Goal: Download file/media

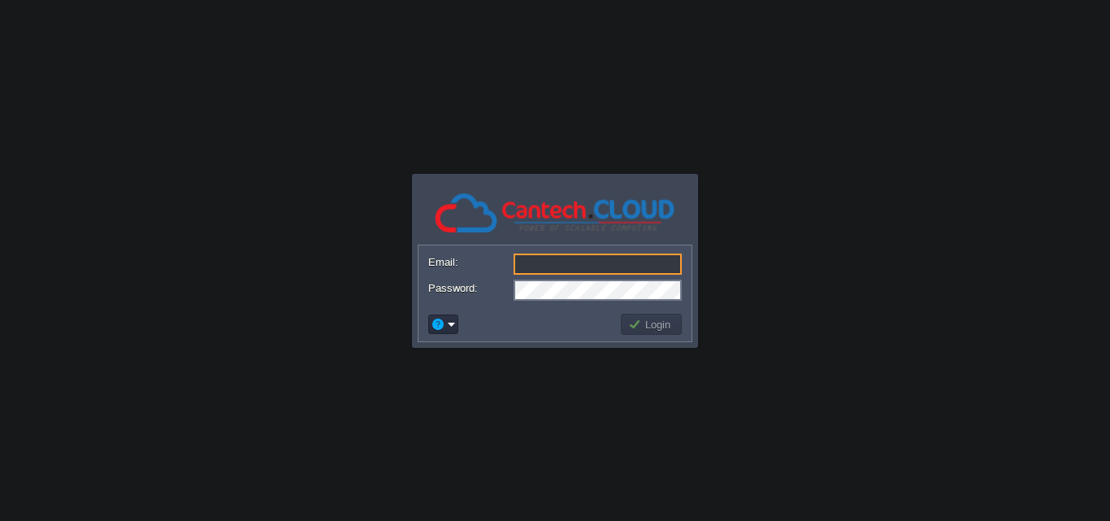
type input "[EMAIL_ADDRESS][DOMAIN_NAME]"
click at [644, 322] on button "Login" at bounding box center [651, 324] width 47 height 15
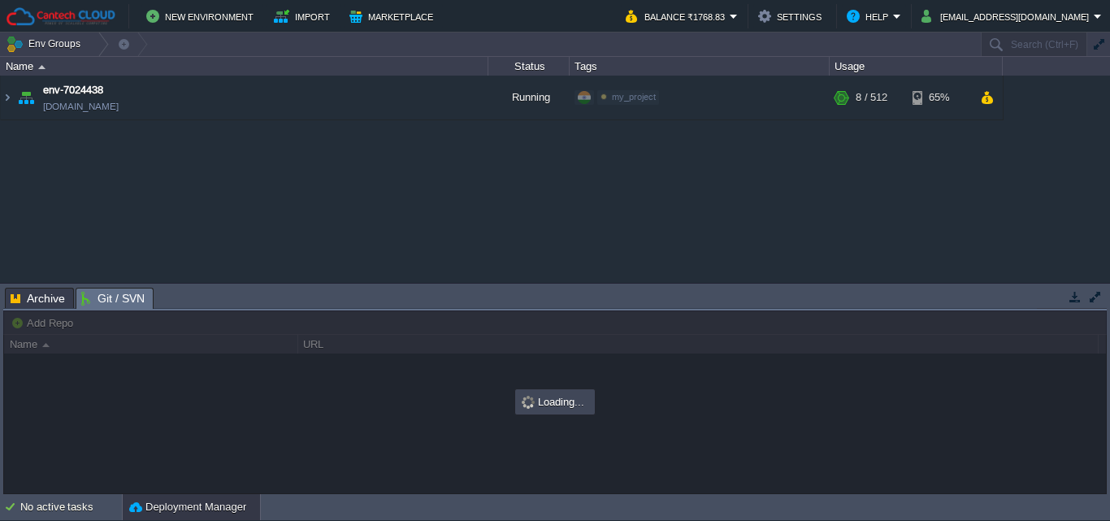
click at [103, 293] on span "Git / SVN" at bounding box center [112, 299] width 63 height 20
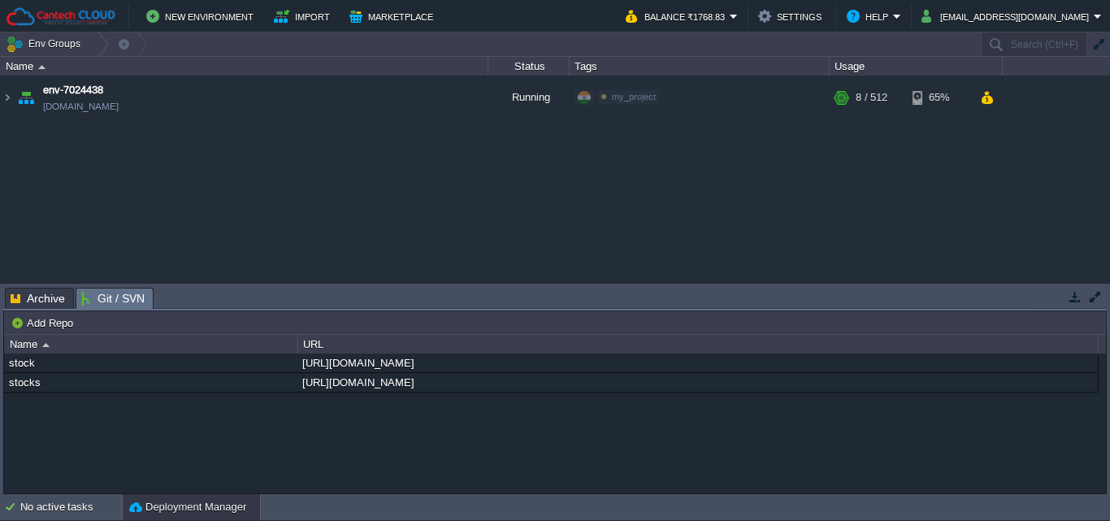
click at [54, 293] on span "Archive" at bounding box center [38, 299] width 54 height 20
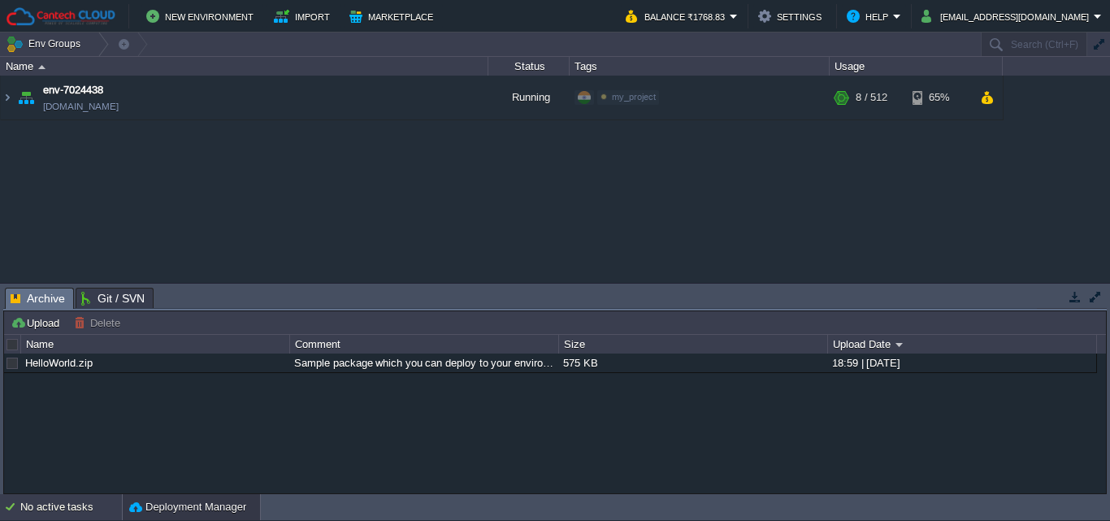
click at [84, 505] on div "No active tasks" at bounding box center [71, 507] width 102 height 26
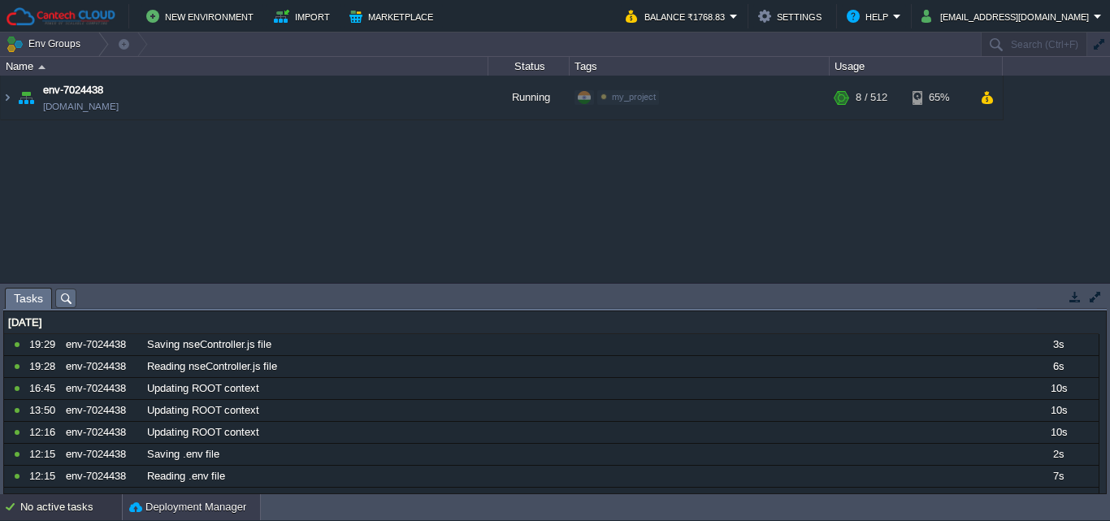
click at [156, 505] on button "Deployment Manager" at bounding box center [187, 507] width 117 height 16
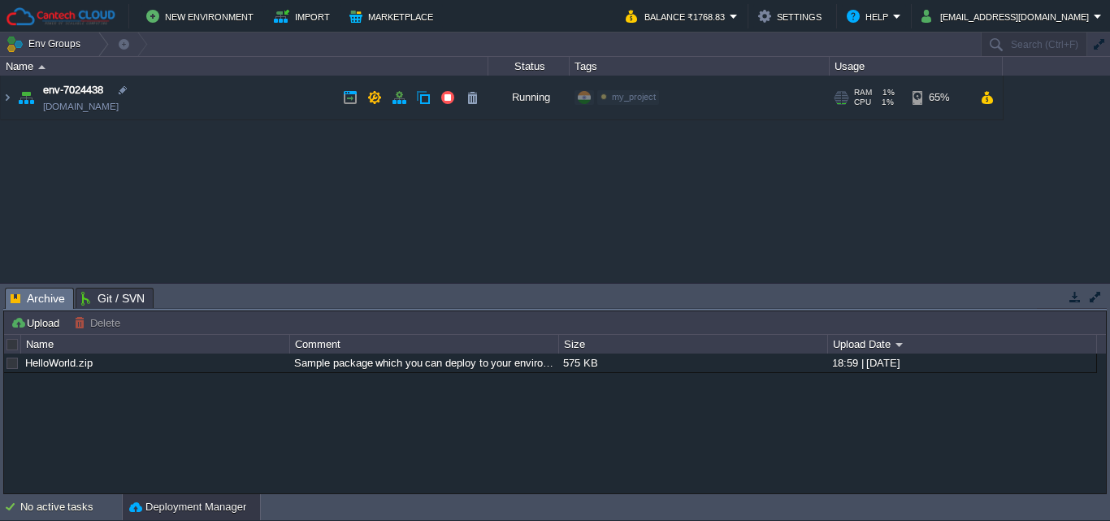
click at [69, 100] on link "[DOMAIN_NAME]" at bounding box center [81, 106] width 76 height 16
click at [72, 40] on button "Env Groups" at bounding box center [46, 44] width 80 height 23
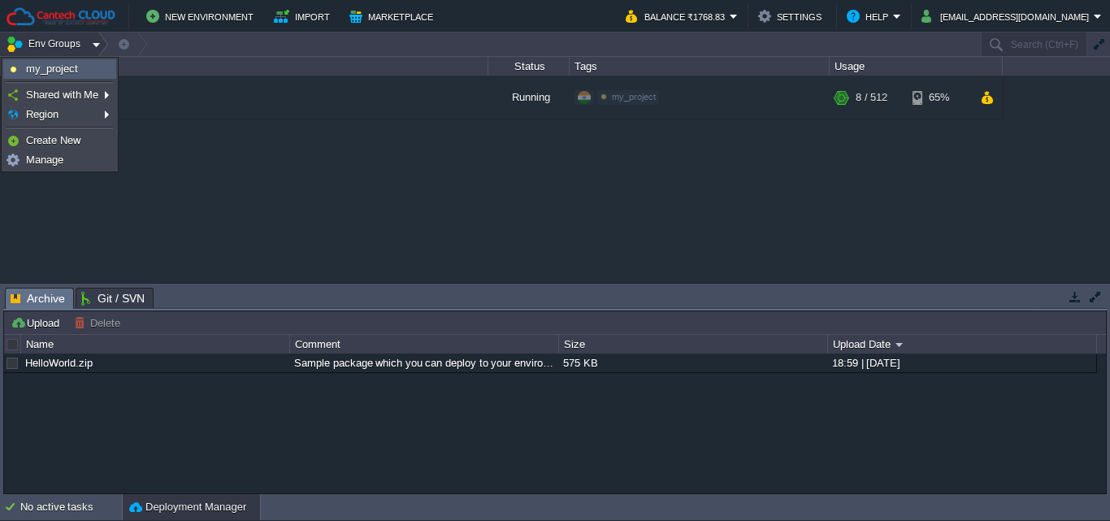
click at [63, 68] on span "my_project" at bounding box center [52, 69] width 52 height 12
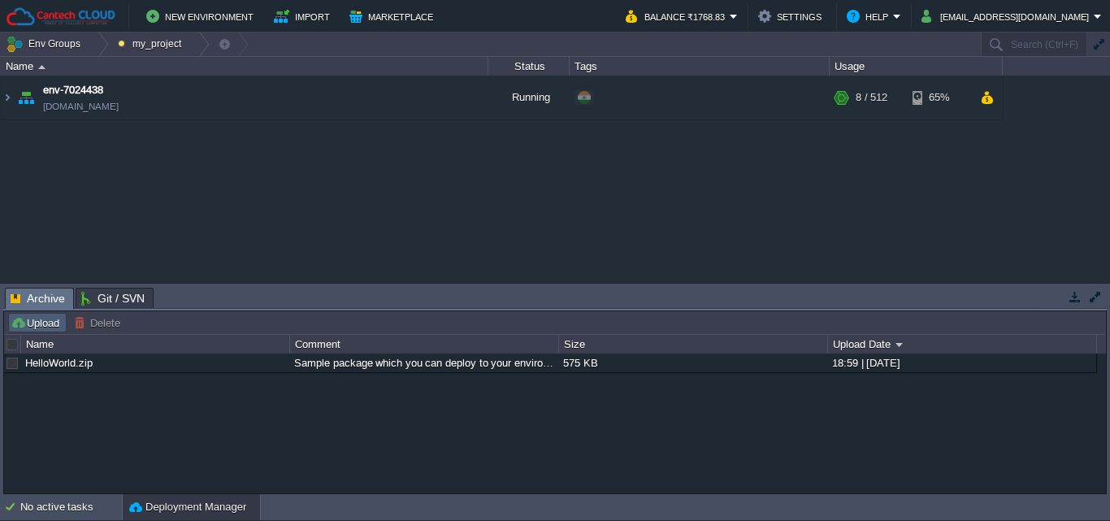
click at [40, 315] on td "Upload" at bounding box center [37, 323] width 59 height 20
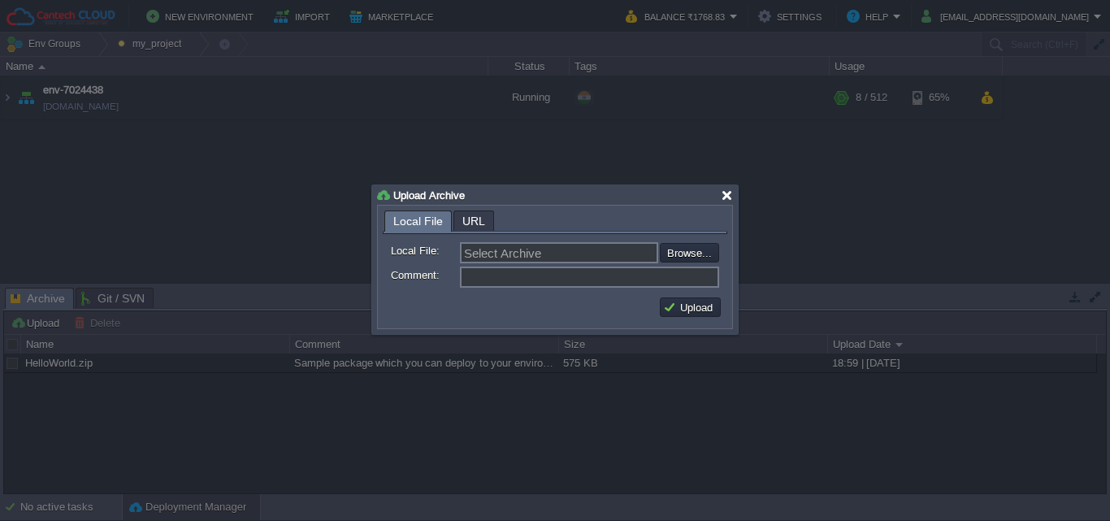
click at [728, 193] on div at bounding box center [727, 195] width 12 height 12
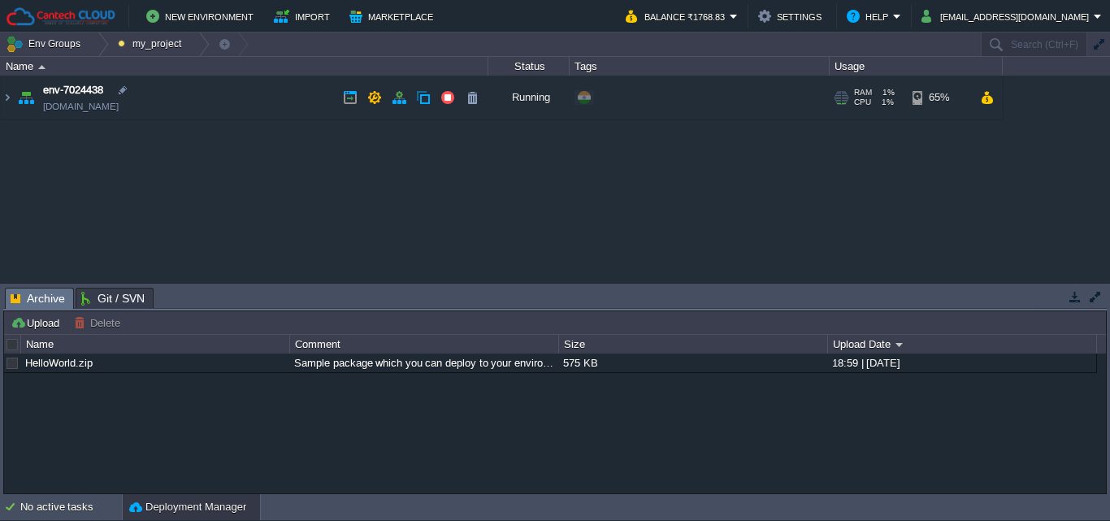
click at [267, 94] on td "env-7024438 [DOMAIN_NAME]" at bounding box center [245, 98] width 488 height 45
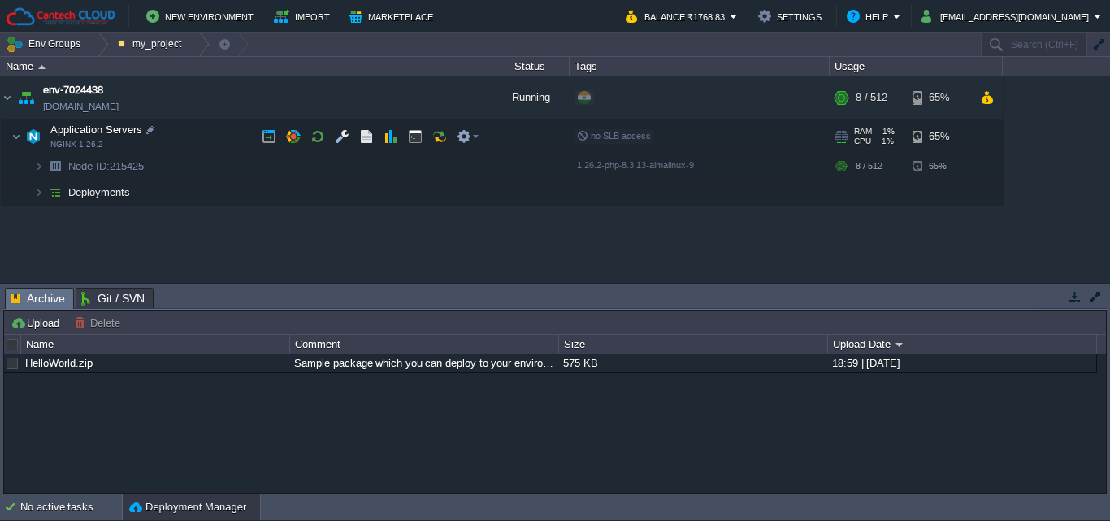
click at [190, 132] on td "Application Servers NGINX 1.26.2" at bounding box center [245, 136] width 488 height 33
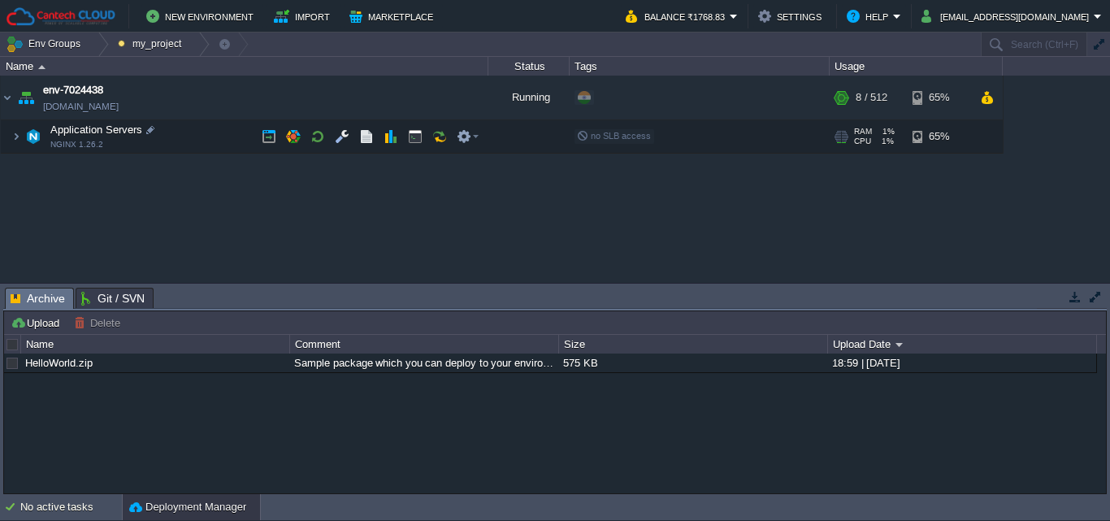
click at [190, 132] on td "Application Servers NGINX 1.26.2" at bounding box center [245, 136] width 488 height 33
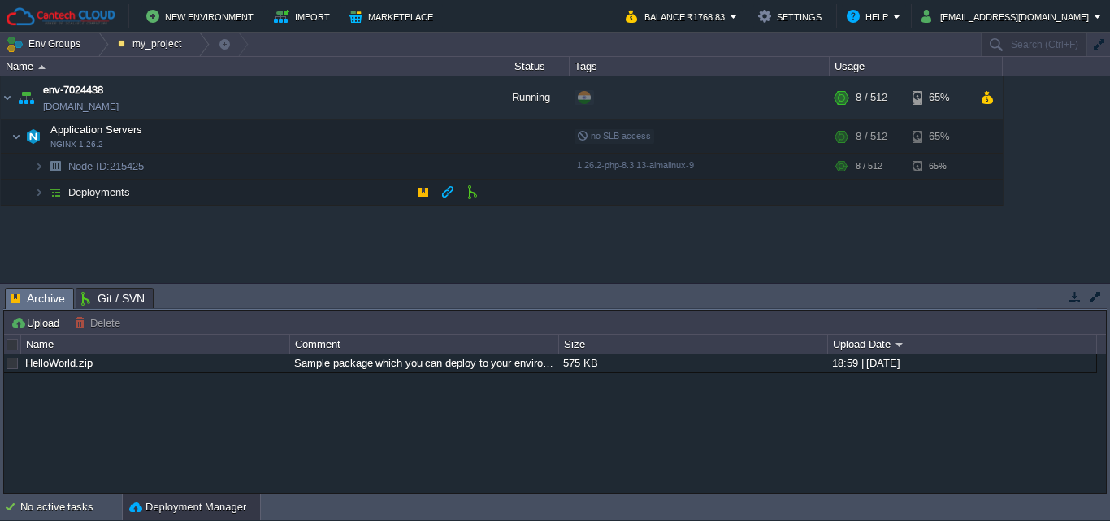
click at [174, 183] on td "Deployments" at bounding box center [245, 193] width 488 height 26
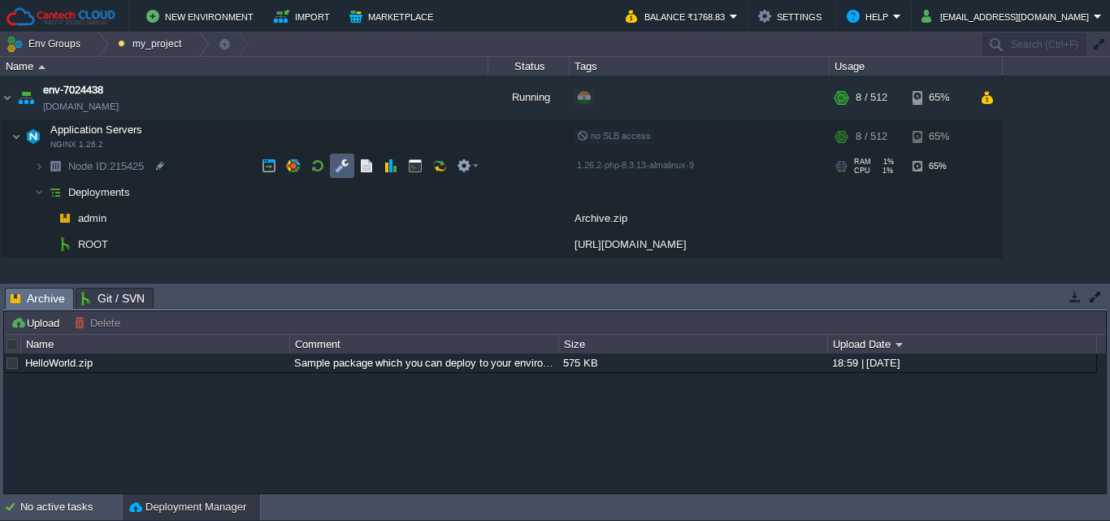
click at [333, 175] on td at bounding box center [342, 166] width 24 height 24
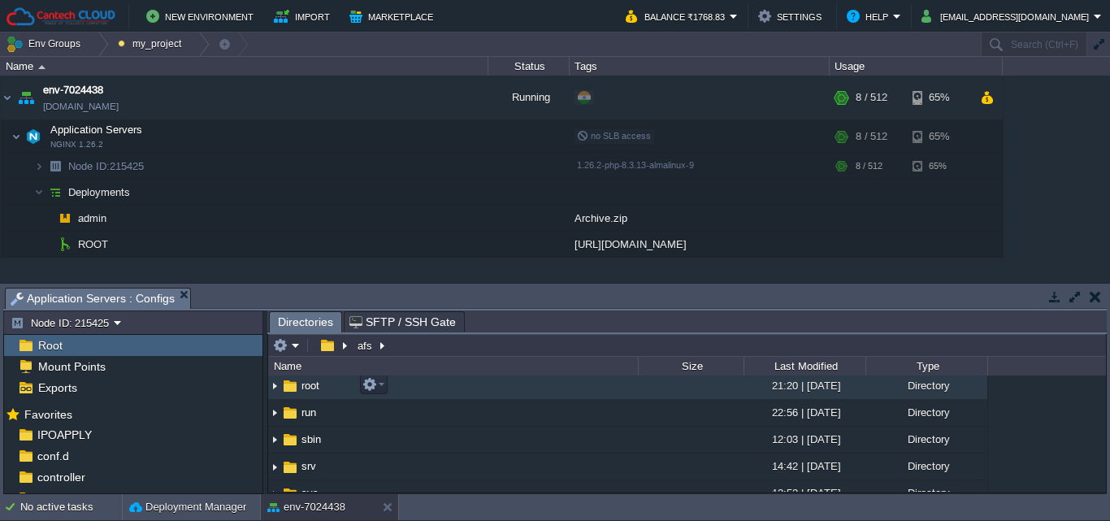
click at [356, 391] on div at bounding box center [370, 385] width 33 height 20
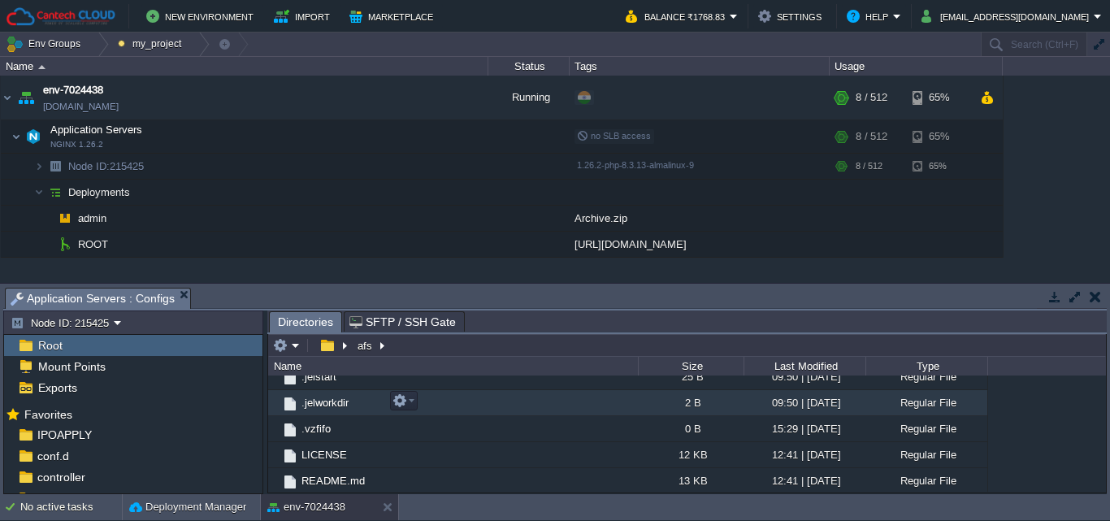
scroll to position [653, 0]
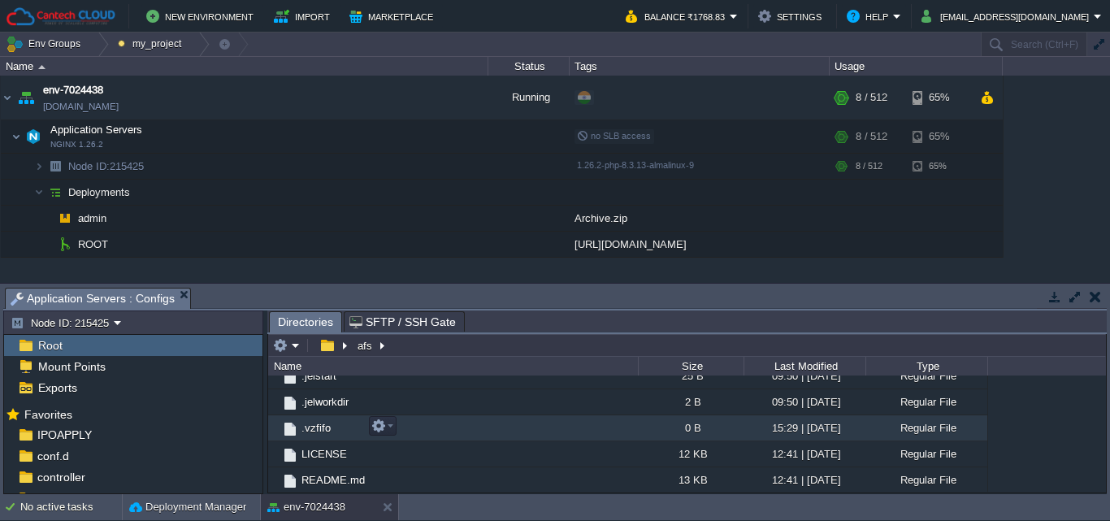
click at [298, 420] on img at bounding box center [290, 429] width 18 height 18
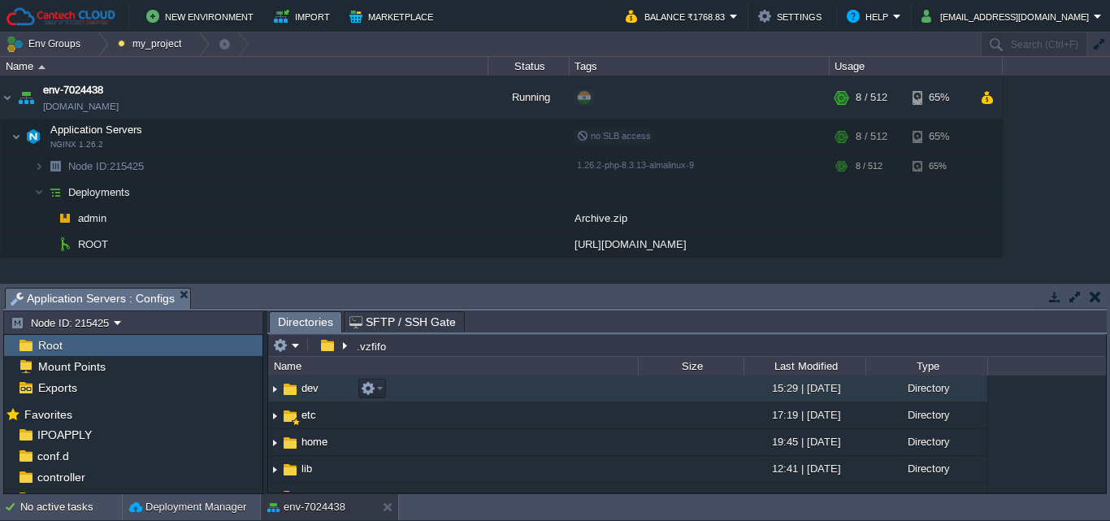
scroll to position [58, 0]
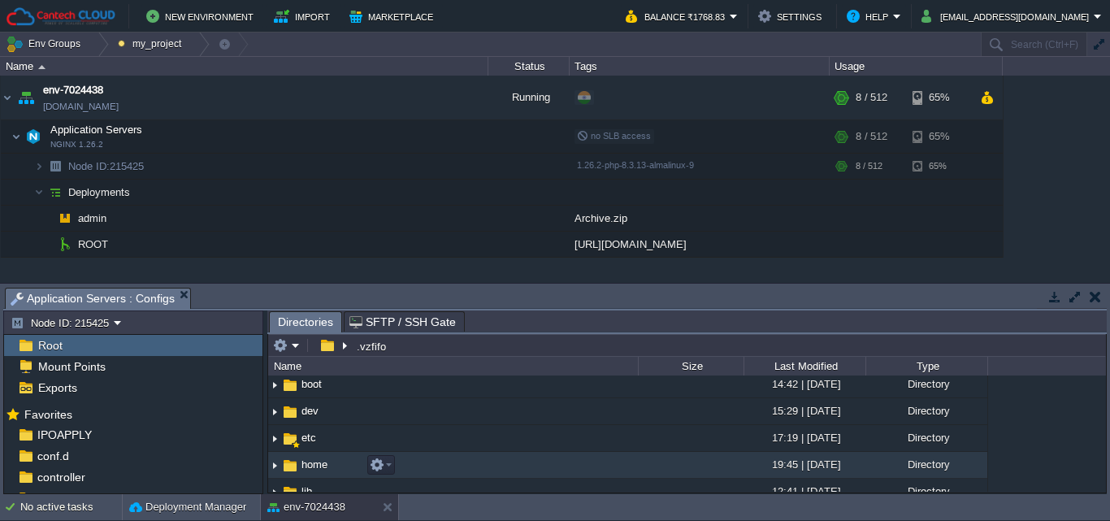
click at [276, 462] on img at bounding box center [274, 465] width 13 height 25
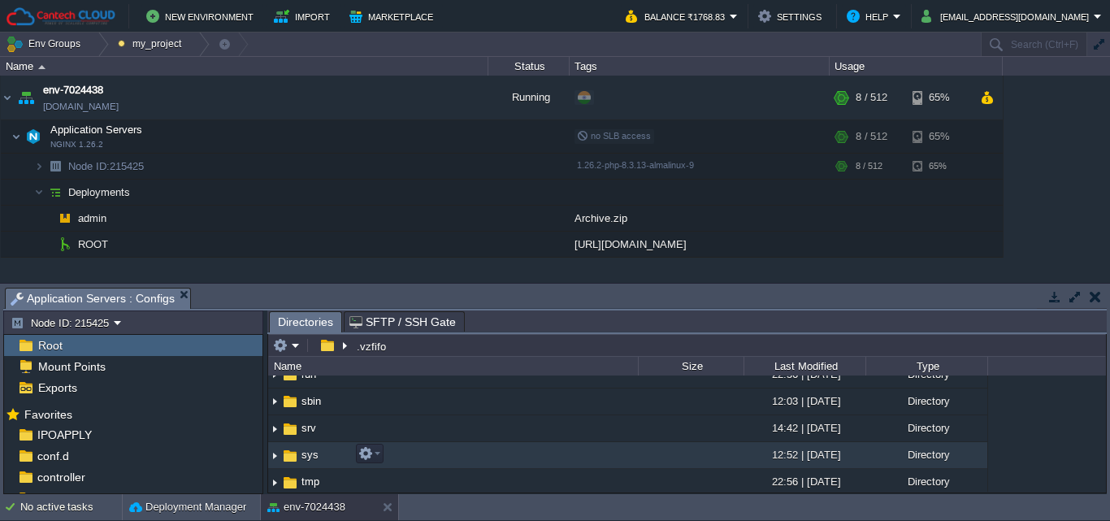
click at [306, 442] on td "sys" at bounding box center [453, 455] width 370 height 27
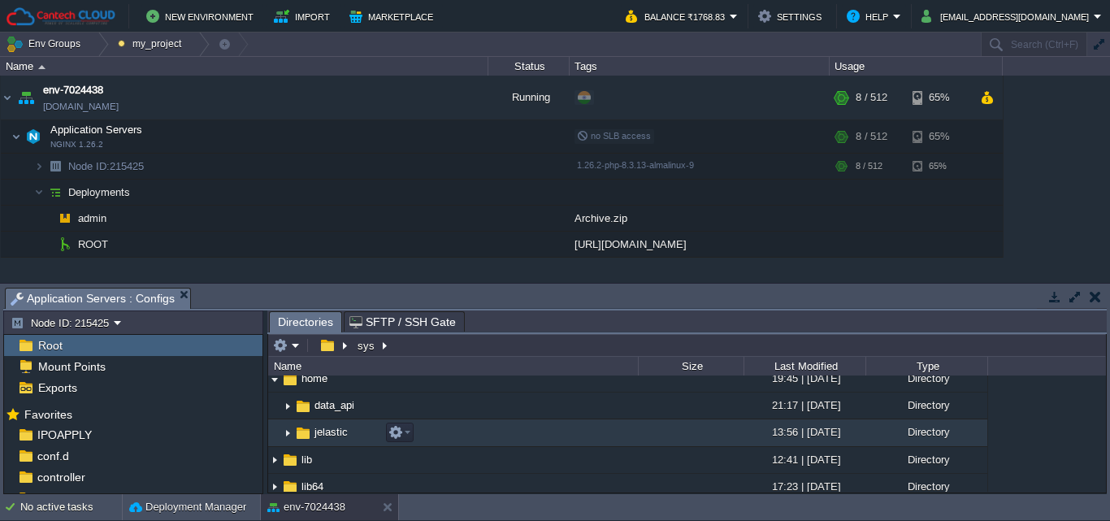
scroll to position [117, 0]
click at [296, 436] on img at bounding box center [303, 433] width 18 height 18
click at [288, 437] on img at bounding box center [287, 432] width 13 height 25
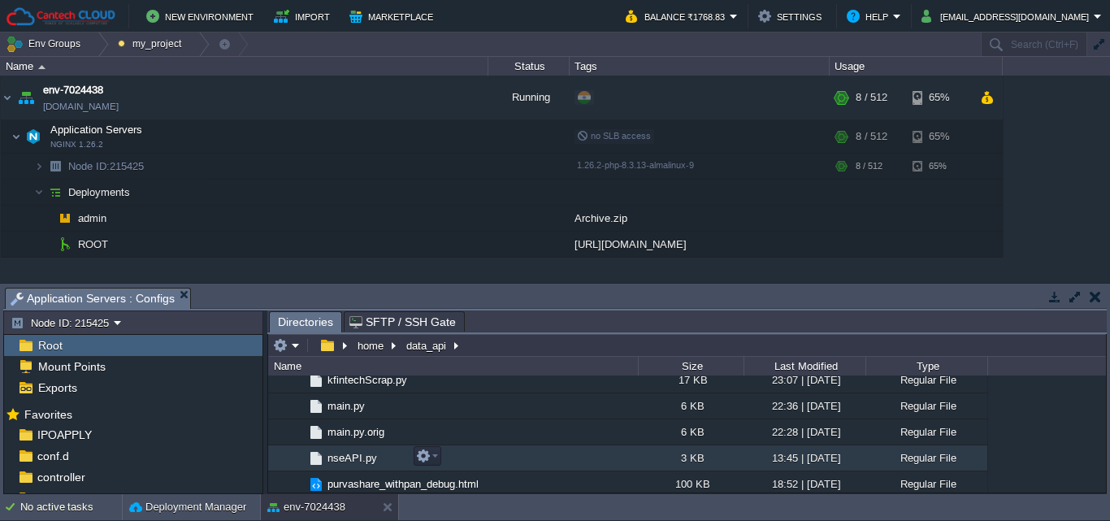
scroll to position [469, 0]
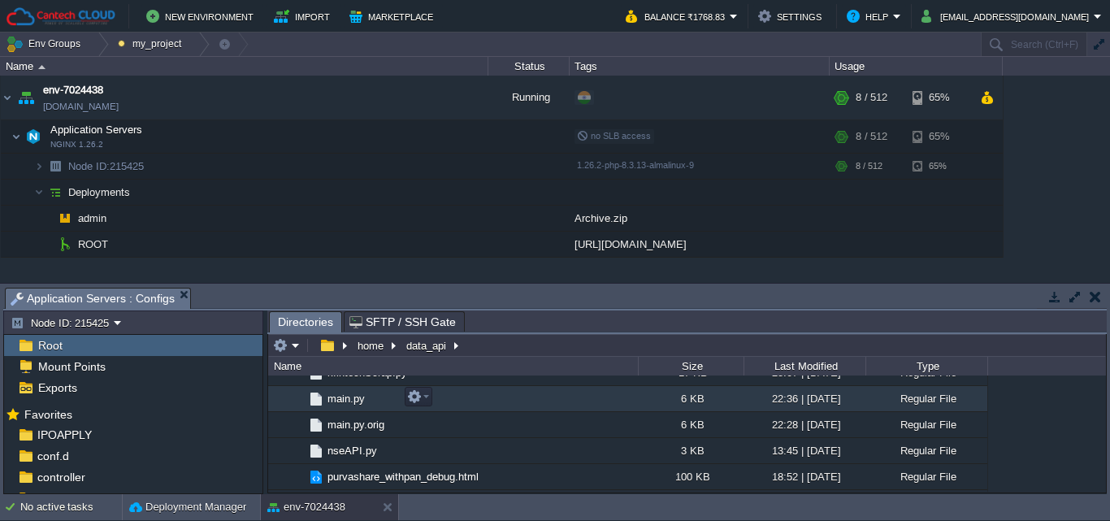
click at [345, 397] on span "main.py" at bounding box center [346, 399] width 42 height 14
click at [419, 399] on button "button" at bounding box center [414, 396] width 15 height 15
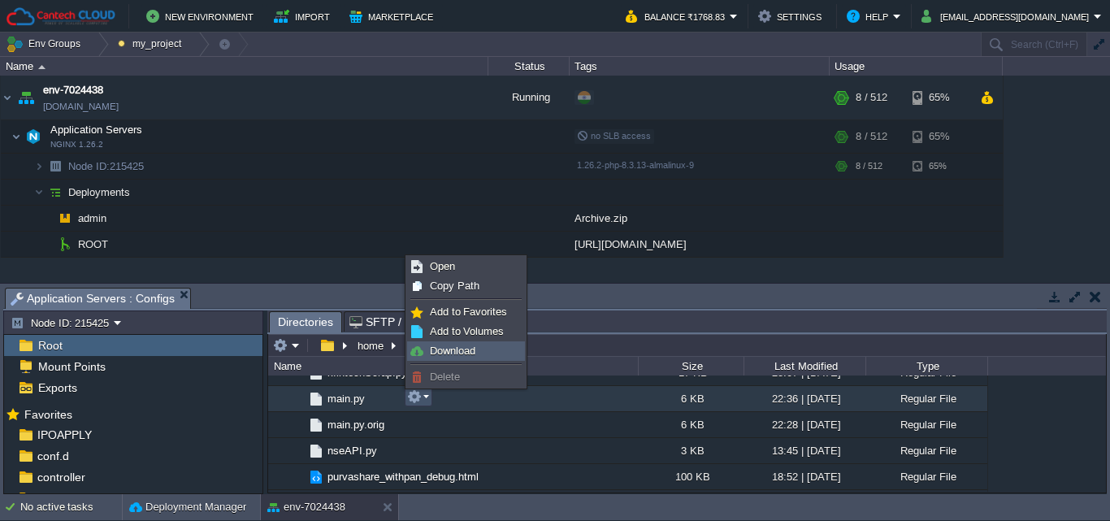
click at [436, 355] on span "Download" at bounding box center [453, 351] width 46 height 12
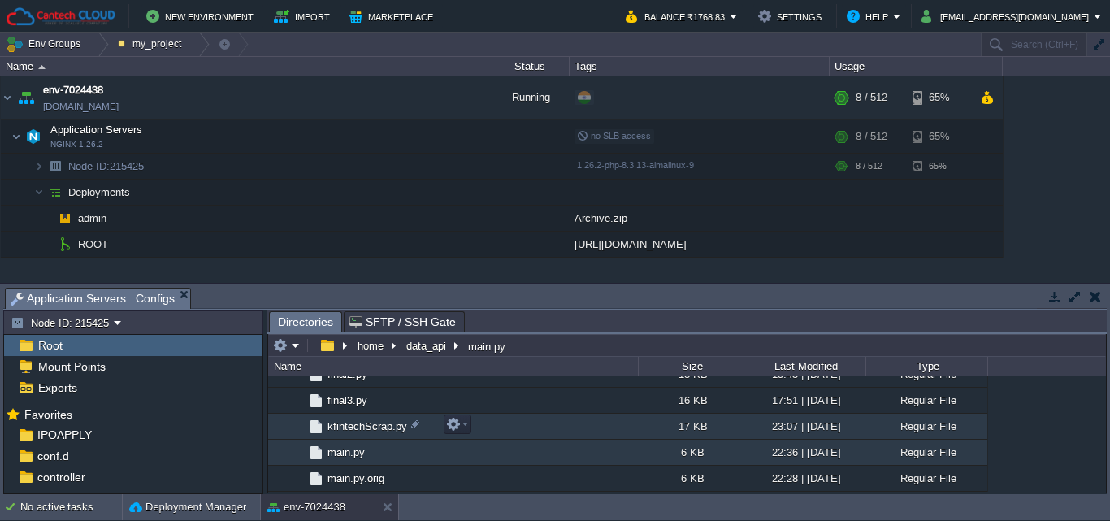
scroll to position [388, 0]
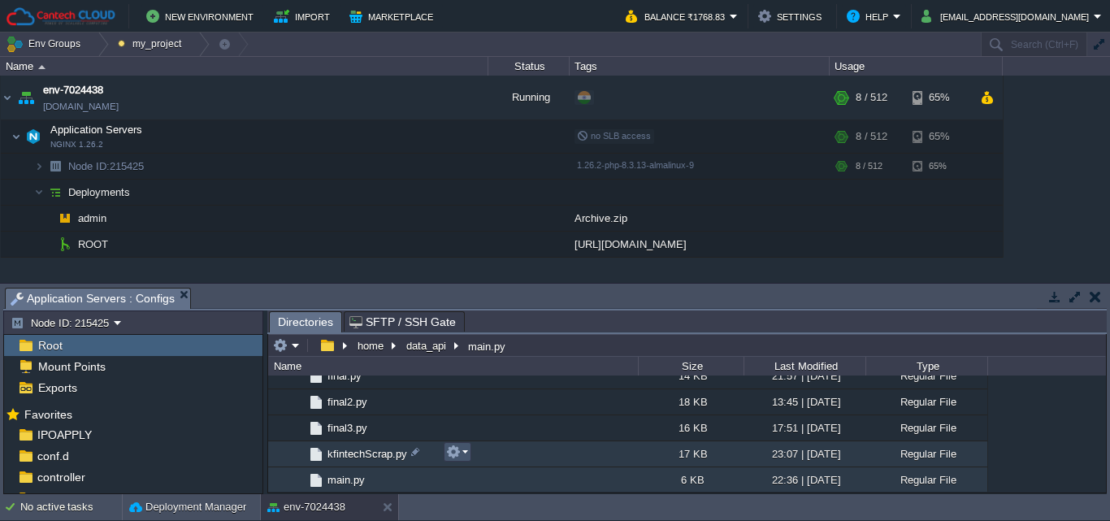
drag, startPoint x: 371, startPoint y: 449, endPoint x: 454, endPoint y: 455, distance: 82.3
click at [454, 455] on button "button" at bounding box center [453, 452] width 15 height 15
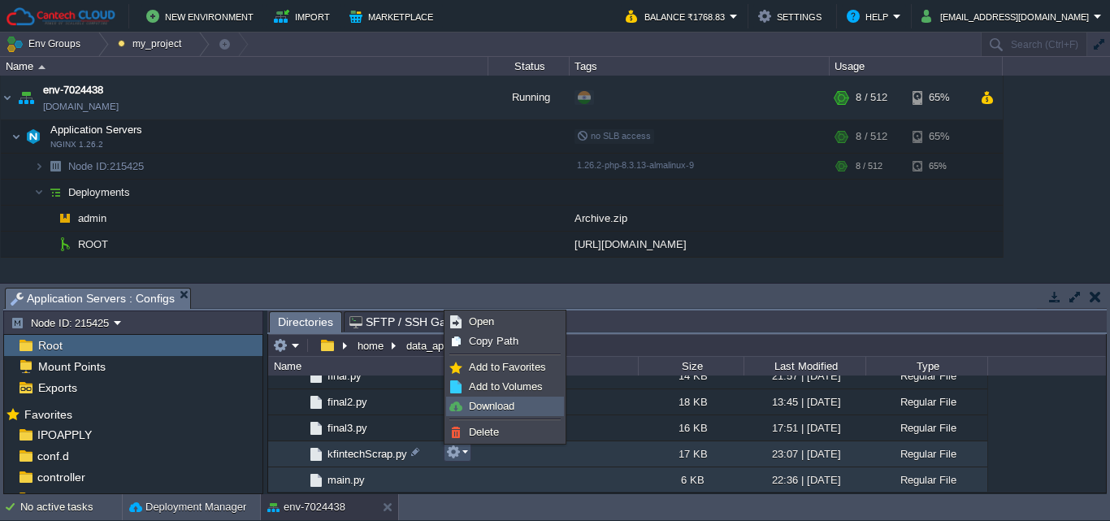
click at [484, 406] on span "Download" at bounding box center [492, 406] width 46 height 12
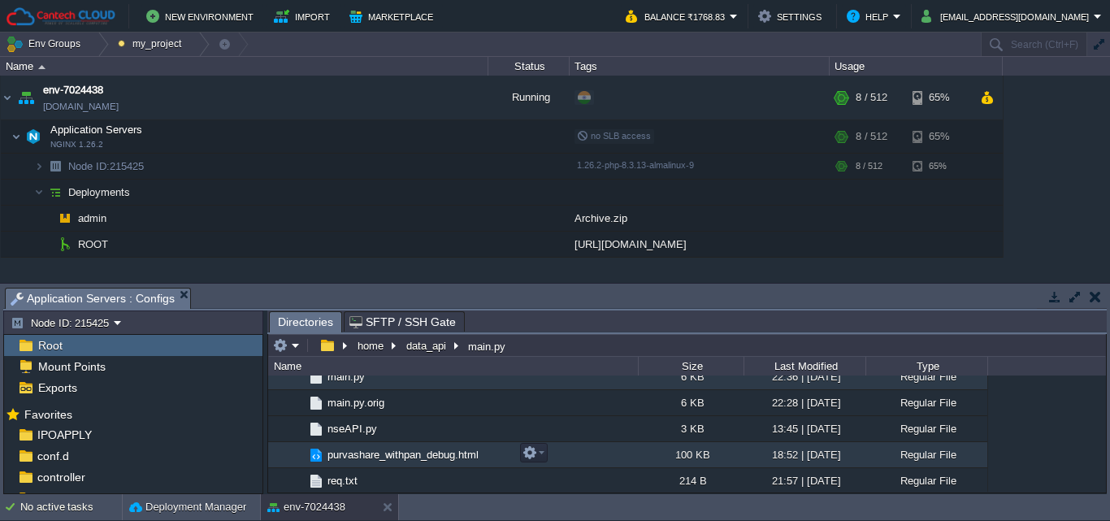
scroll to position [497, 0]
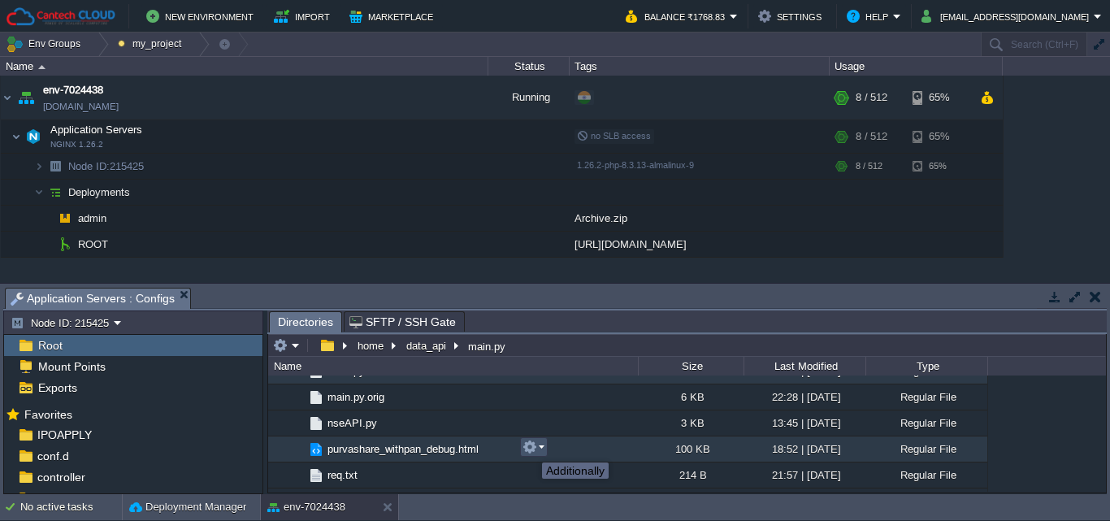
click at [530, 448] on button "button" at bounding box center [530, 447] width 15 height 15
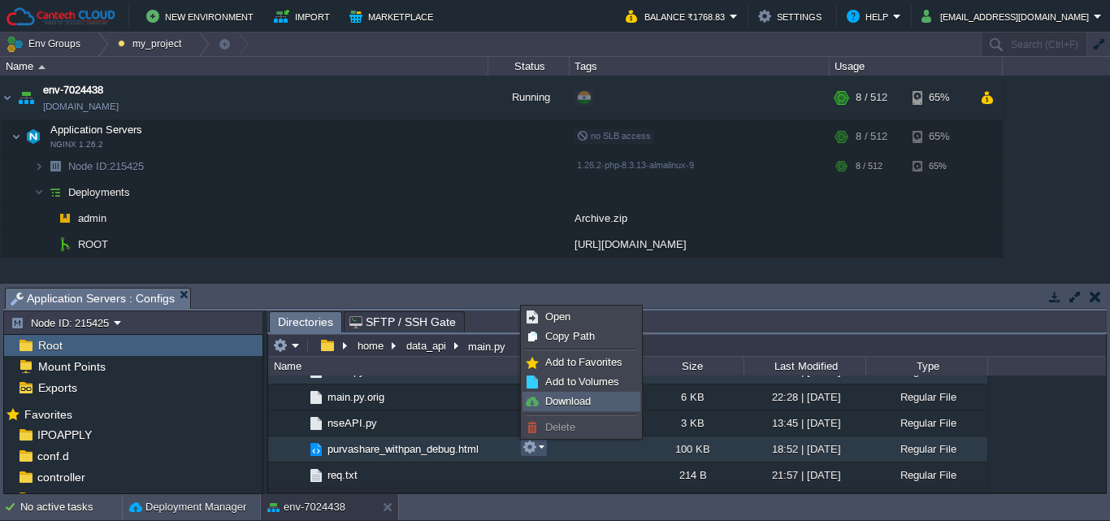
click at [581, 399] on span "Download" at bounding box center [568, 401] width 46 height 12
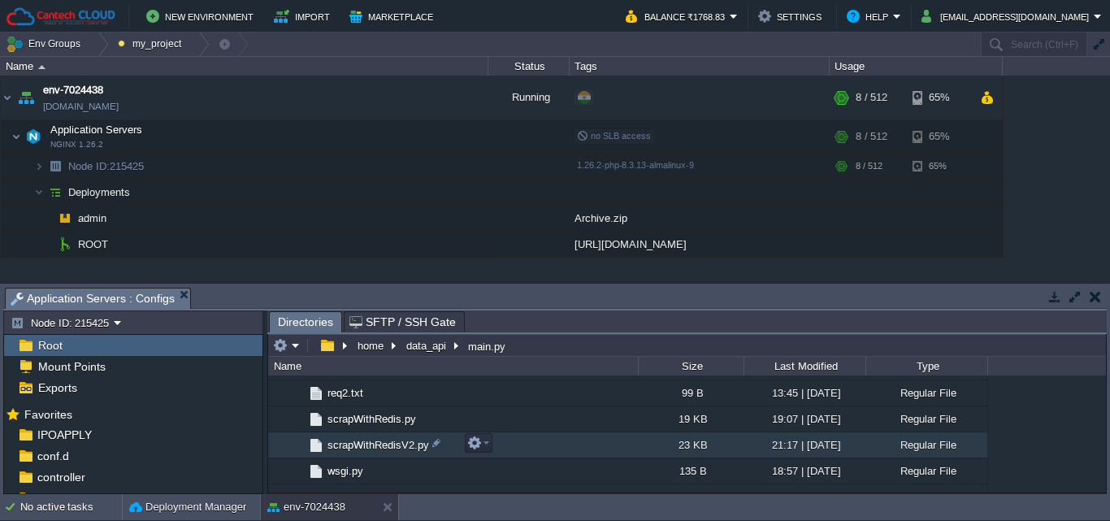
scroll to position [632, 0]
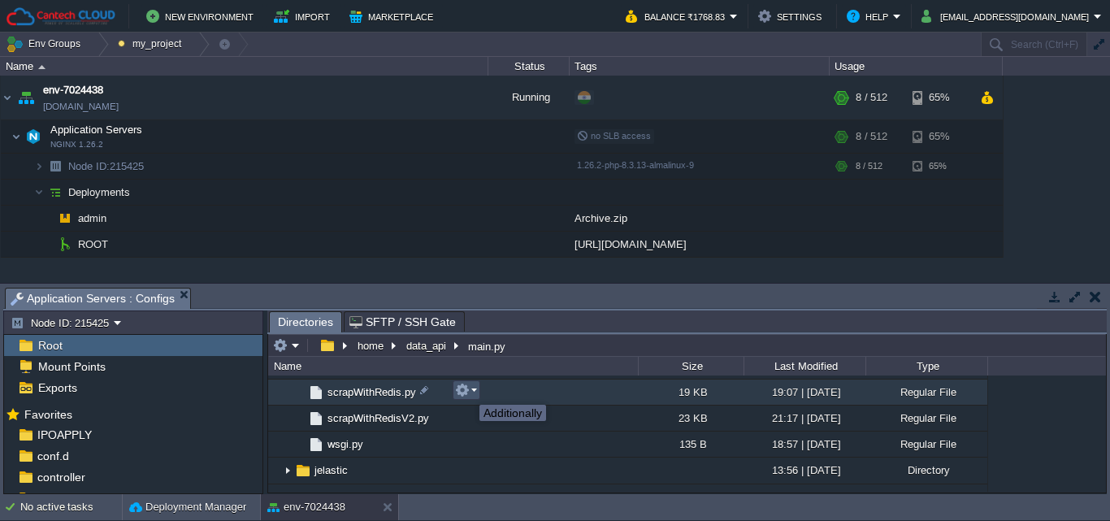
click at [467, 391] on button "button" at bounding box center [462, 390] width 15 height 15
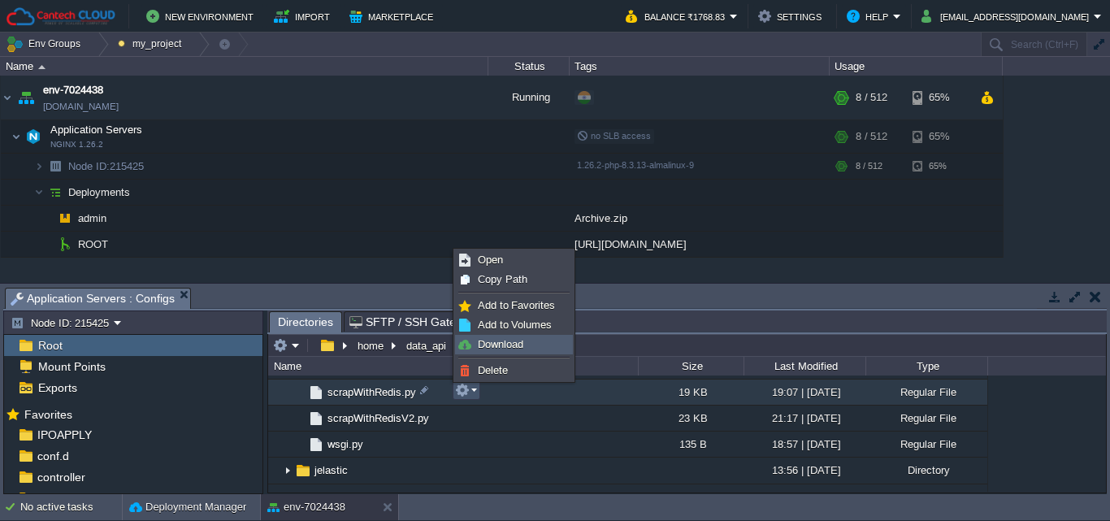
click at [506, 340] on span "Download" at bounding box center [501, 344] width 46 height 12
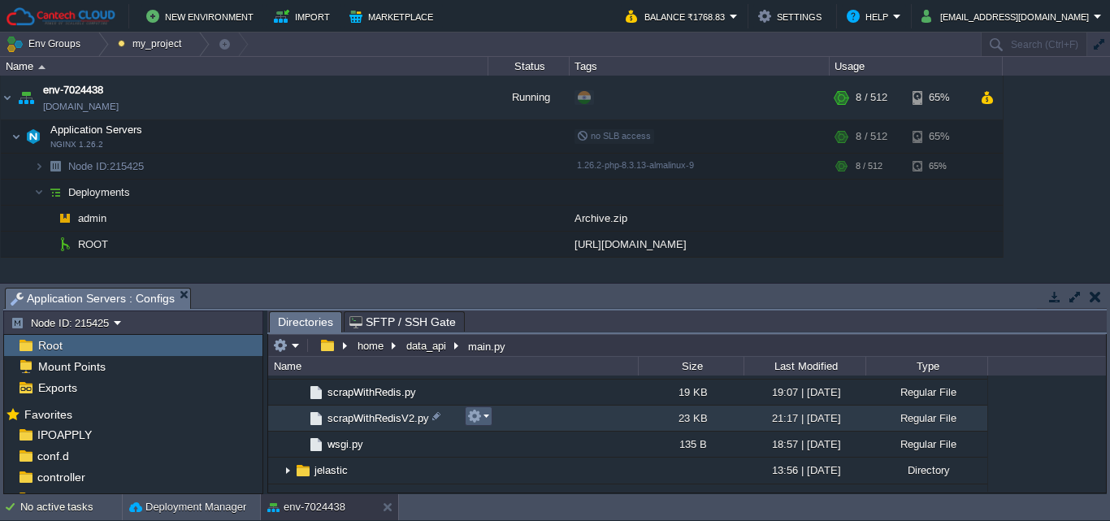
click at [471, 418] on button "button" at bounding box center [474, 416] width 15 height 15
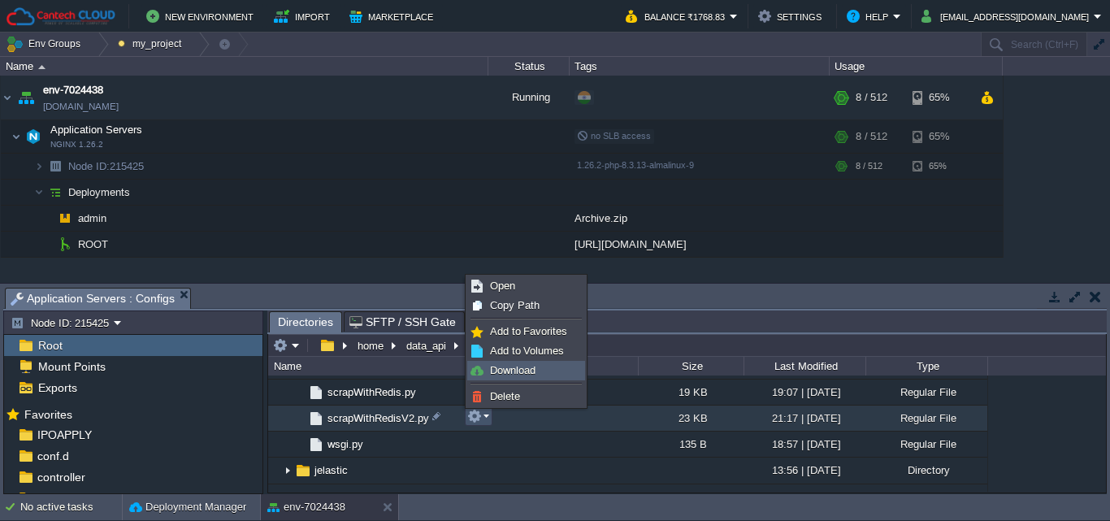
click at [495, 363] on link "Download" at bounding box center [526, 371] width 116 height 18
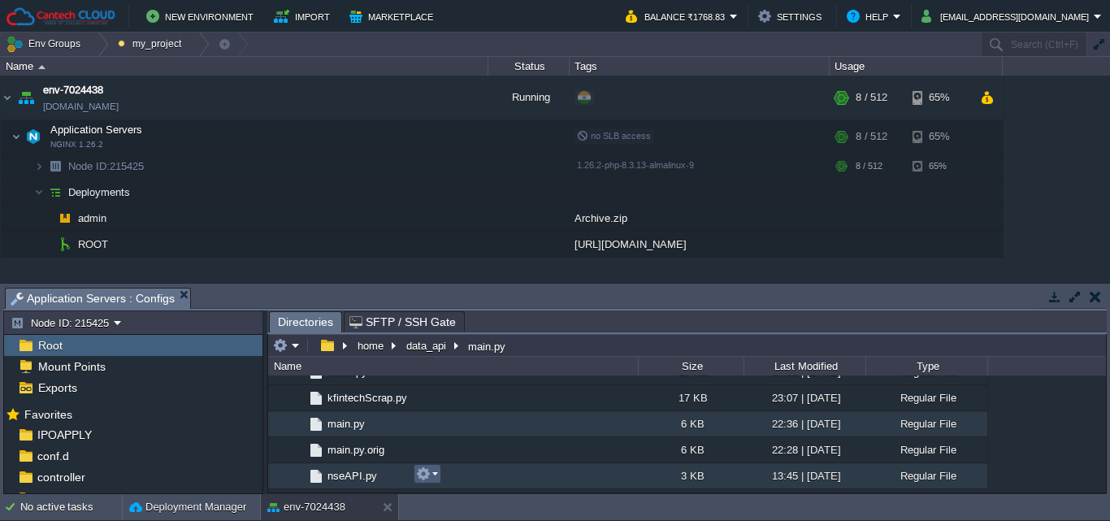
scroll to position [442, 0]
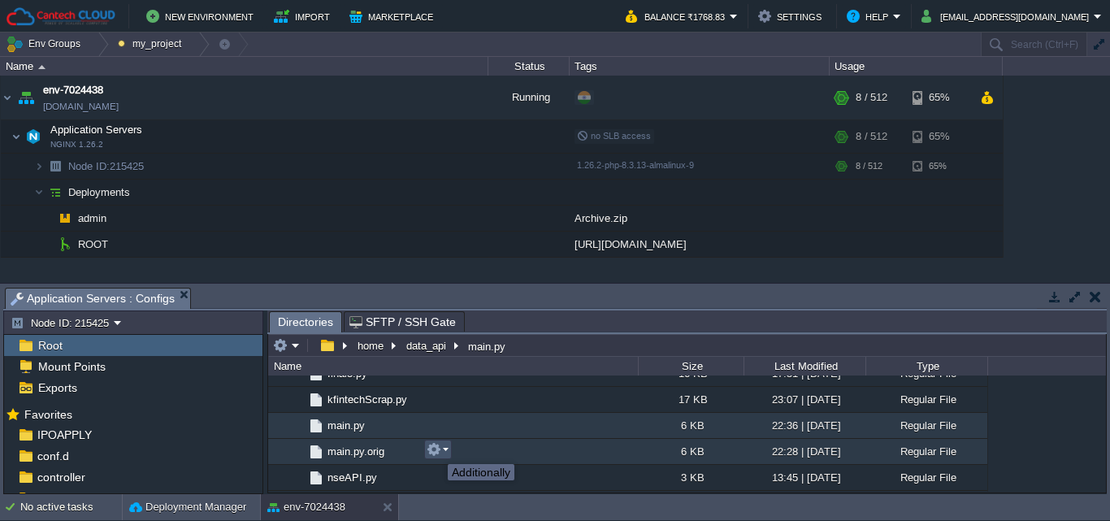
click at [436, 449] on button "button" at bounding box center [434, 449] width 15 height 15
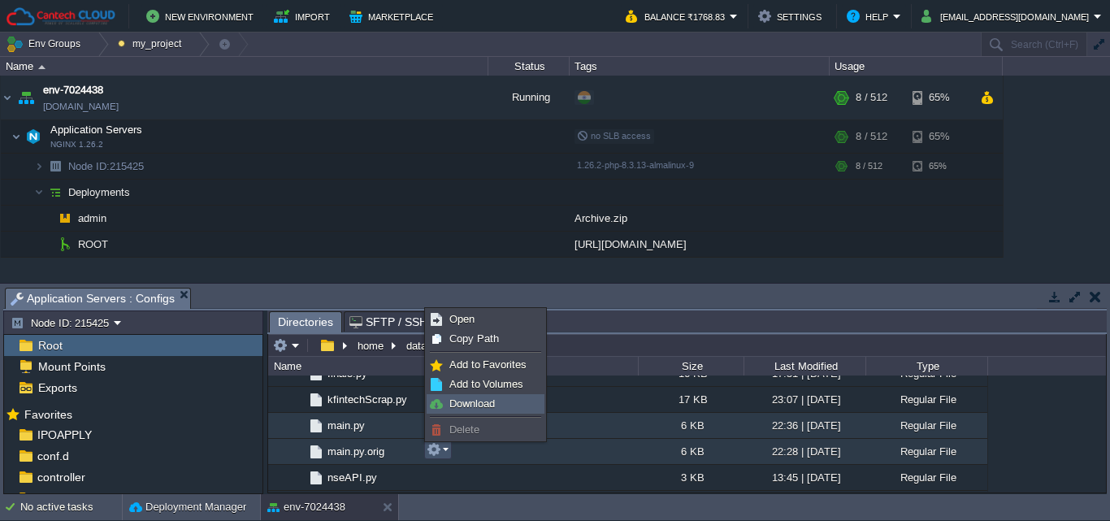
click at [460, 404] on span "Download" at bounding box center [472, 403] width 46 height 12
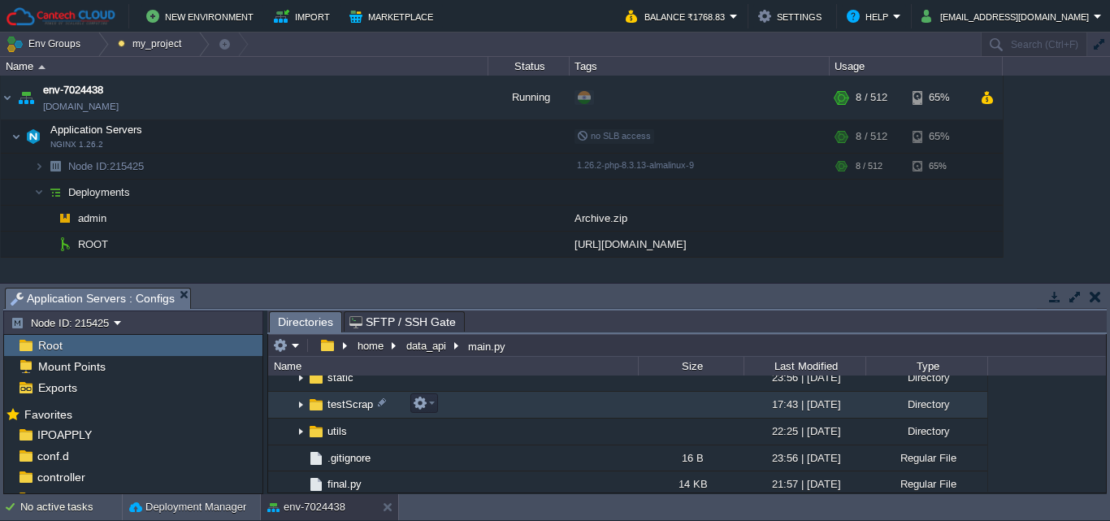
scroll to position [253, 0]
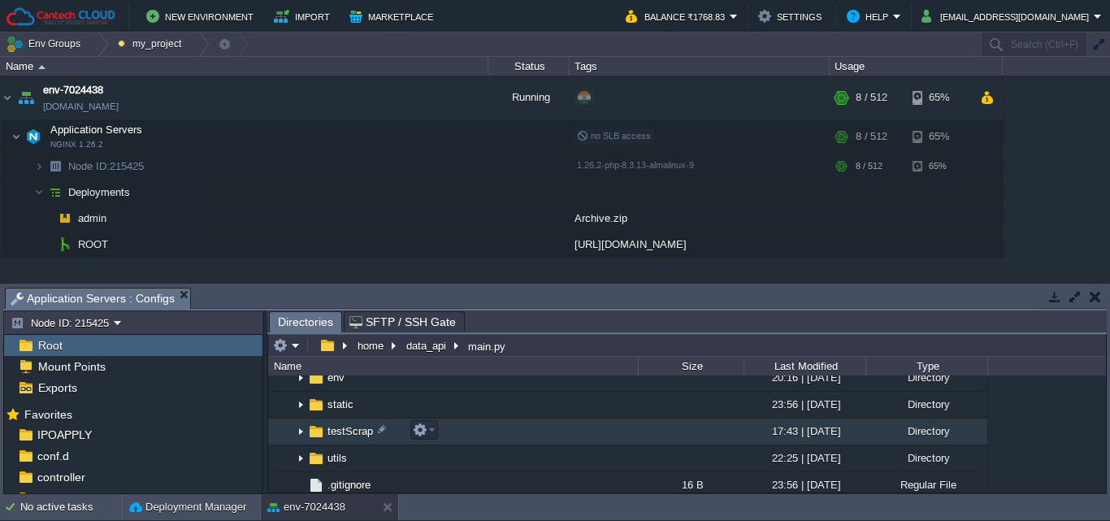
click at [298, 432] on img at bounding box center [300, 431] width 13 height 25
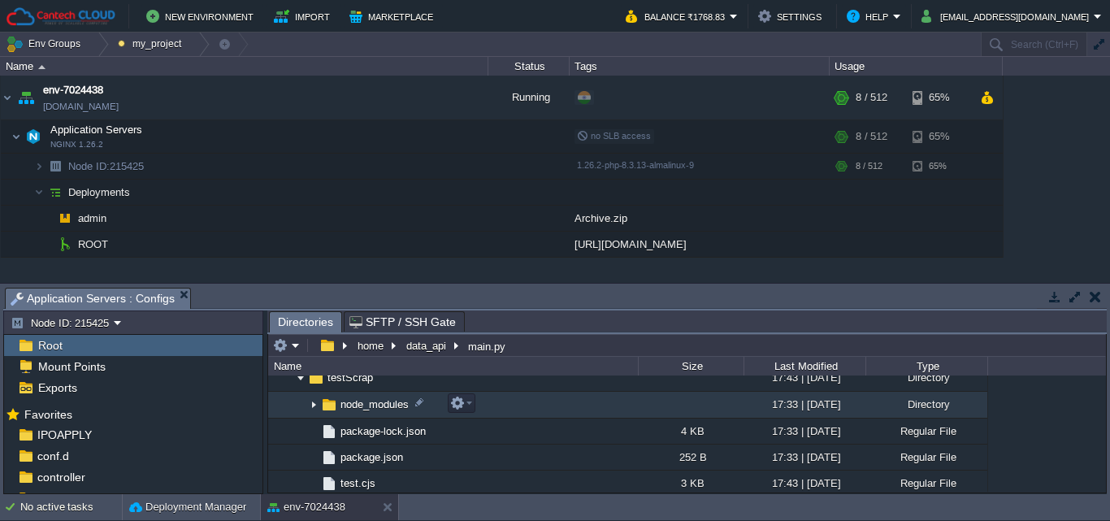
scroll to position [280, 0]
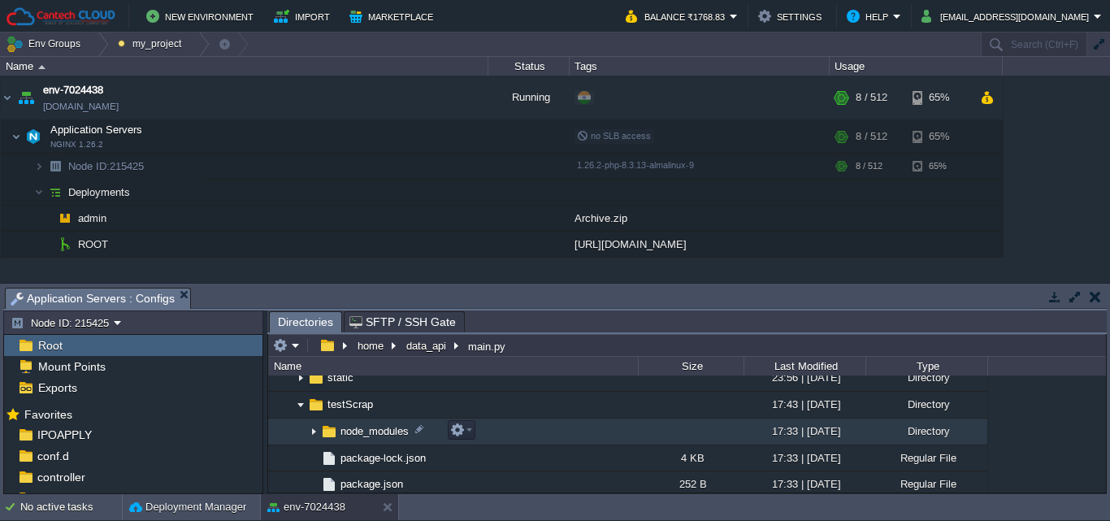
click at [315, 431] on img at bounding box center [313, 431] width 13 height 25
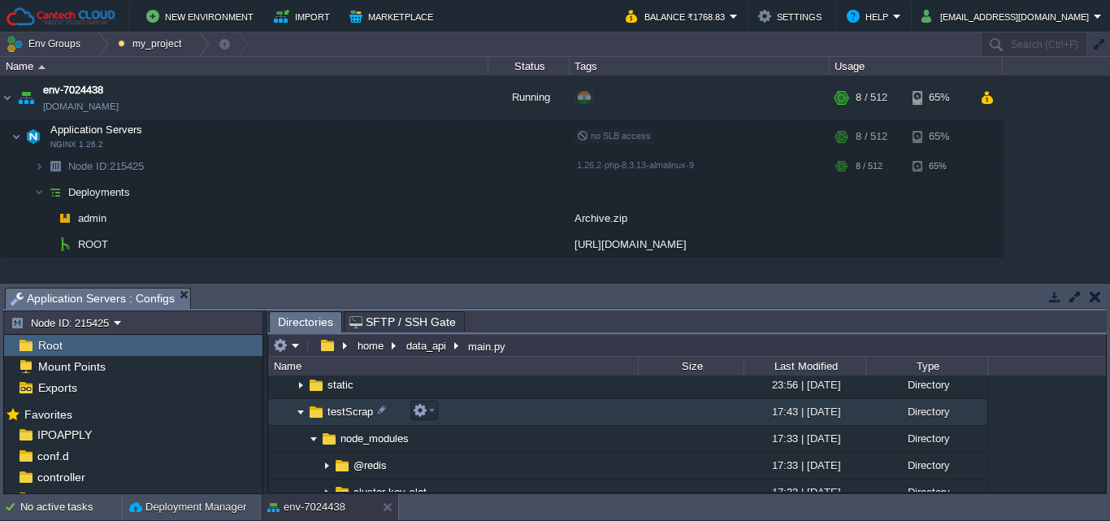
scroll to position [253, 0]
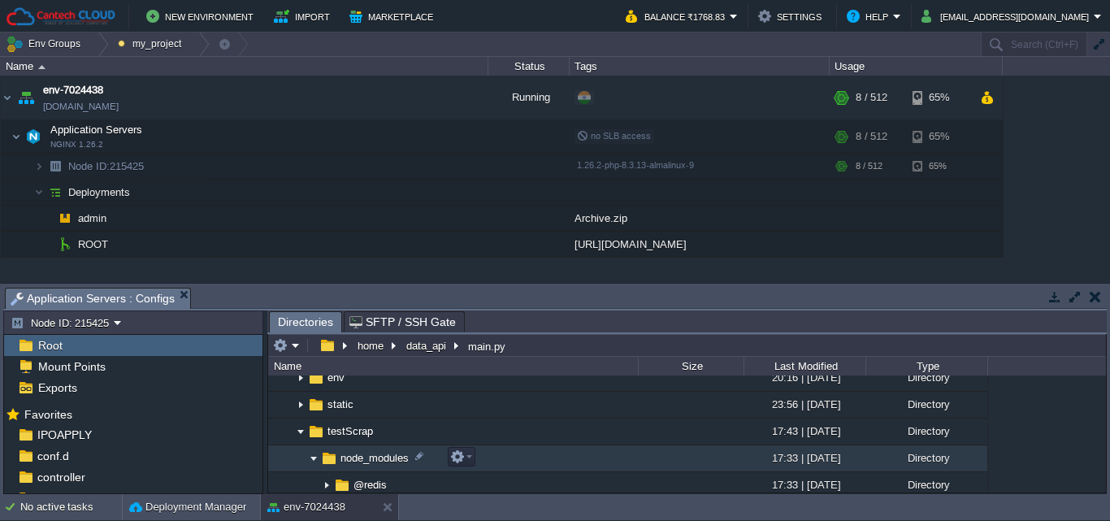
click at [315, 458] on img at bounding box center [313, 458] width 13 height 25
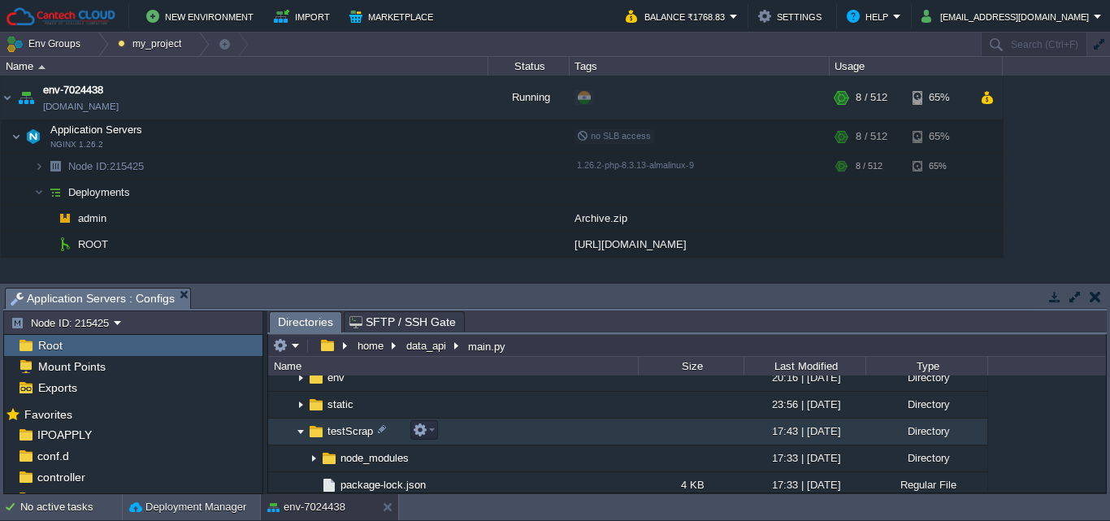
click at [302, 432] on img at bounding box center [300, 431] width 13 height 25
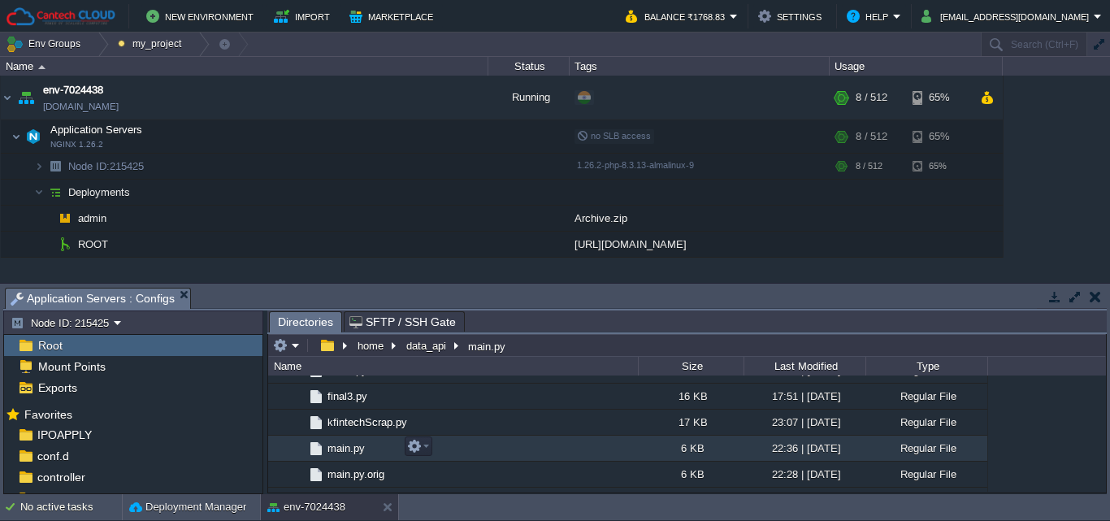
scroll to position [442, 0]
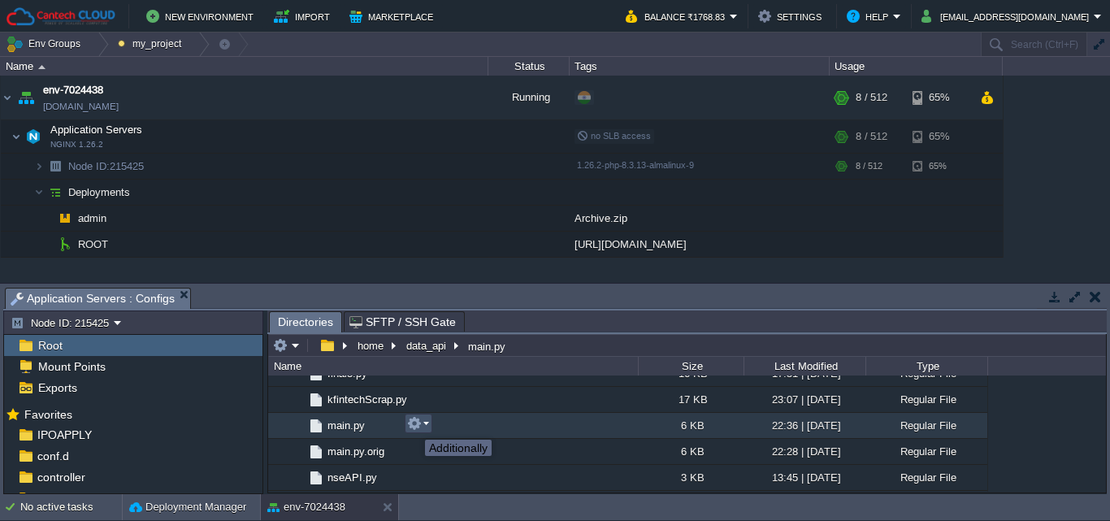
click at [413, 425] on button "button" at bounding box center [414, 423] width 15 height 15
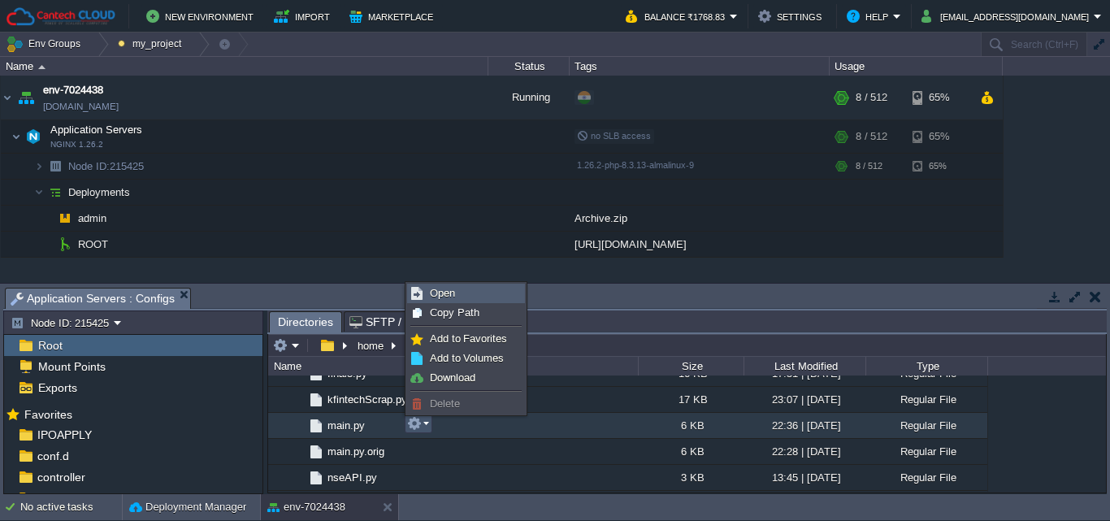
click at [449, 292] on span "Open" at bounding box center [442, 293] width 25 height 12
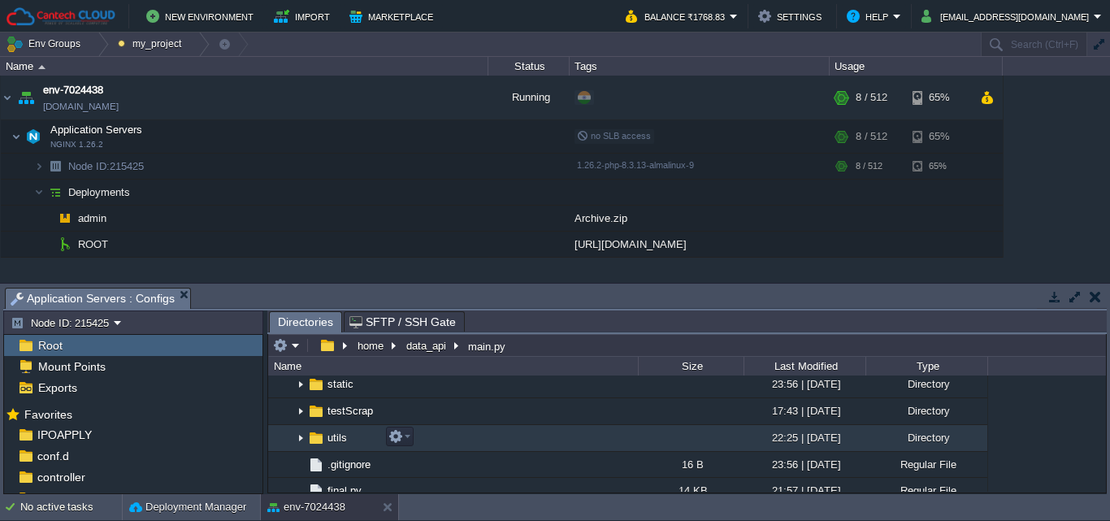
scroll to position [296, 0]
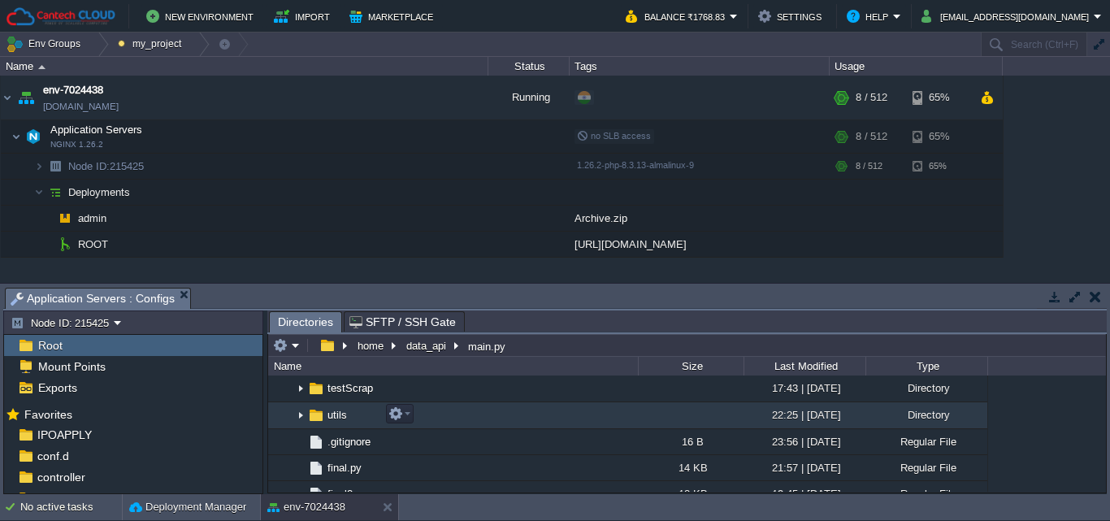
click at [301, 417] on img at bounding box center [300, 415] width 13 height 25
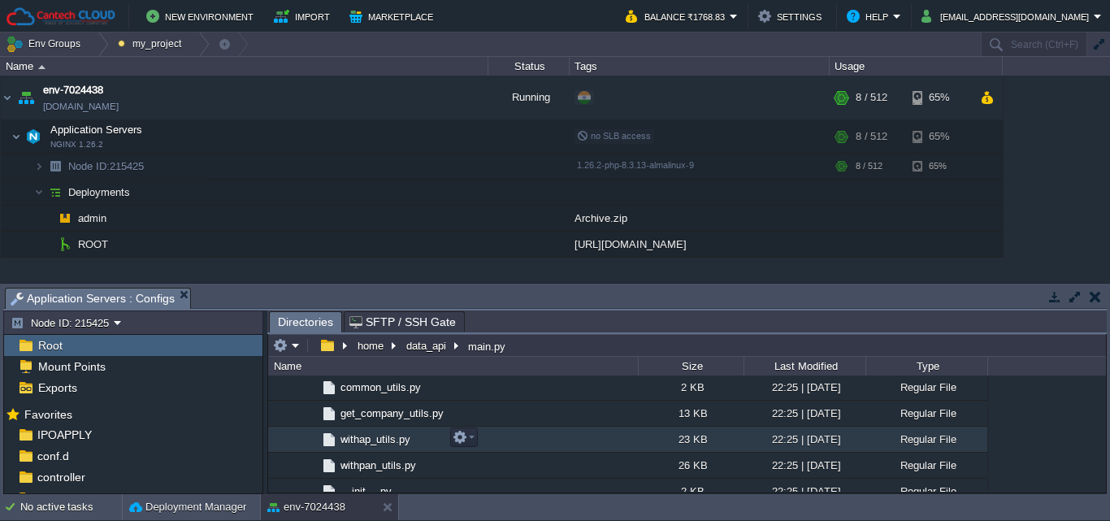
scroll to position [323, 0]
click at [499, 436] on em at bounding box center [495, 439] width 22 height 15
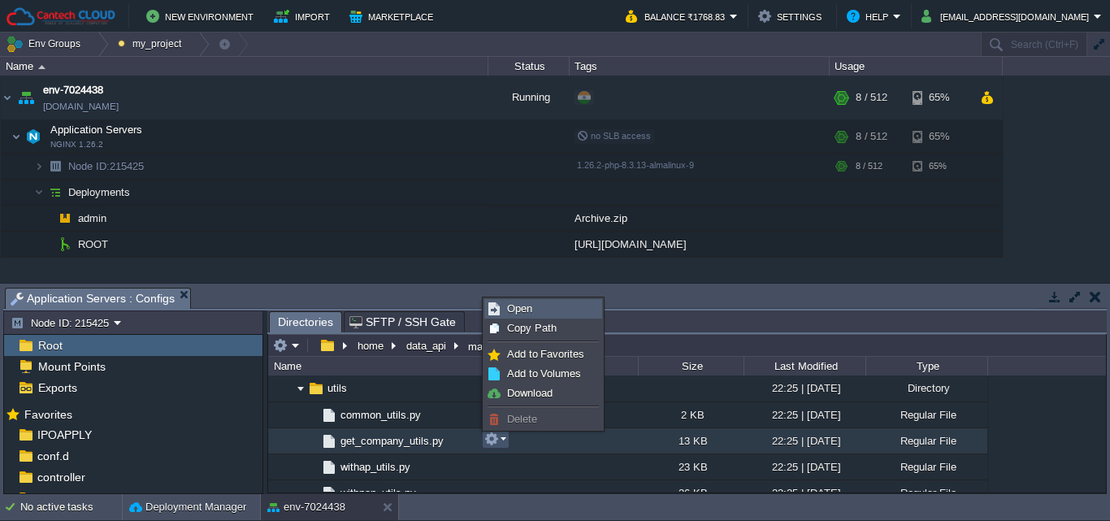
click at [523, 314] on span "Open" at bounding box center [519, 308] width 25 height 12
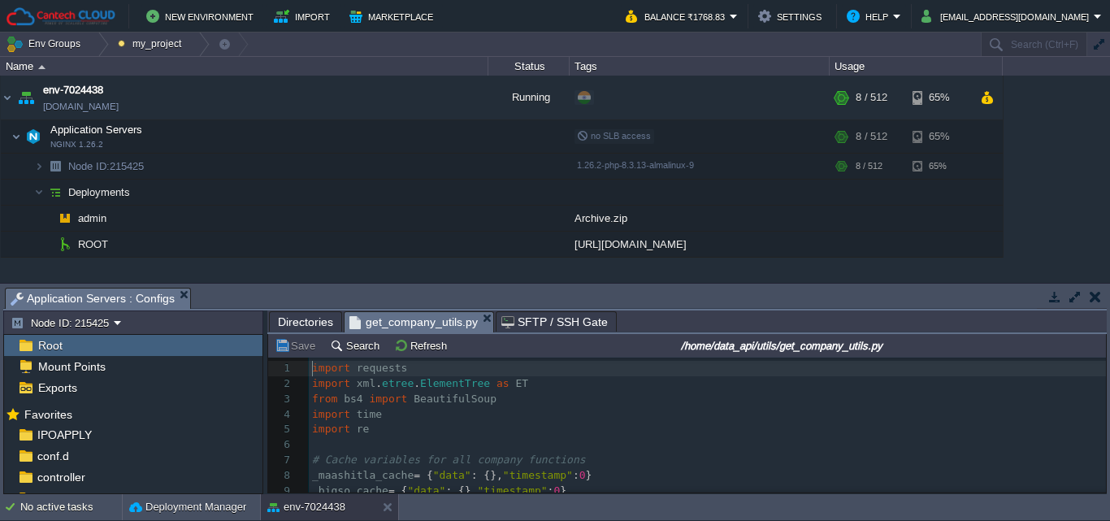
scroll to position [6, 0]
click at [315, 318] on span "Directories" at bounding box center [305, 322] width 55 height 20
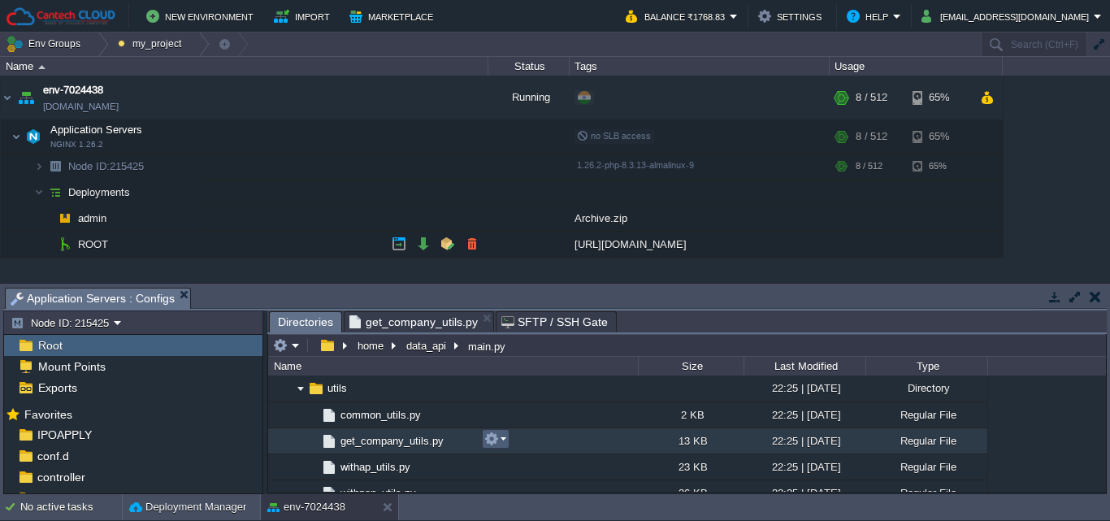
click at [485, 437] on button "button" at bounding box center [491, 439] width 15 height 15
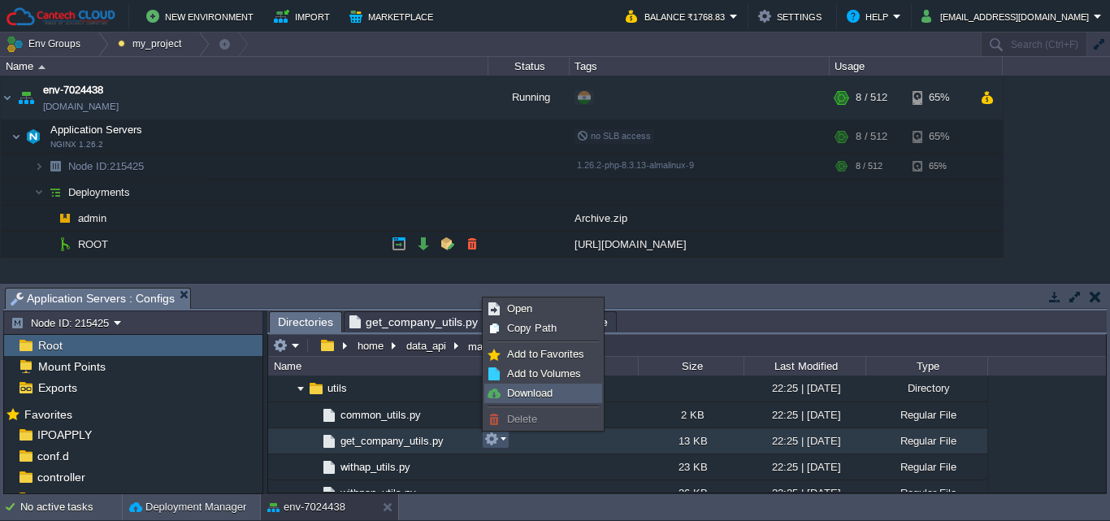
click at [523, 392] on span "Download" at bounding box center [530, 393] width 46 height 12
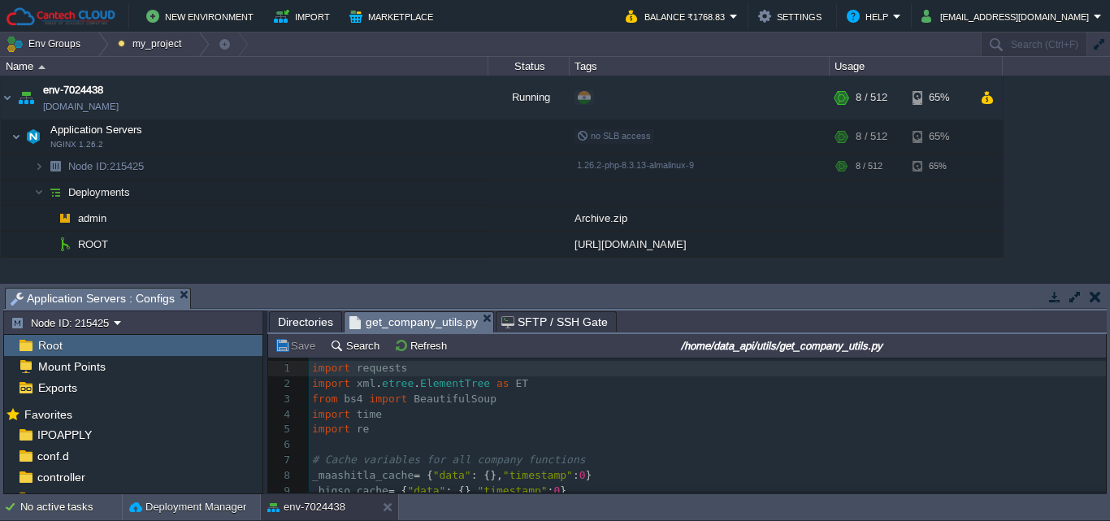
click at [423, 323] on span "get_company_utils.py" at bounding box center [413, 322] width 128 height 20
click at [389, 430] on pre "import re" at bounding box center [707, 429] width 797 height 15
type textarea "-"
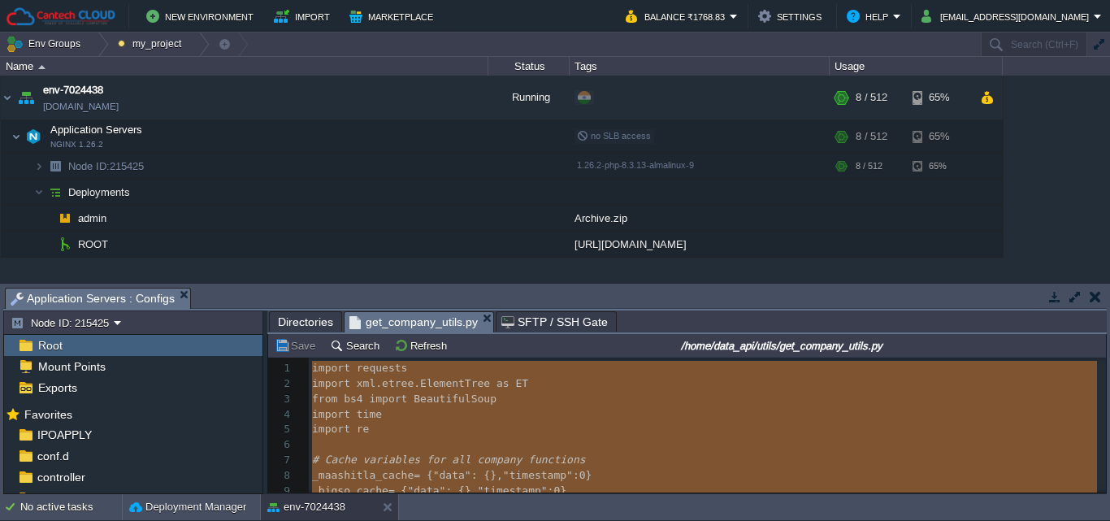
scroll to position [5797, 0]
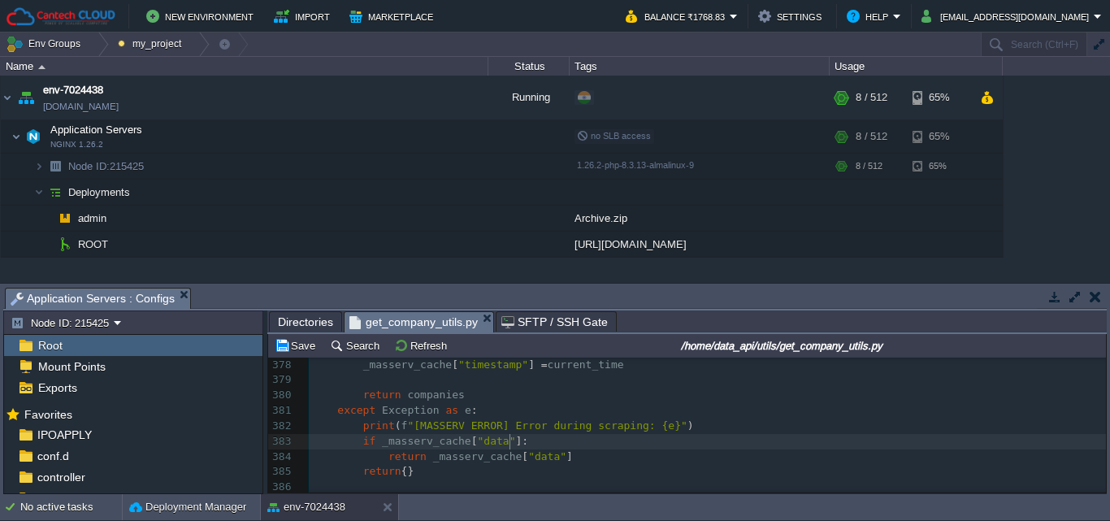
click at [537, 439] on pre "if _masserv_cache [ "data" ]:" at bounding box center [707, 441] width 797 height 15
click at [287, 338] on td "Save" at bounding box center [297, 346] width 50 height 20
click at [295, 344] on button "Save" at bounding box center [298, 345] width 46 height 15
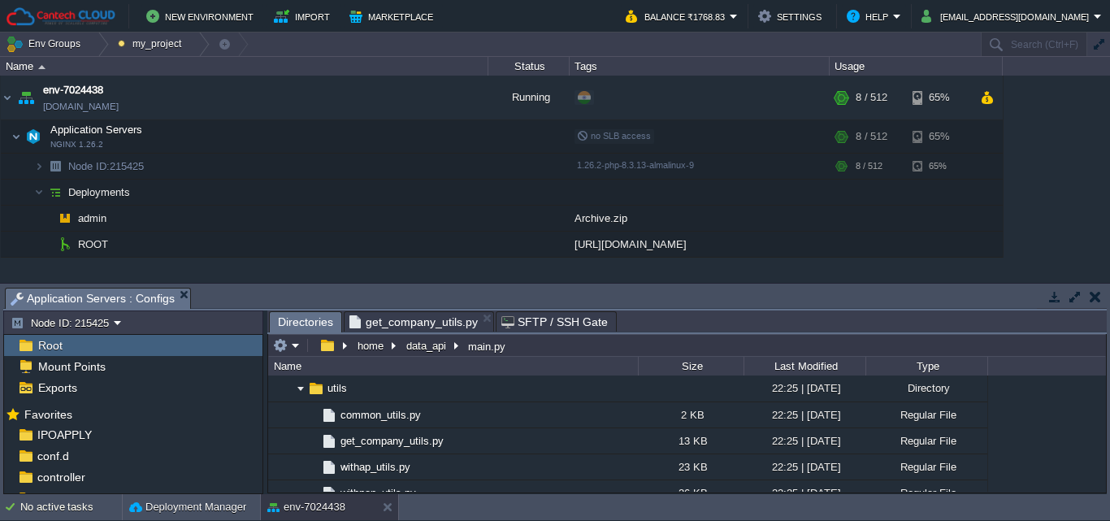
click at [299, 317] on span "Directories" at bounding box center [305, 322] width 55 height 20
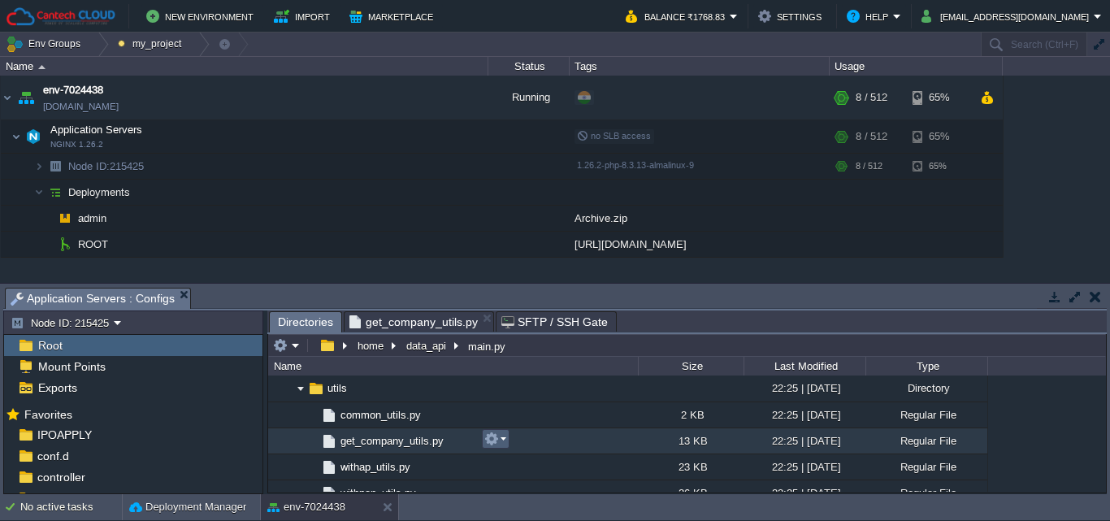
click at [488, 436] on button "button" at bounding box center [491, 439] width 15 height 15
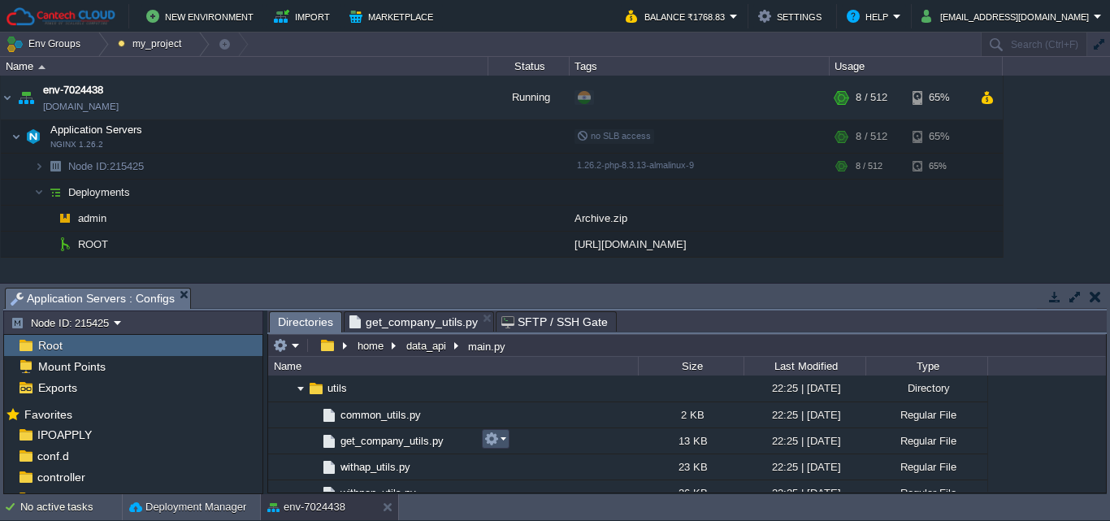
click at [488, 436] on button "button" at bounding box center [491, 439] width 15 height 15
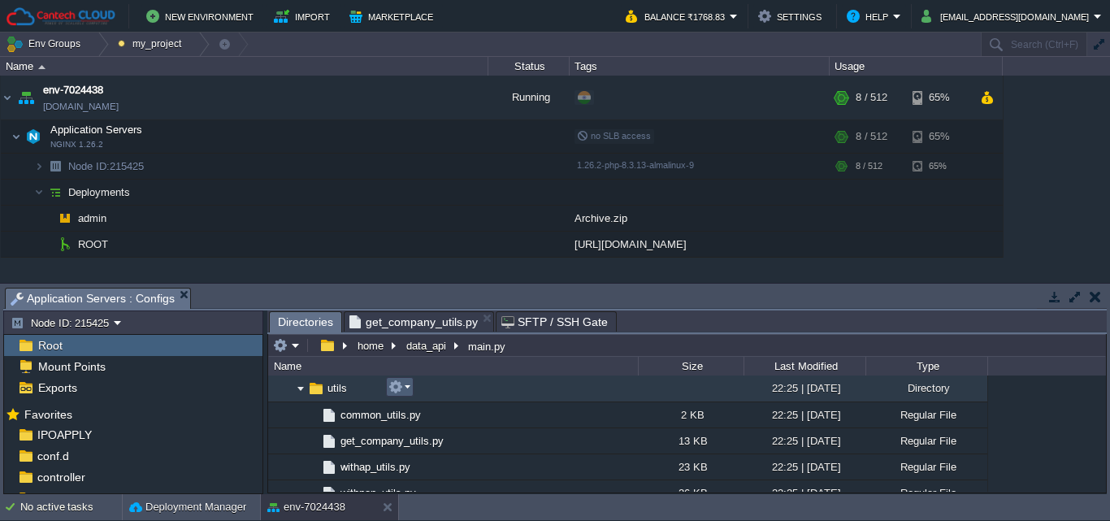
click at [397, 388] on button "button" at bounding box center [395, 387] width 15 height 15
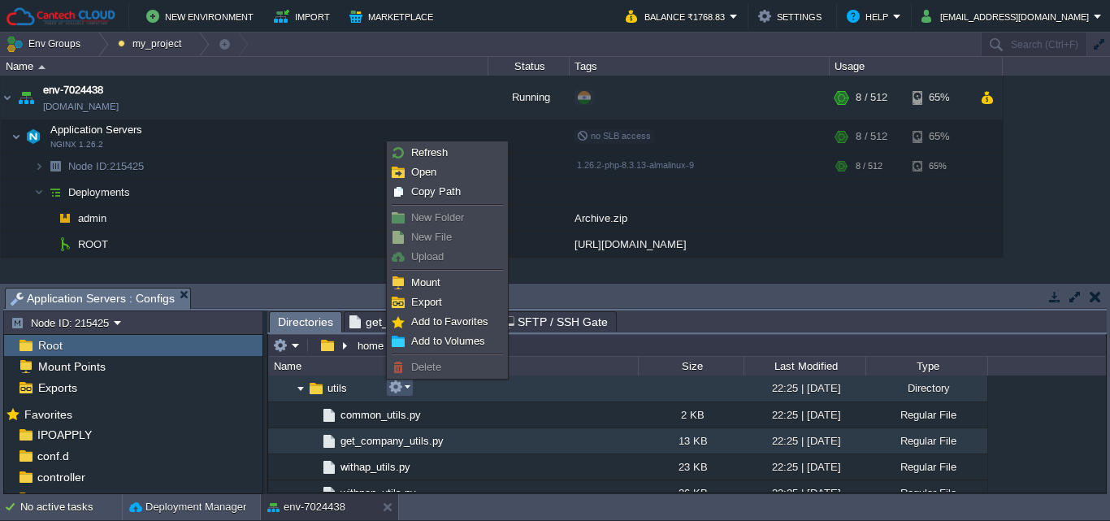
click at [407, 440] on span "get_company_utils.py" at bounding box center [392, 441] width 108 height 14
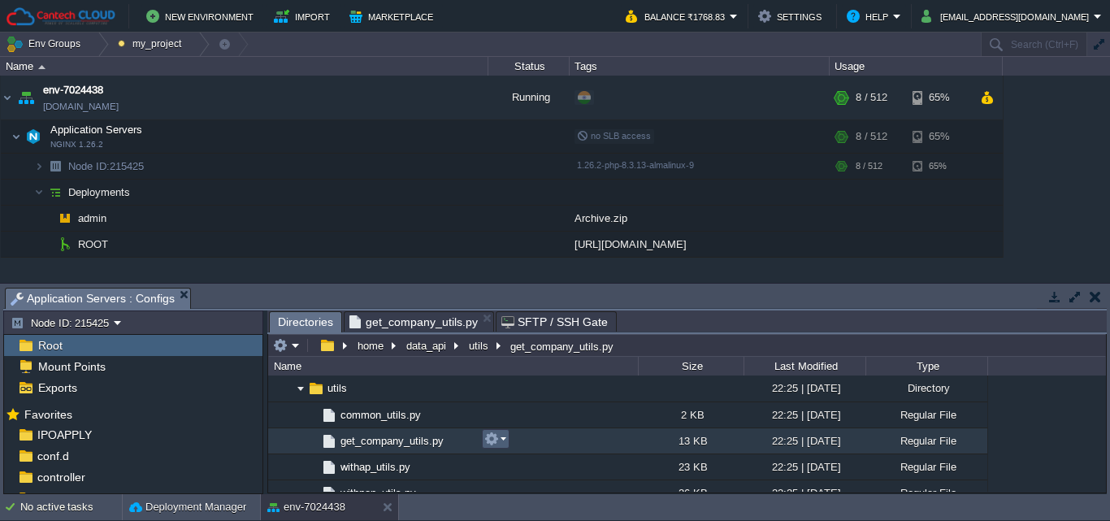
drag, startPoint x: 407, startPoint y: 440, endPoint x: 484, endPoint y: 449, distance: 77.0
click at [484, 449] on td at bounding box center [496, 439] width 28 height 20
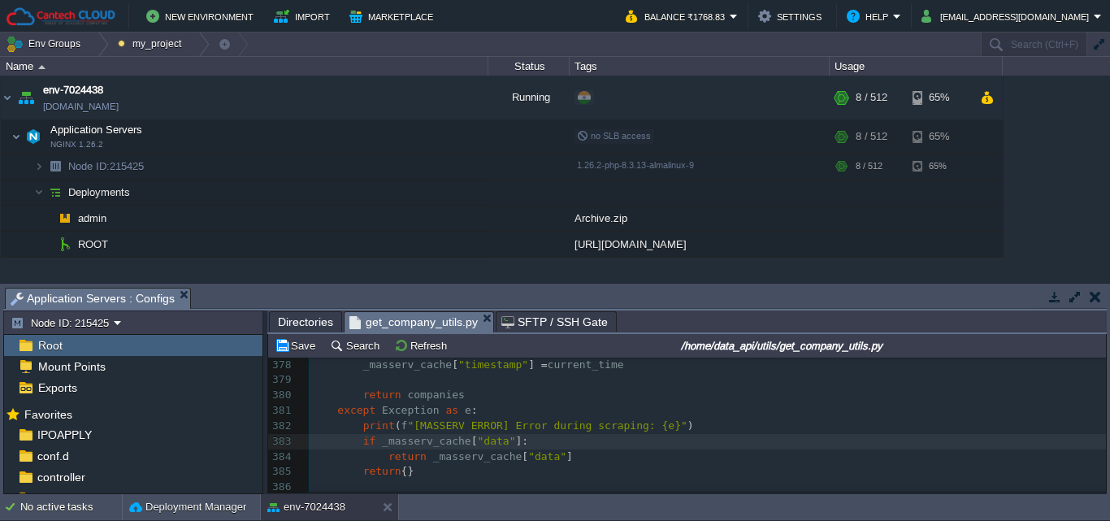
click at [388, 321] on span "get_company_utils.py" at bounding box center [413, 322] width 128 height 20
click at [281, 347] on button "Save" at bounding box center [298, 345] width 46 height 15
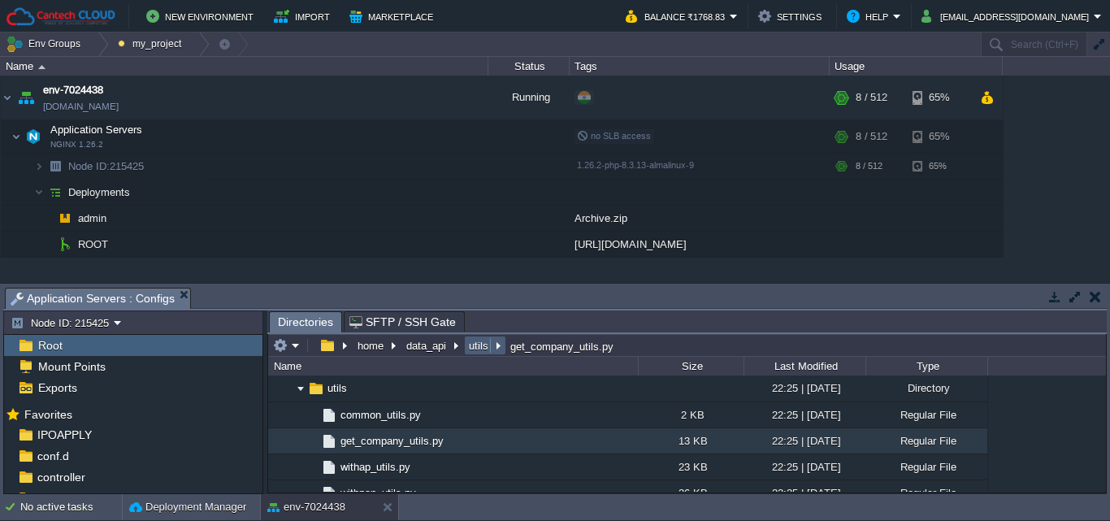
click at [481, 344] on button "utils" at bounding box center [480, 345] width 26 height 15
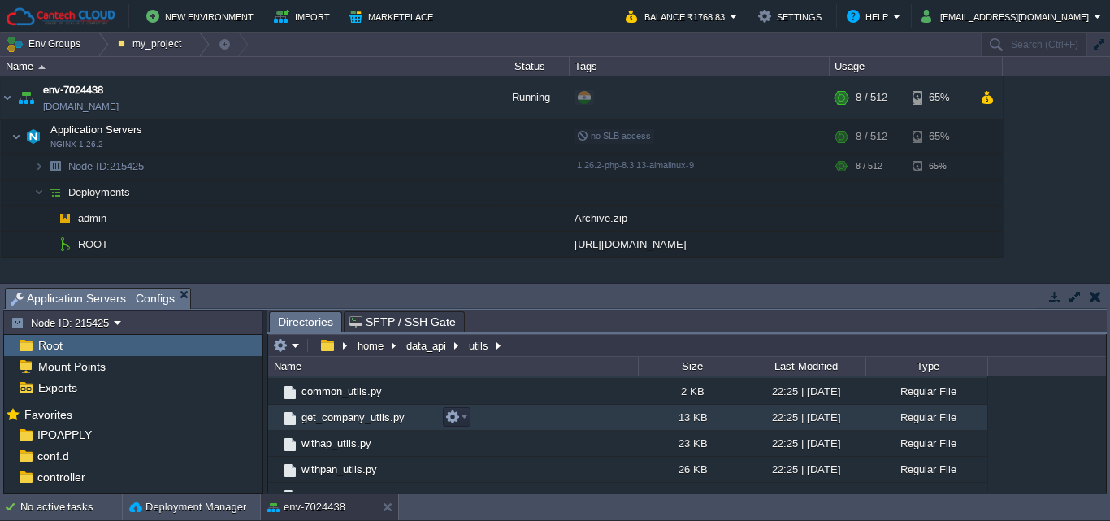
scroll to position [40, 0]
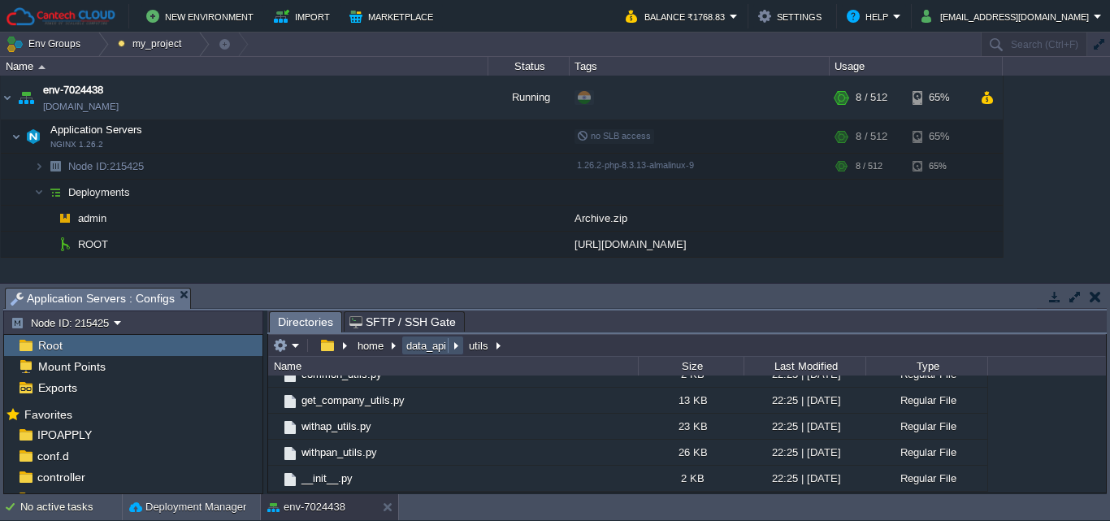
click at [427, 341] on button "data_api" at bounding box center [427, 345] width 46 height 15
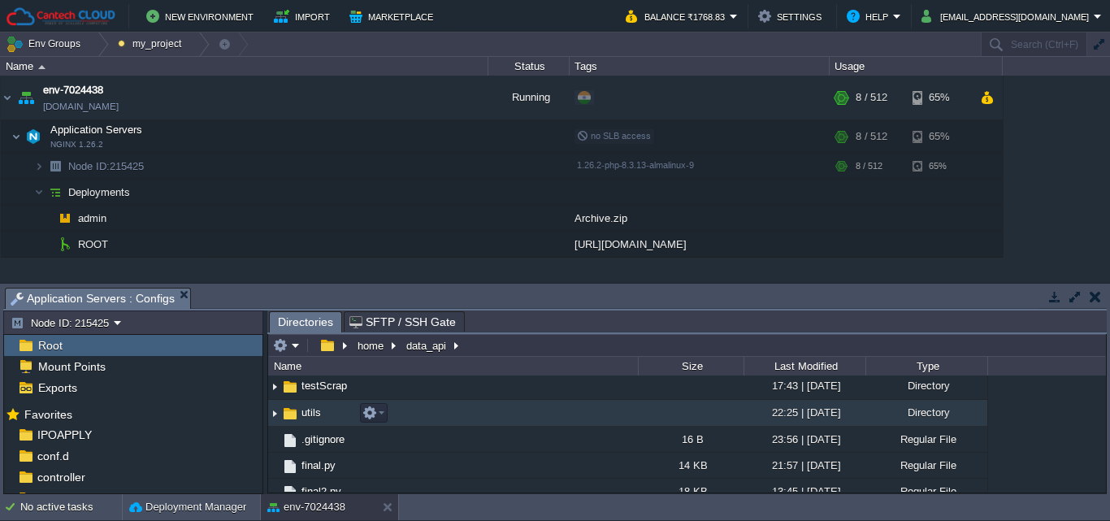
scroll to position [119, 0]
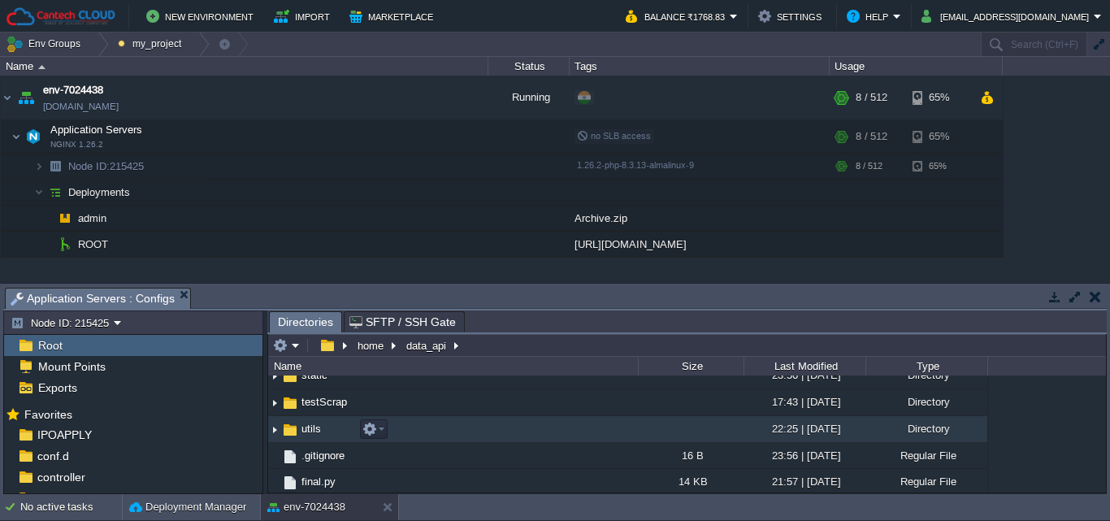
click at [278, 431] on img at bounding box center [274, 429] width 13 height 25
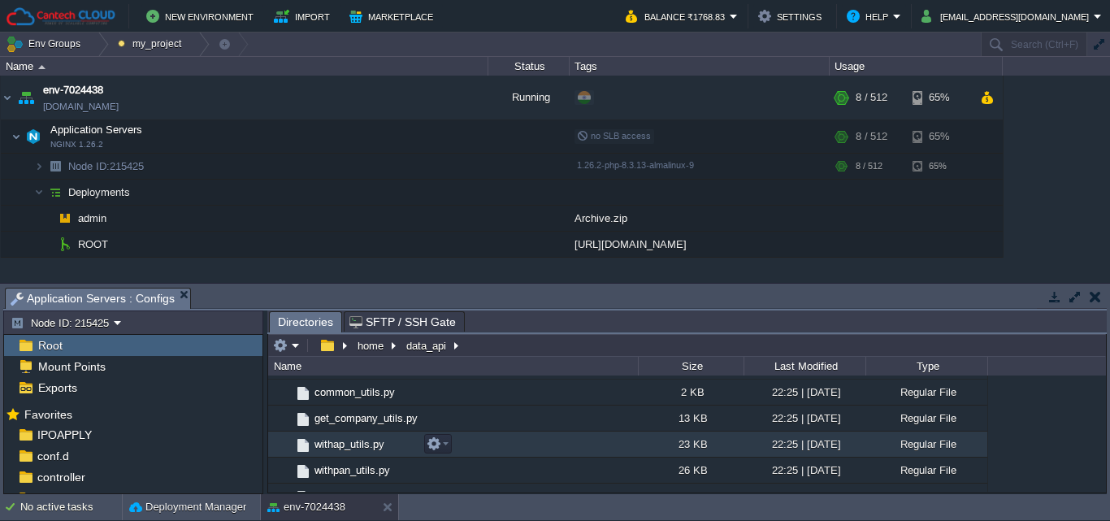
scroll to position [173, 0]
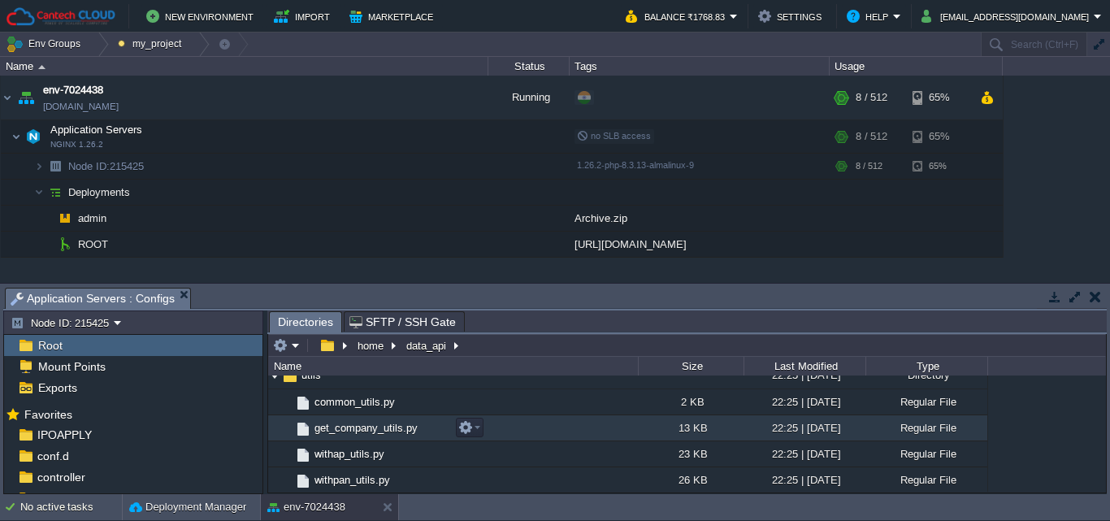
click at [317, 431] on span "get_company_utils.py" at bounding box center [366, 428] width 108 height 14
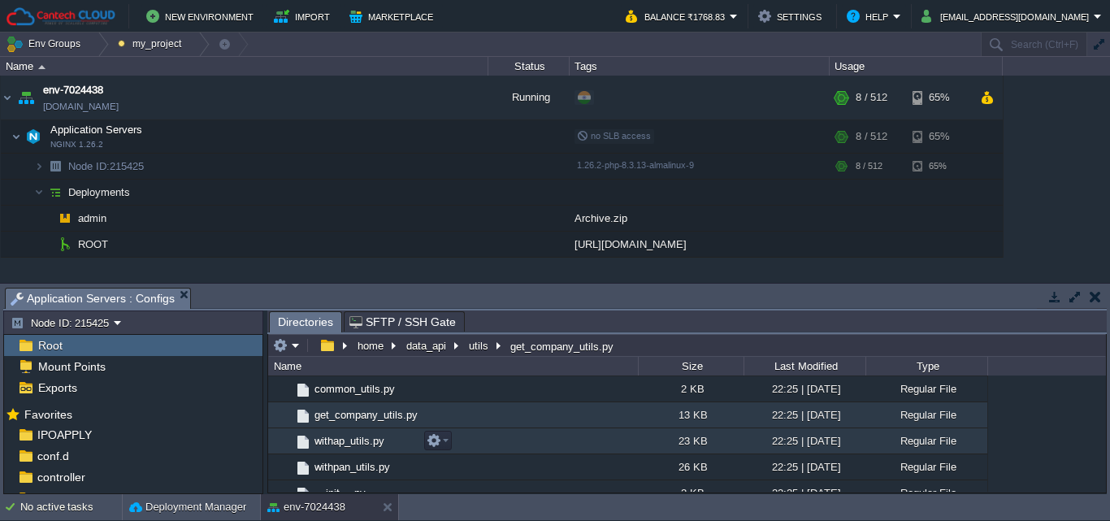
scroll to position [179, 0]
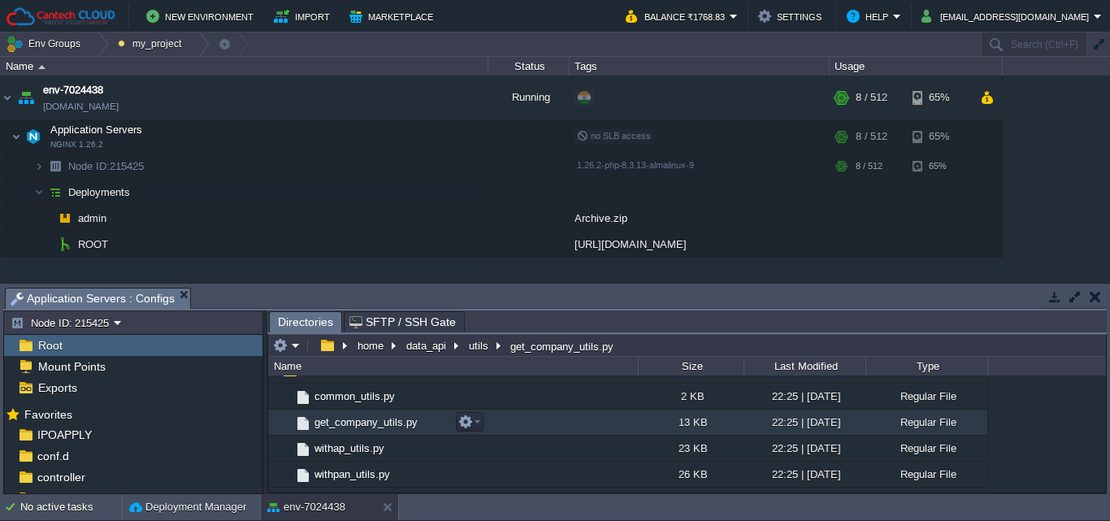
click at [341, 428] on span "get_company_utils.py" at bounding box center [366, 422] width 108 height 14
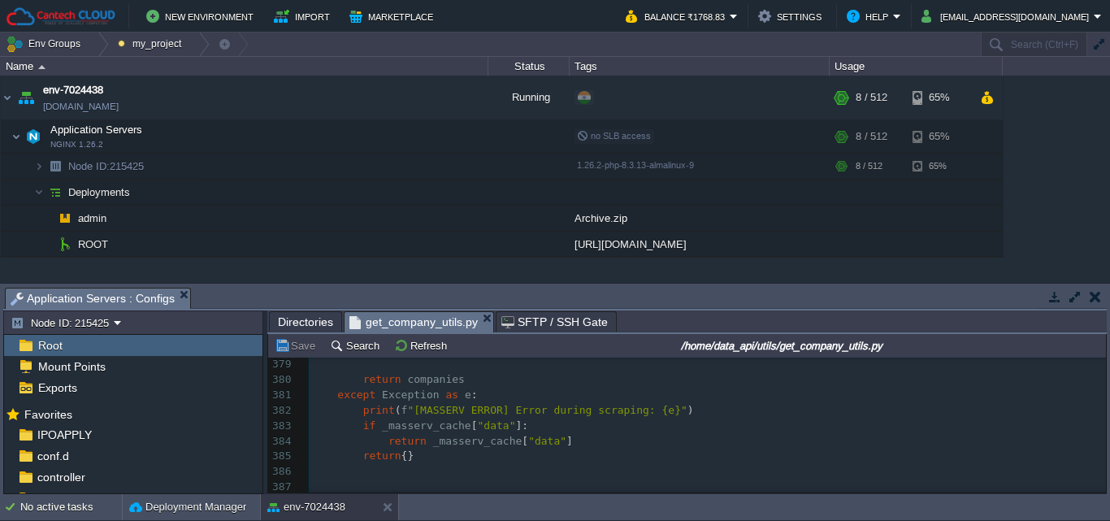
scroll to position [5859, 0]
click at [422, 344] on button "Refresh" at bounding box center [423, 345] width 58 height 15
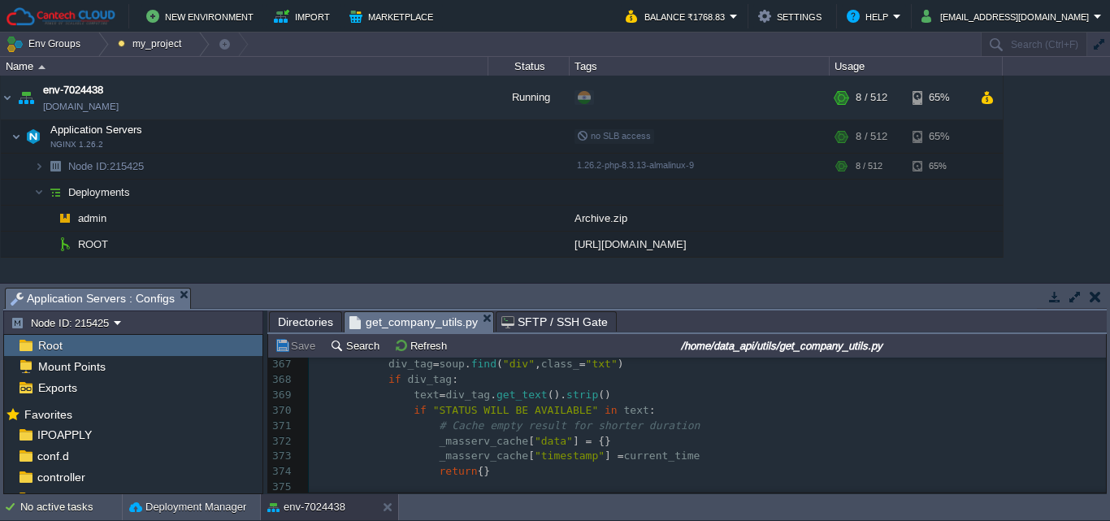
scroll to position [5624, 0]
click at [454, 378] on pre "if div_tag :" at bounding box center [707, 379] width 797 height 15
type textarea "-"
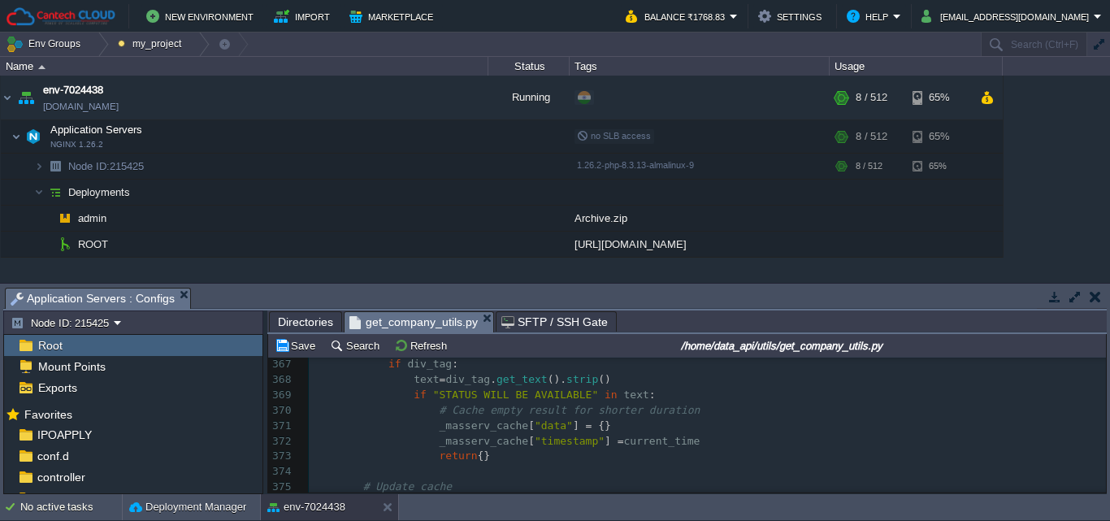
scroll to position [5782, 0]
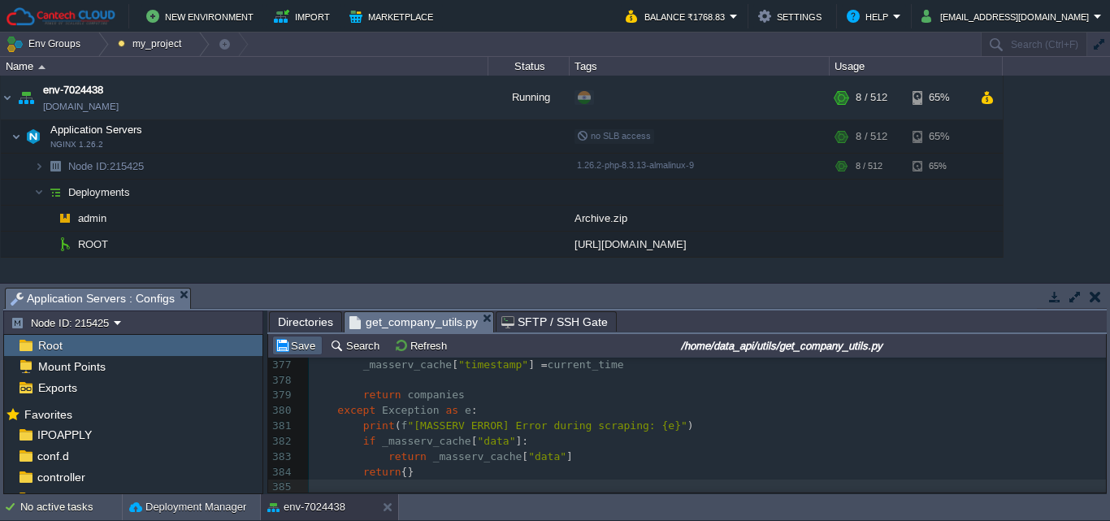
click at [297, 349] on button "Save" at bounding box center [298, 345] width 46 height 15
click at [419, 349] on button "Refresh" at bounding box center [423, 345] width 58 height 15
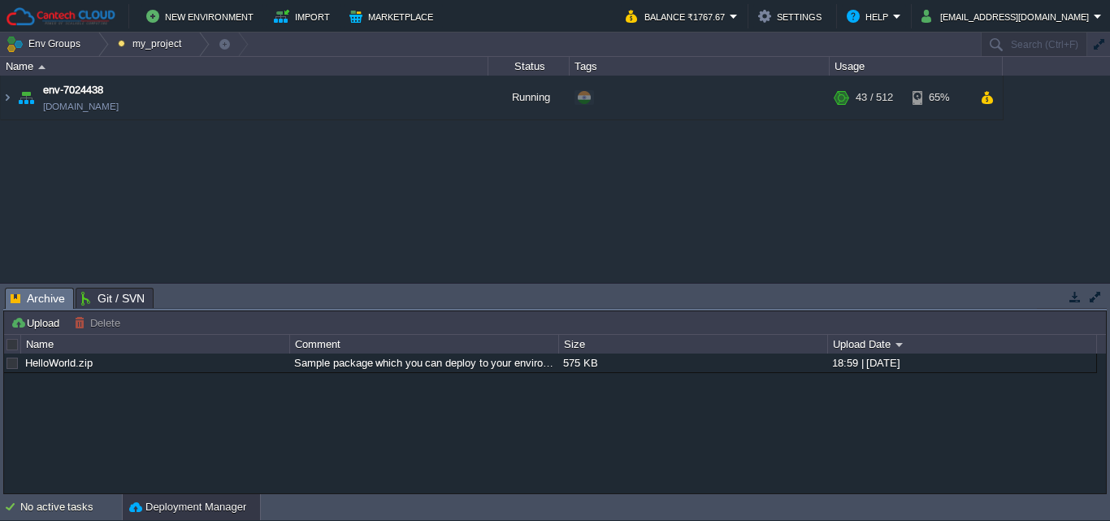
click at [182, 501] on button "Deployment Manager" at bounding box center [187, 507] width 117 height 16
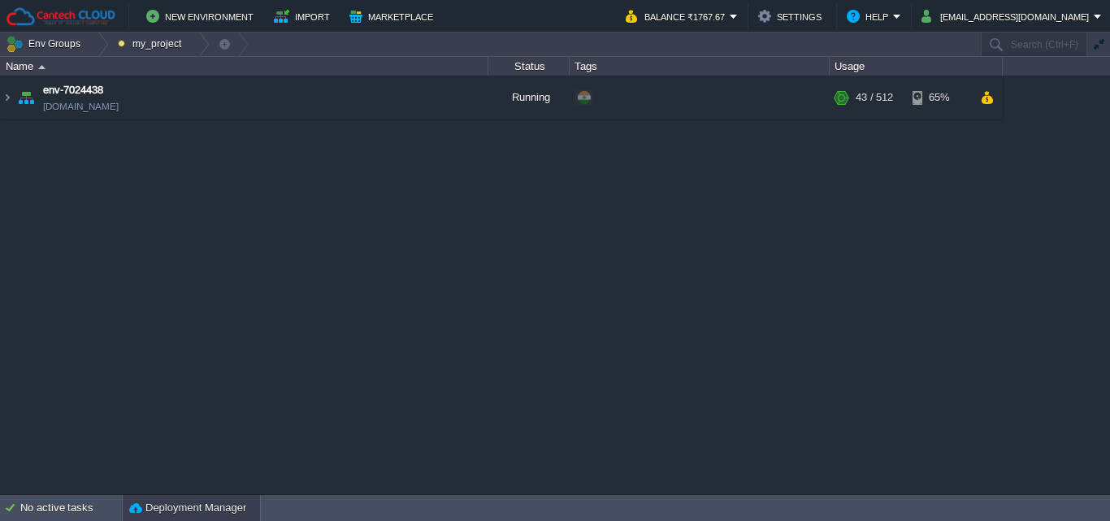
click at [182, 501] on button "Deployment Manager" at bounding box center [187, 508] width 117 height 16
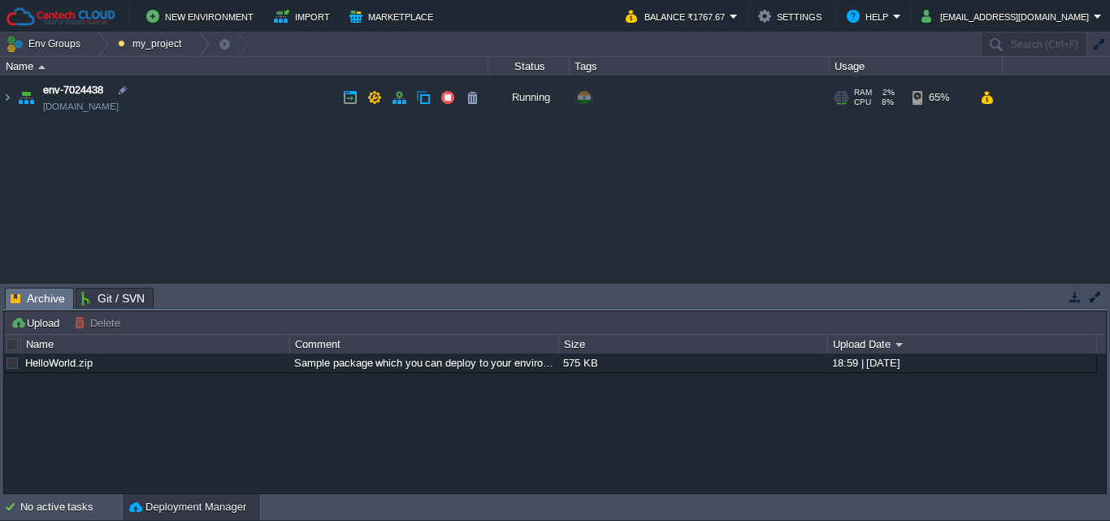
click at [115, 107] on link "[DOMAIN_NAME]" at bounding box center [81, 106] width 76 height 16
click at [12, 93] on img at bounding box center [7, 98] width 13 height 44
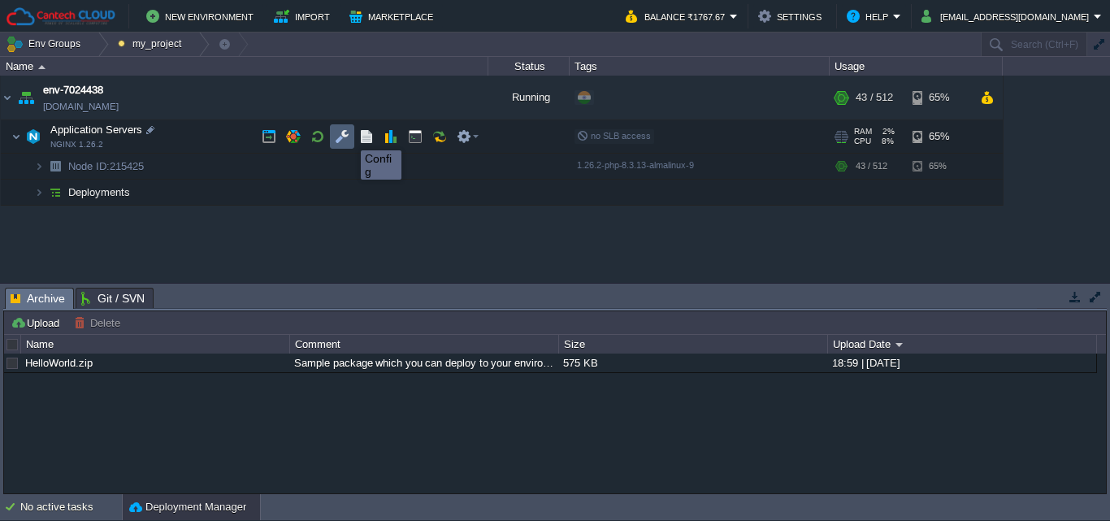
click at [349, 135] on button "button" at bounding box center [342, 136] width 15 height 15
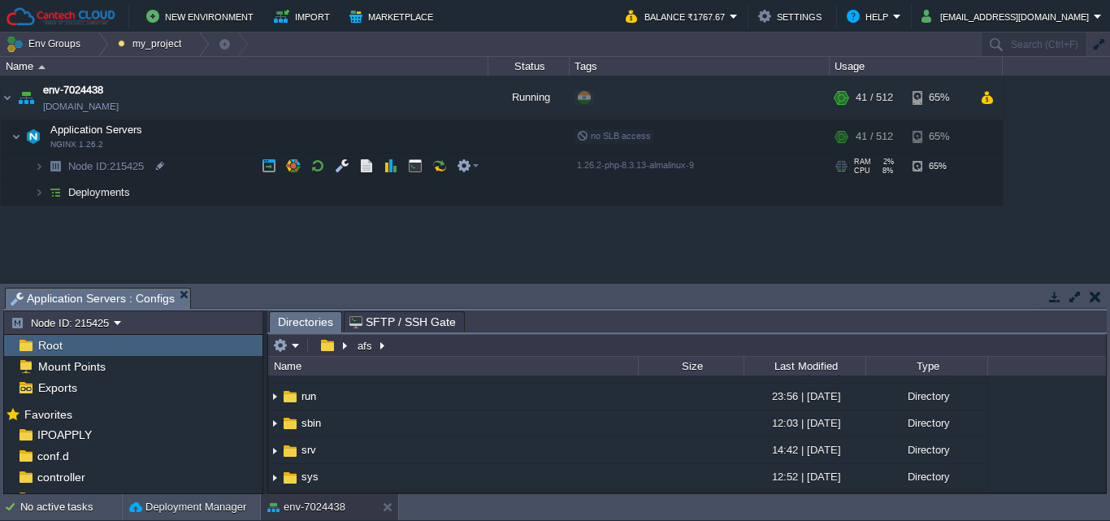
click at [40, 350] on span "Root" at bounding box center [50, 345] width 30 height 15
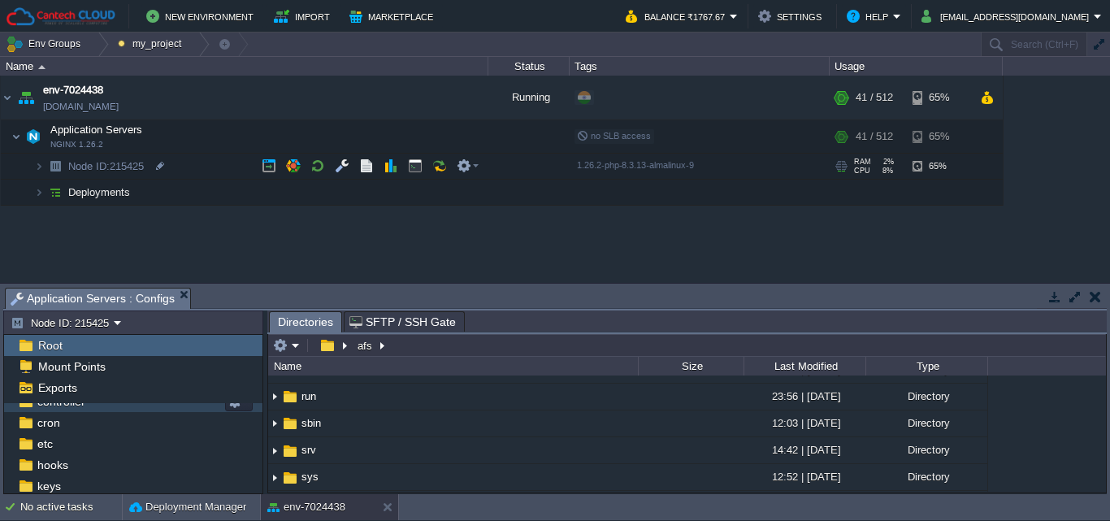
scroll to position [81, 0]
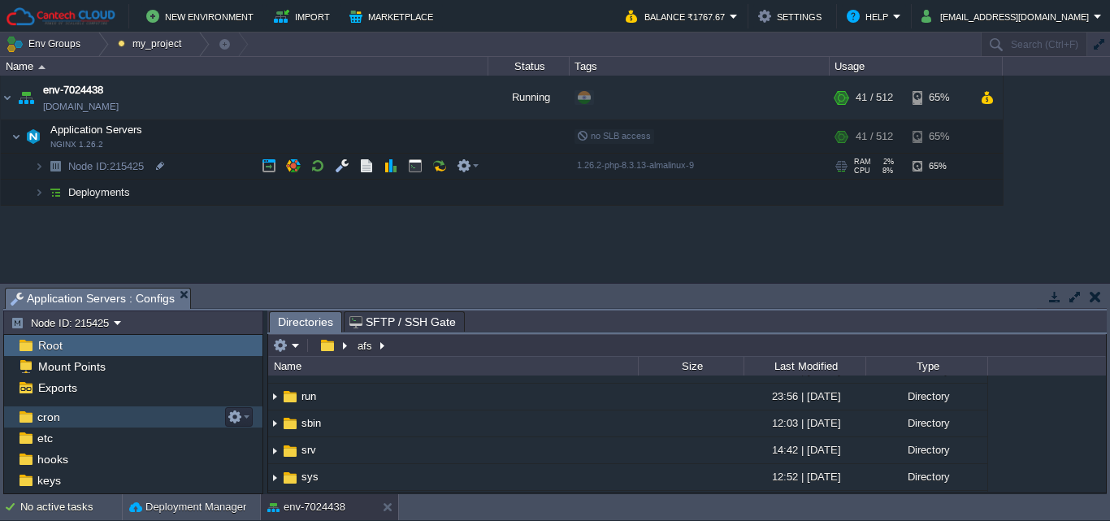
click at [115, 416] on div "cron" at bounding box center [133, 416] width 258 height 21
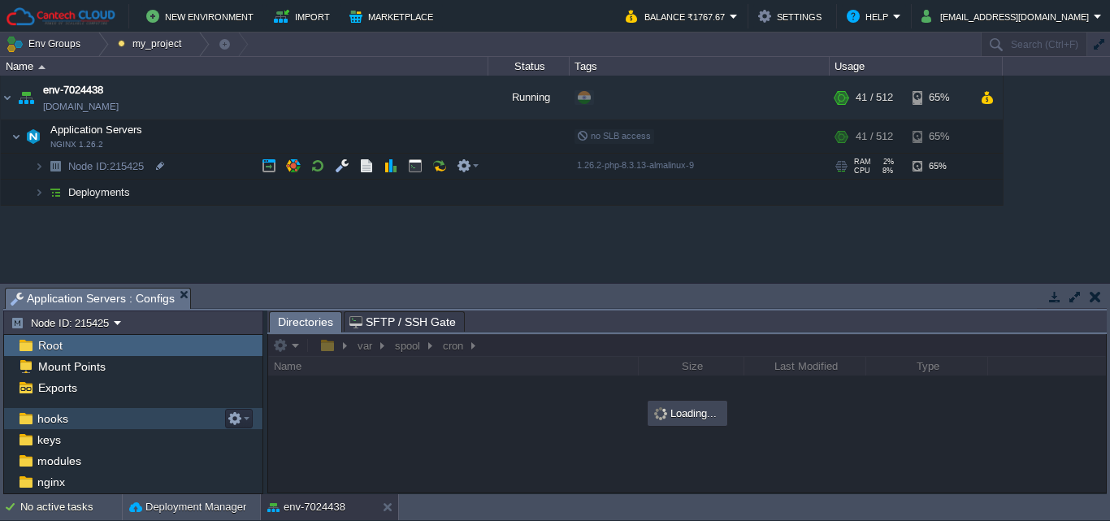
scroll to position [136, 0]
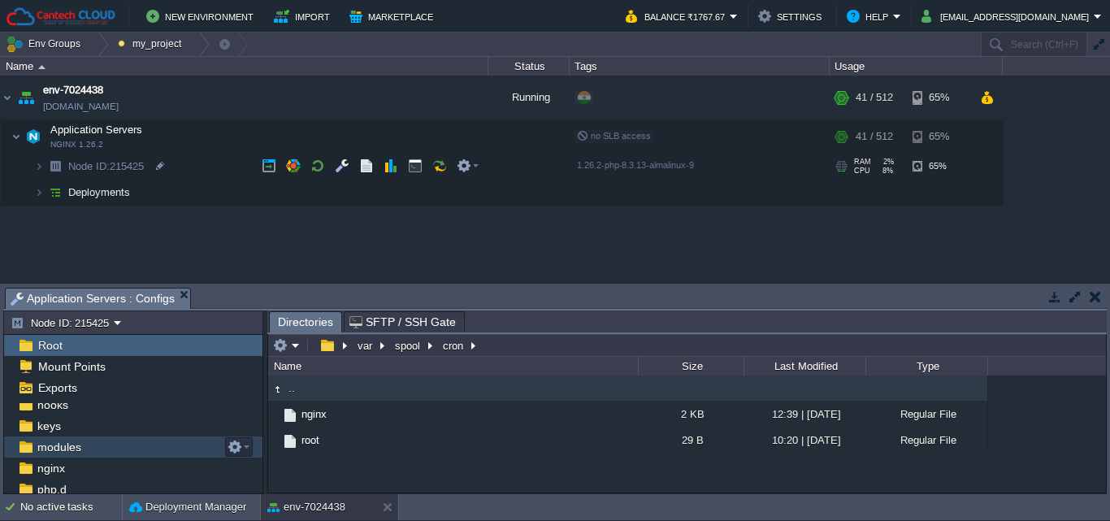
click at [92, 442] on div "modules" at bounding box center [133, 446] width 258 height 21
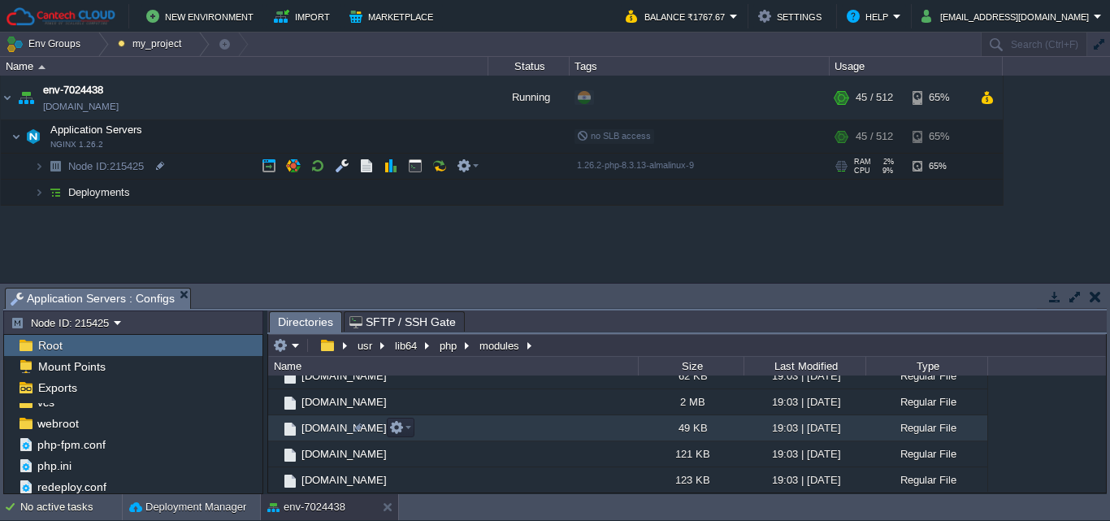
scroll to position [1235, 0]
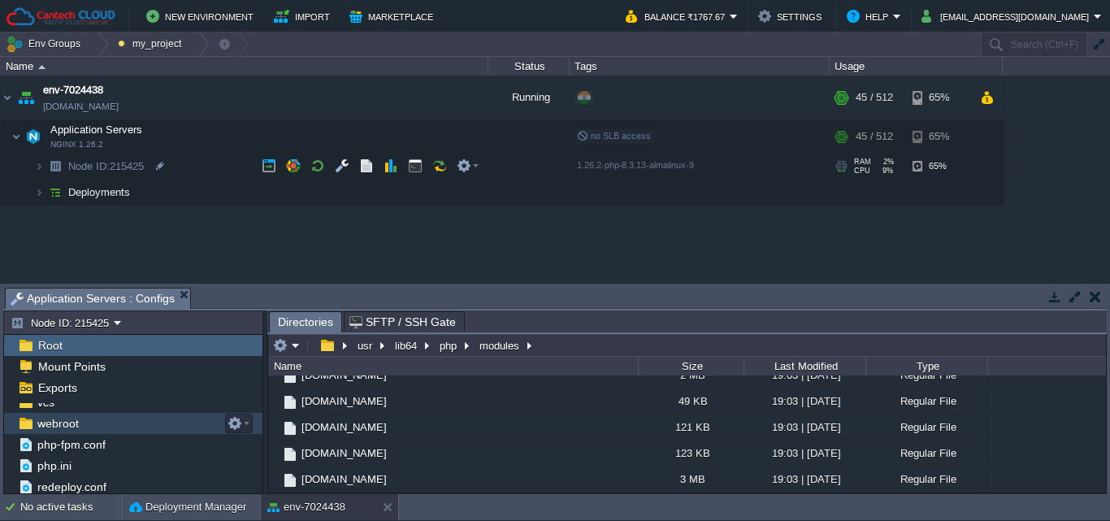
click at [61, 424] on span "webroot" at bounding box center [57, 423] width 47 height 15
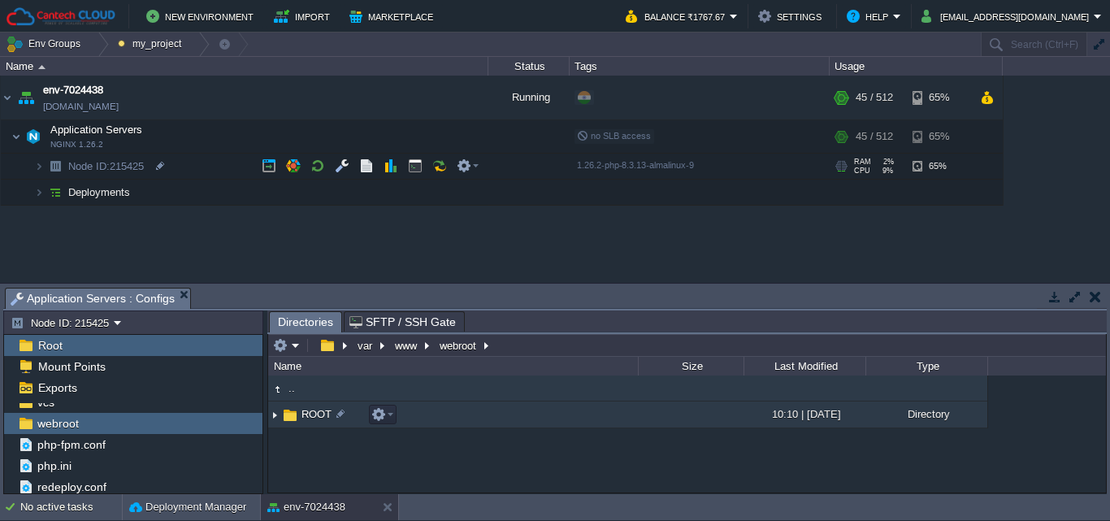
drag, startPoint x: 401, startPoint y: 460, endPoint x: 308, endPoint y: 415, distance: 102.9
click at [296, 415] on img at bounding box center [290, 415] width 18 height 18
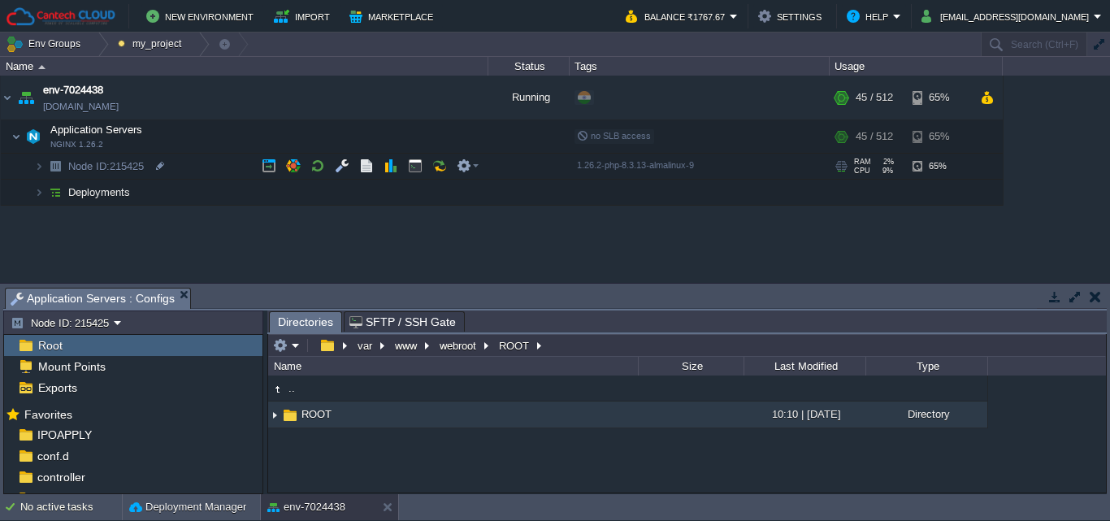
click at [61, 349] on span "Root" at bounding box center [50, 345] width 30 height 15
click at [273, 414] on img at bounding box center [274, 414] width 13 height 25
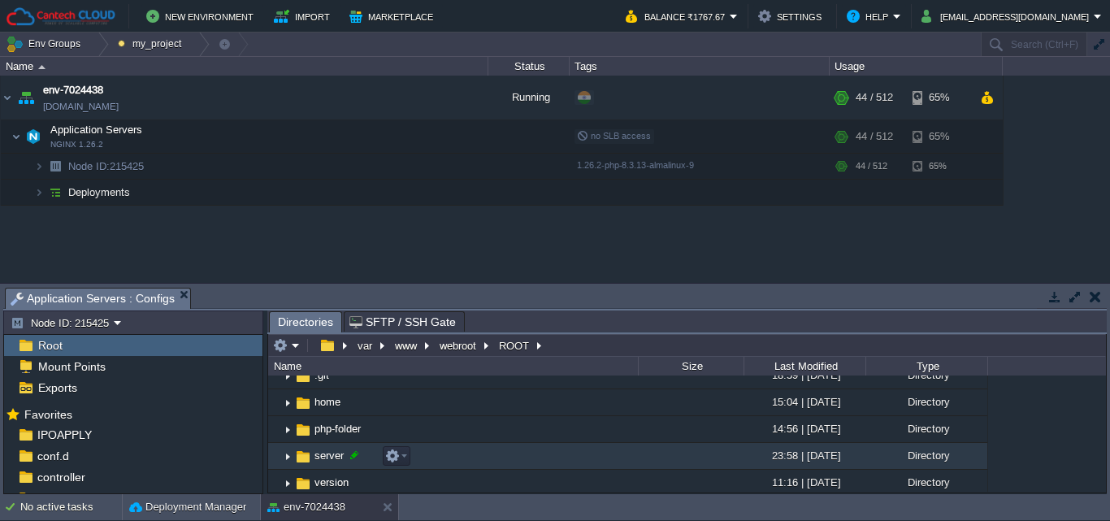
scroll to position [81, 0]
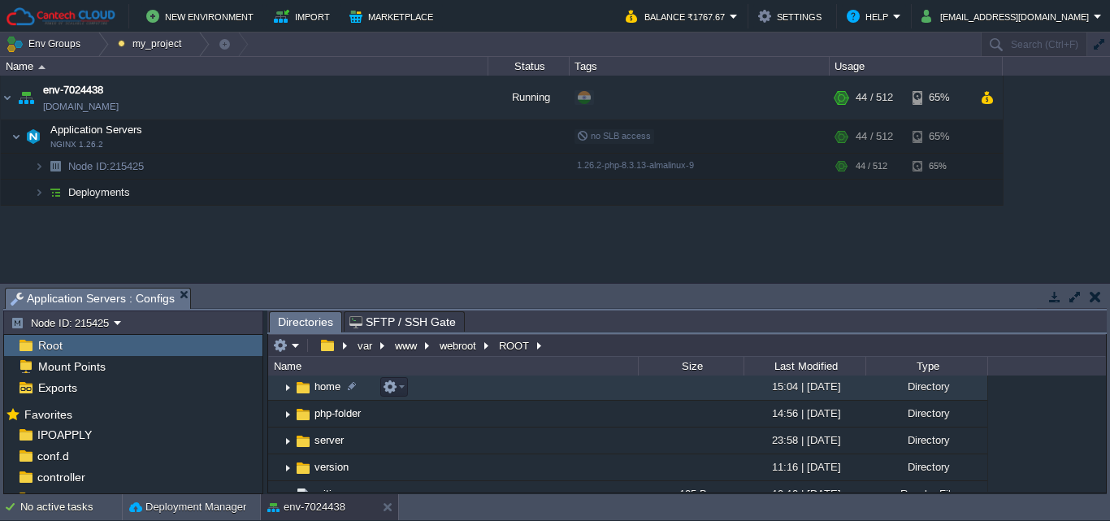
click at [287, 385] on img at bounding box center [287, 387] width 13 height 25
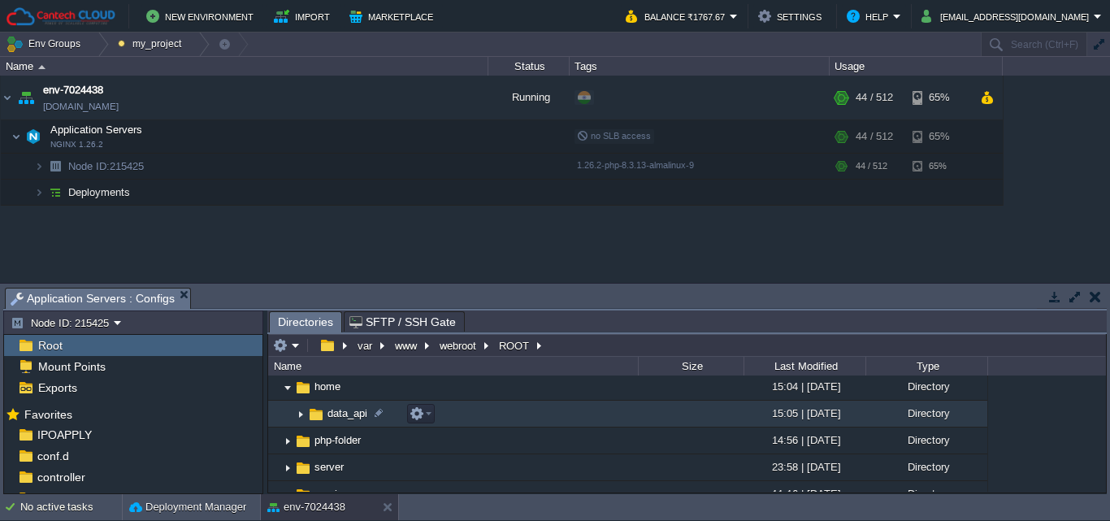
click at [302, 417] on img at bounding box center [300, 413] width 13 height 25
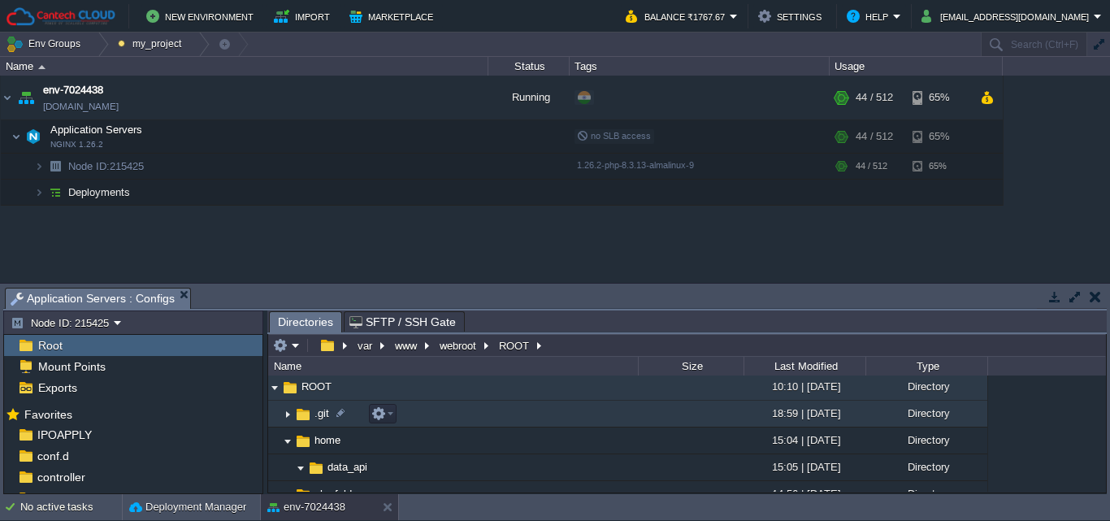
scroll to position [27, 0]
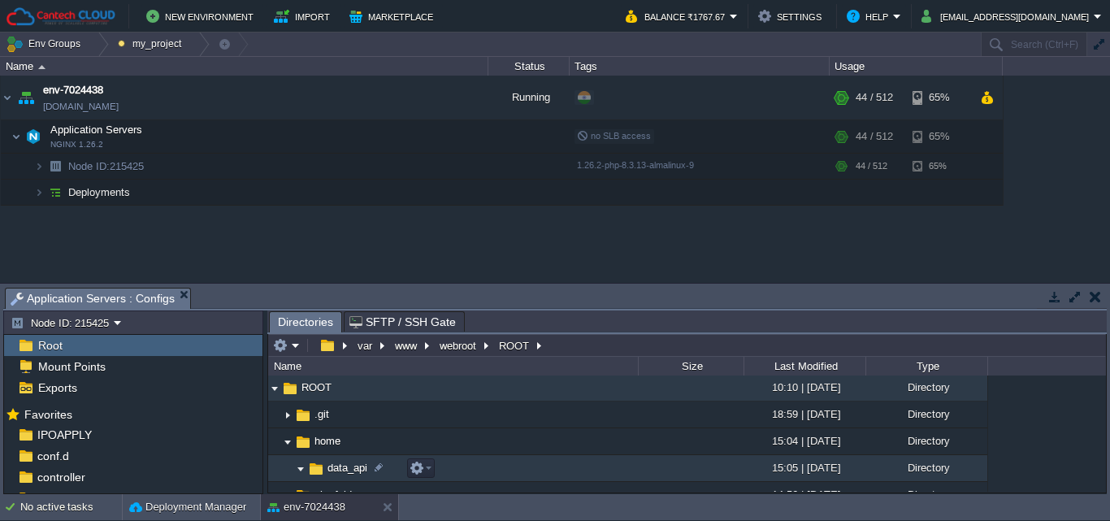
click at [332, 461] on td "data_api" at bounding box center [453, 468] width 370 height 27
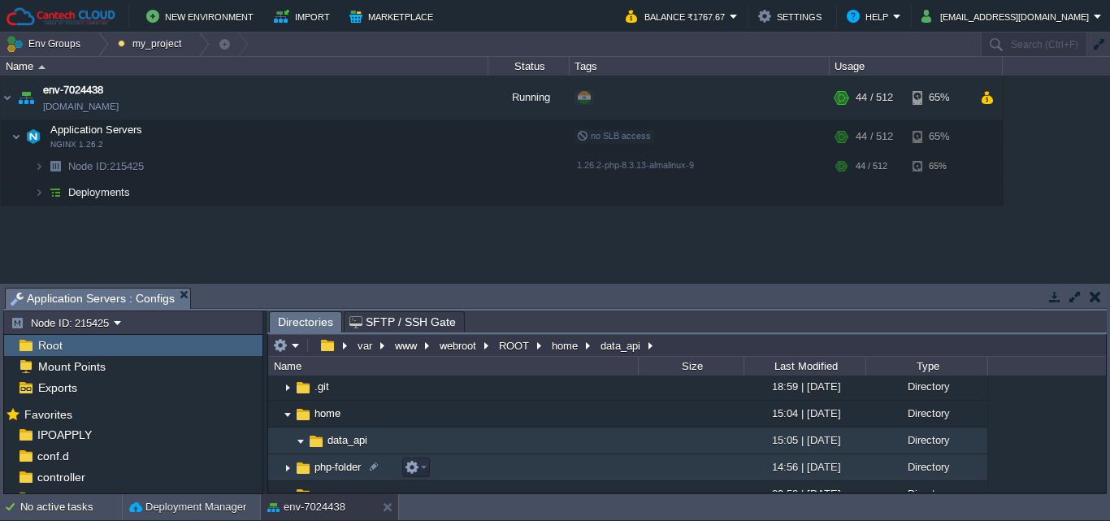
scroll to position [81, 0]
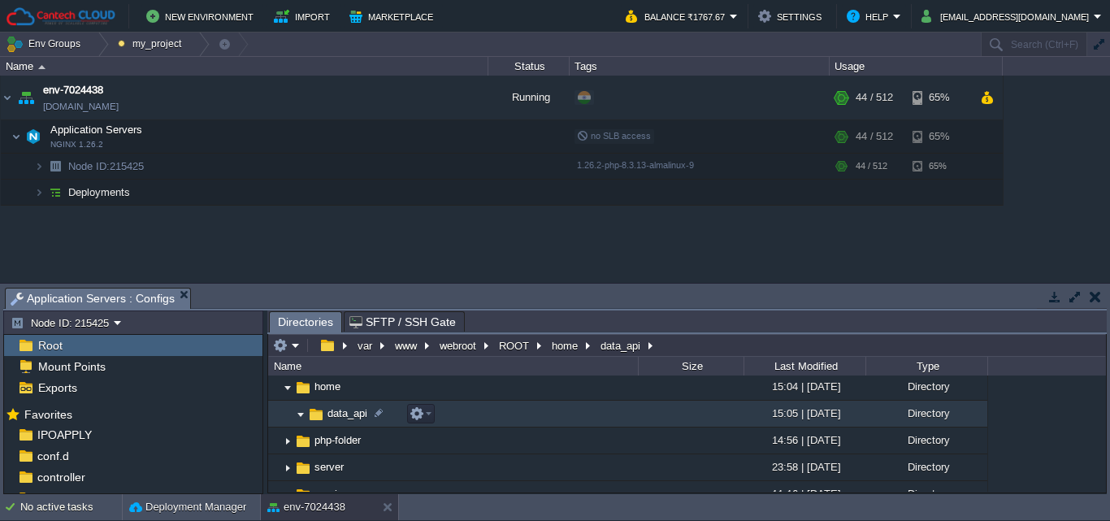
click at [304, 416] on img at bounding box center [300, 413] width 13 height 25
click at [305, 417] on img at bounding box center [300, 413] width 13 height 25
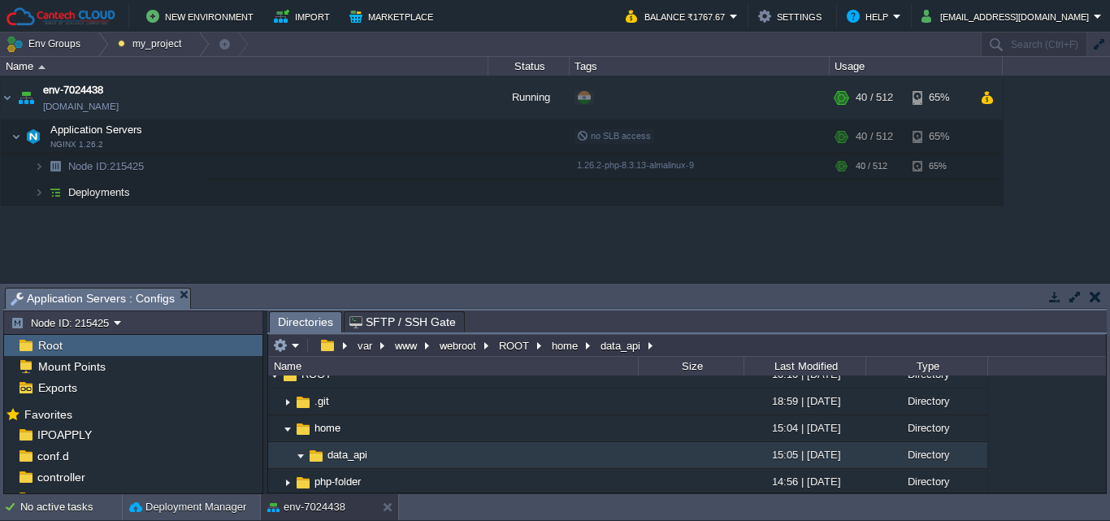
scroll to position [0, 0]
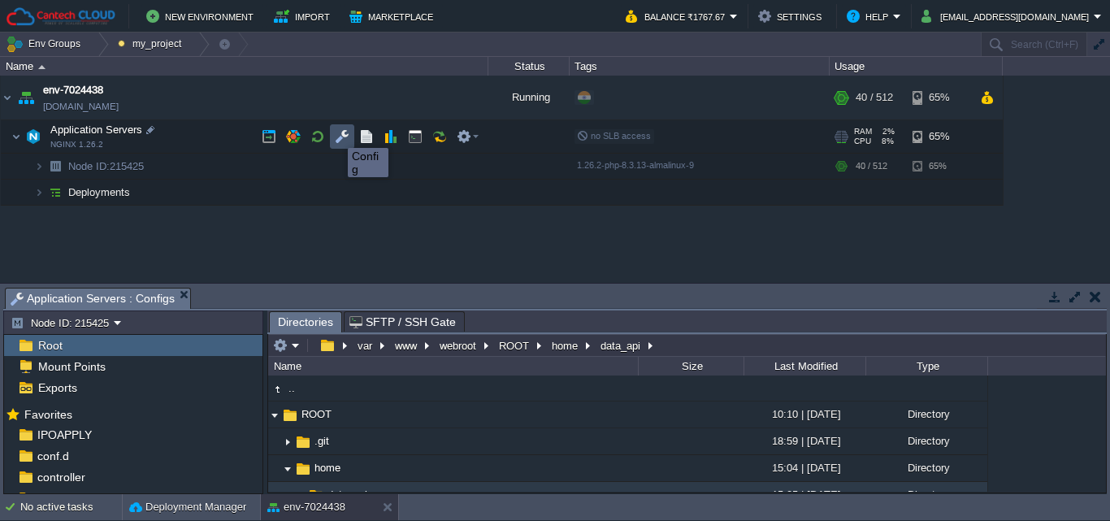
click at [338, 133] on button "button" at bounding box center [342, 136] width 15 height 15
click at [360, 138] on button "button" at bounding box center [366, 136] width 15 height 15
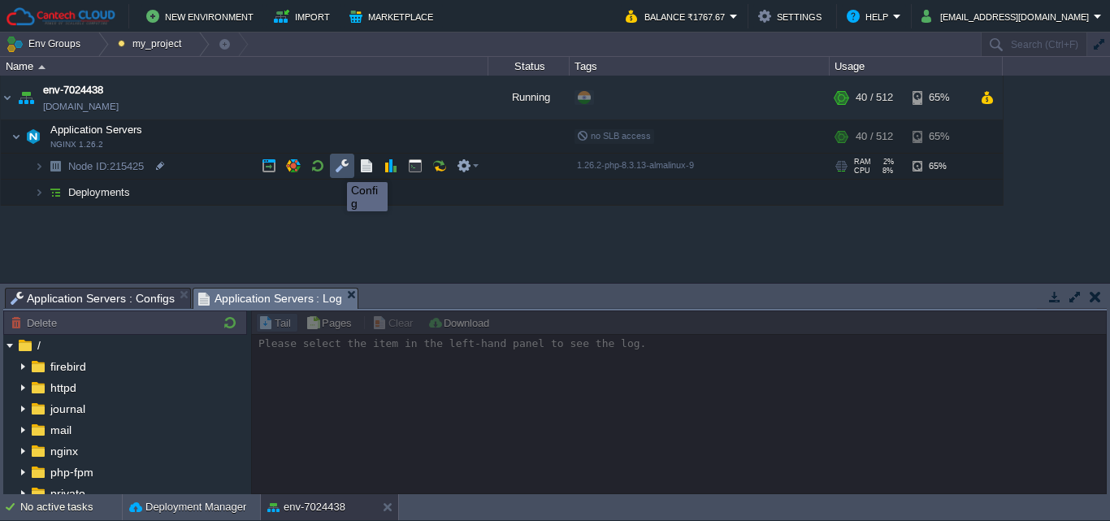
click at [335, 167] on button "button" at bounding box center [342, 165] width 15 height 15
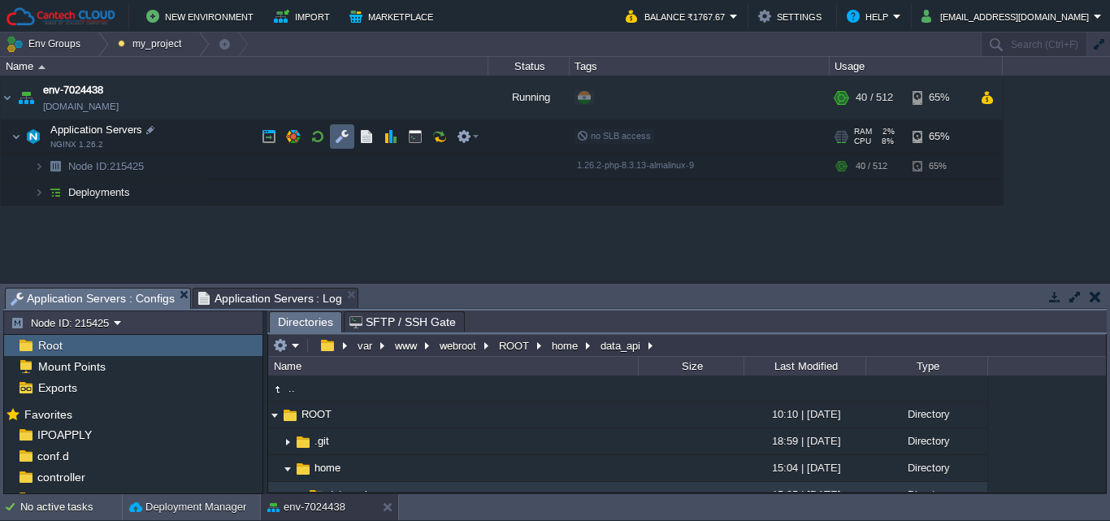
click at [333, 132] on td at bounding box center [342, 136] width 24 height 24
click at [336, 134] on button "button" at bounding box center [342, 136] width 15 height 15
click at [358, 137] on td at bounding box center [366, 136] width 24 height 24
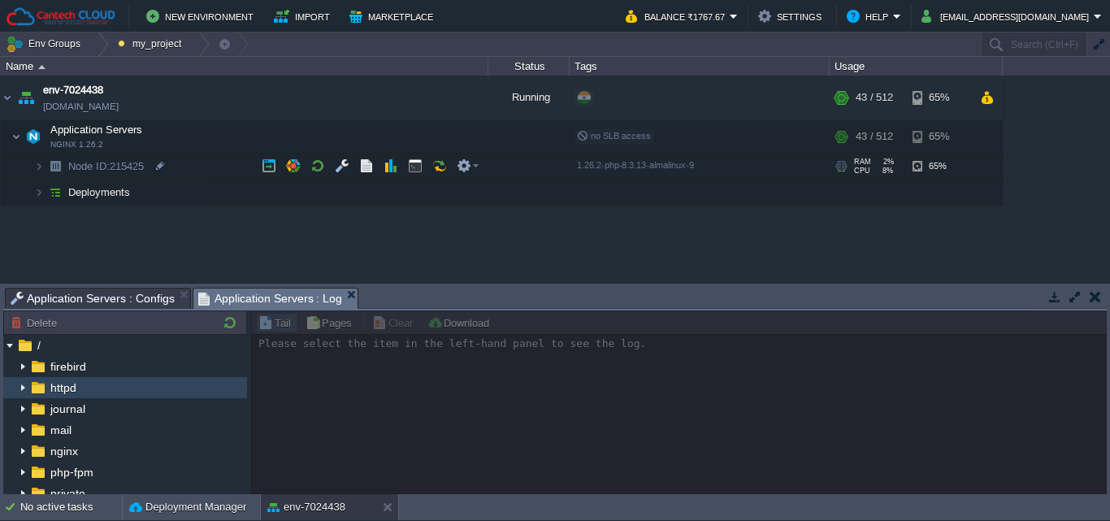
click at [25, 384] on img at bounding box center [22, 387] width 13 height 21
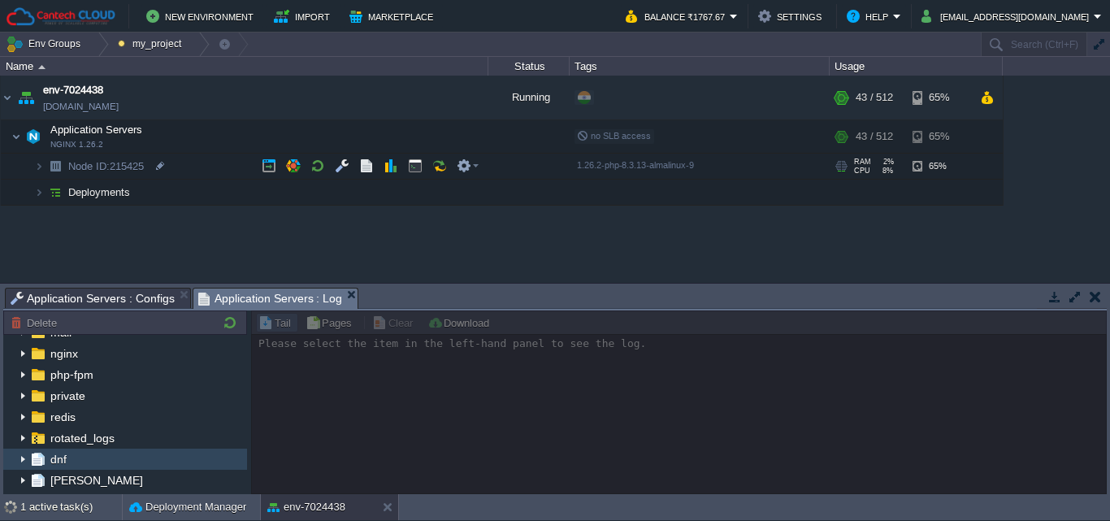
scroll to position [87, 0]
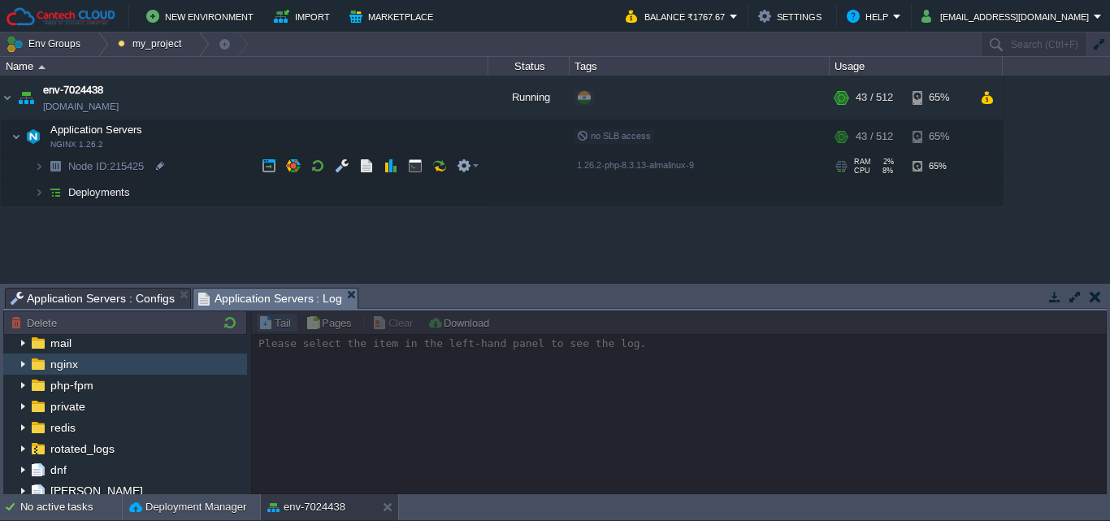
click at [26, 362] on img at bounding box center [22, 364] width 13 height 21
click at [37, 364] on img at bounding box center [38, 364] width 18 height 21
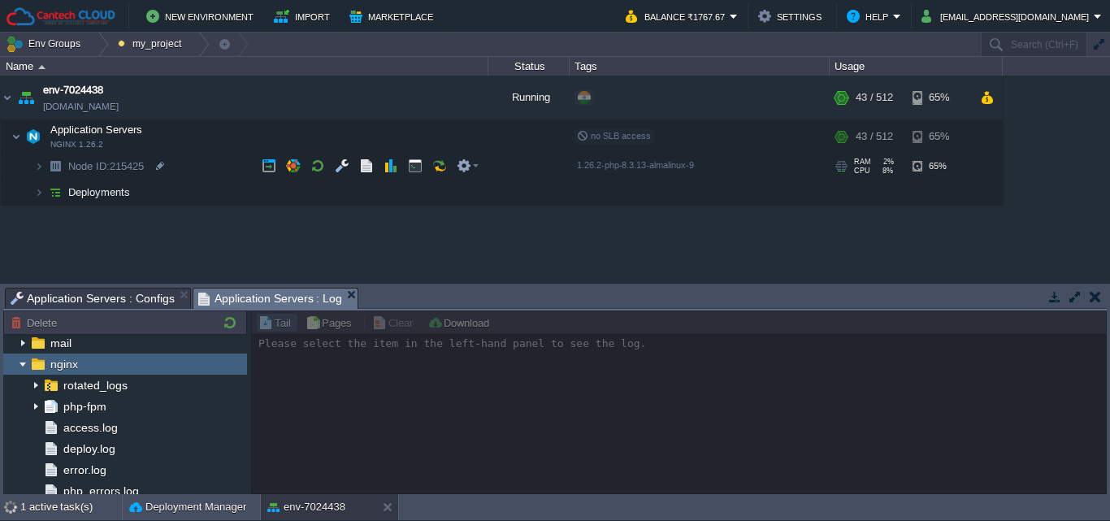
click at [37, 364] on img at bounding box center [38, 364] width 18 height 21
click at [28, 365] on img at bounding box center [22, 364] width 13 height 21
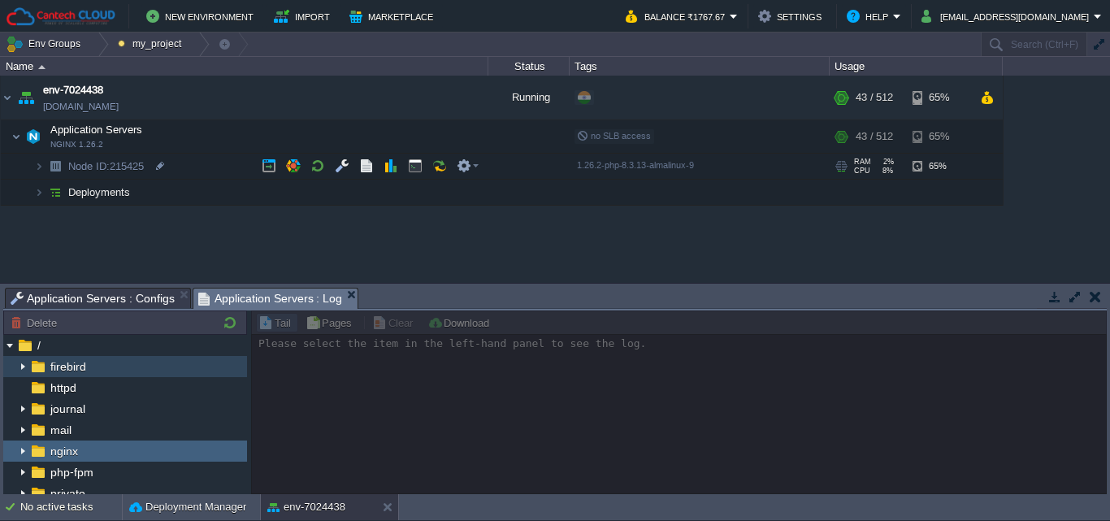
scroll to position [27, 0]
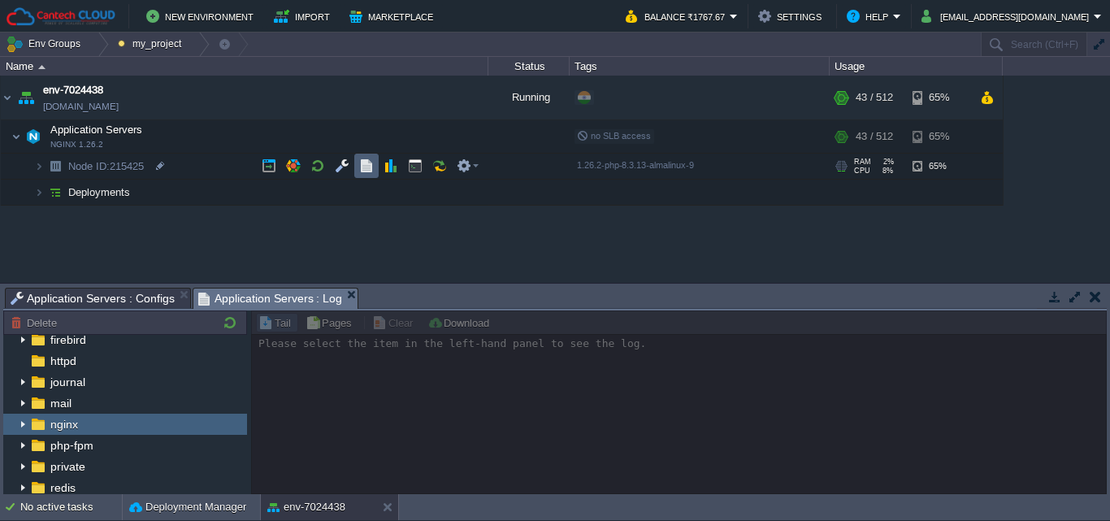
click at [355, 164] on td at bounding box center [366, 166] width 24 height 24
click at [362, 167] on button "button" at bounding box center [366, 165] width 15 height 15
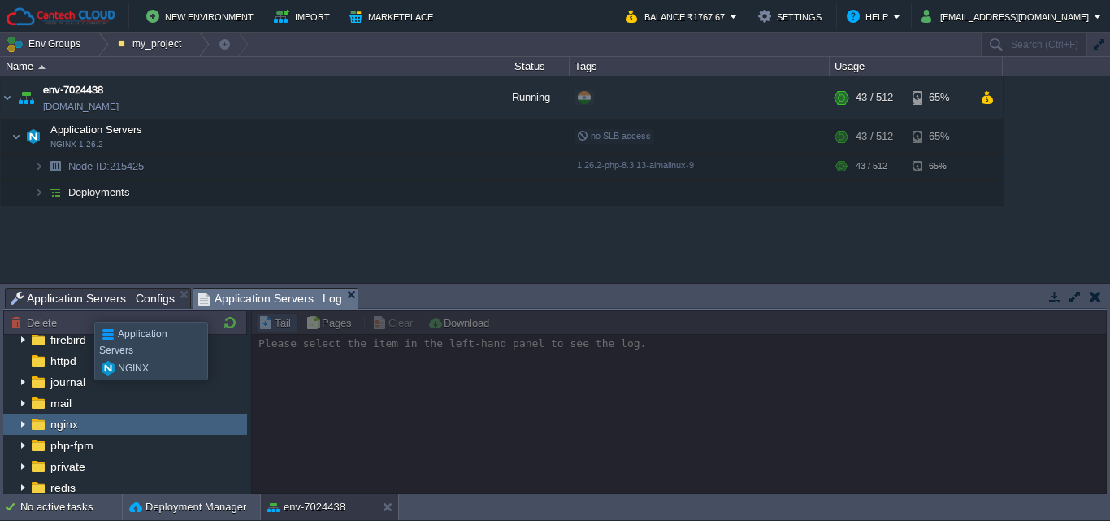
click at [89, 290] on span "Application Servers : Configs" at bounding box center [93, 299] width 164 height 20
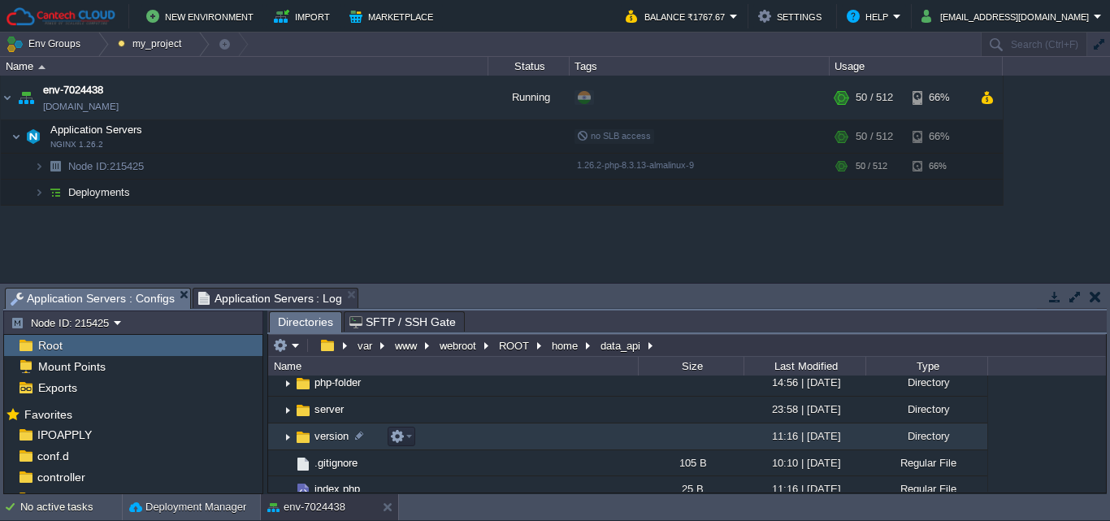
scroll to position [124, 0]
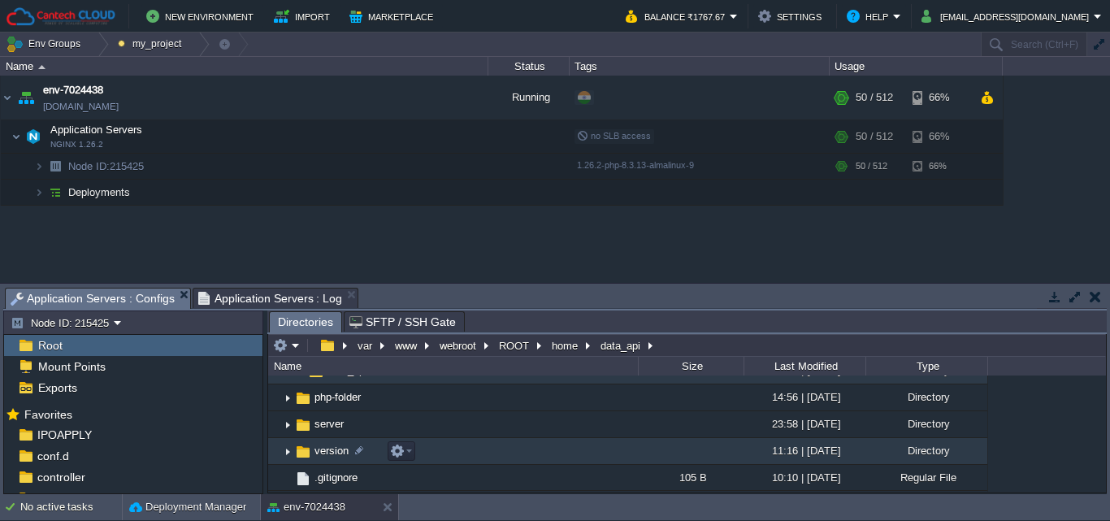
click at [287, 448] on img at bounding box center [287, 451] width 13 height 25
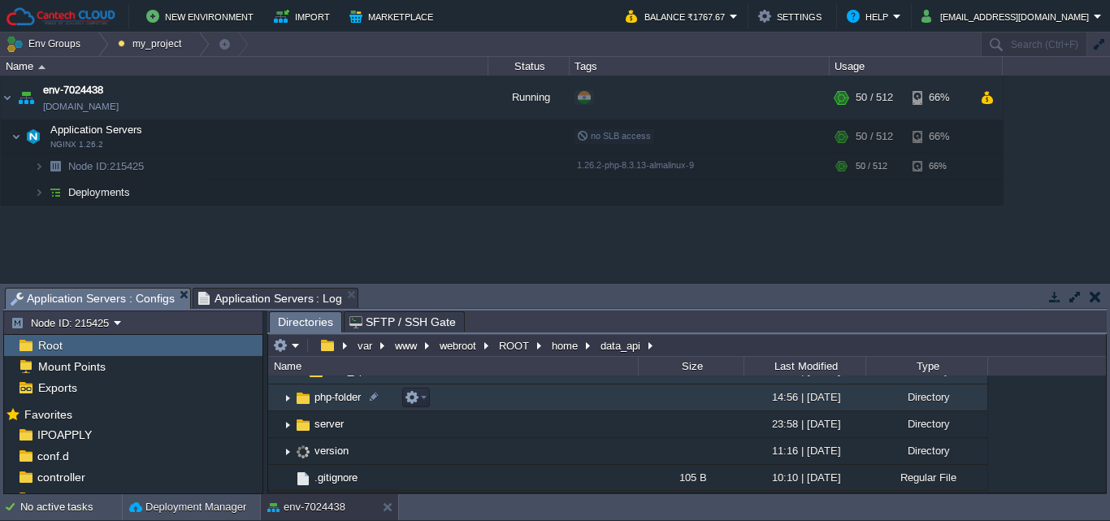
click at [283, 401] on img at bounding box center [287, 397] width 13 height 25
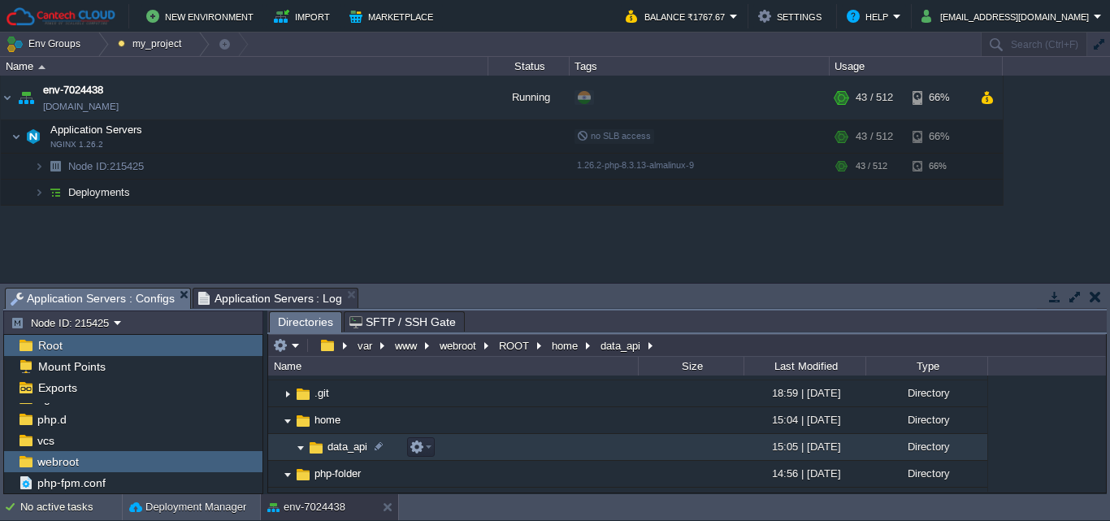
scroll to position [62, 0]
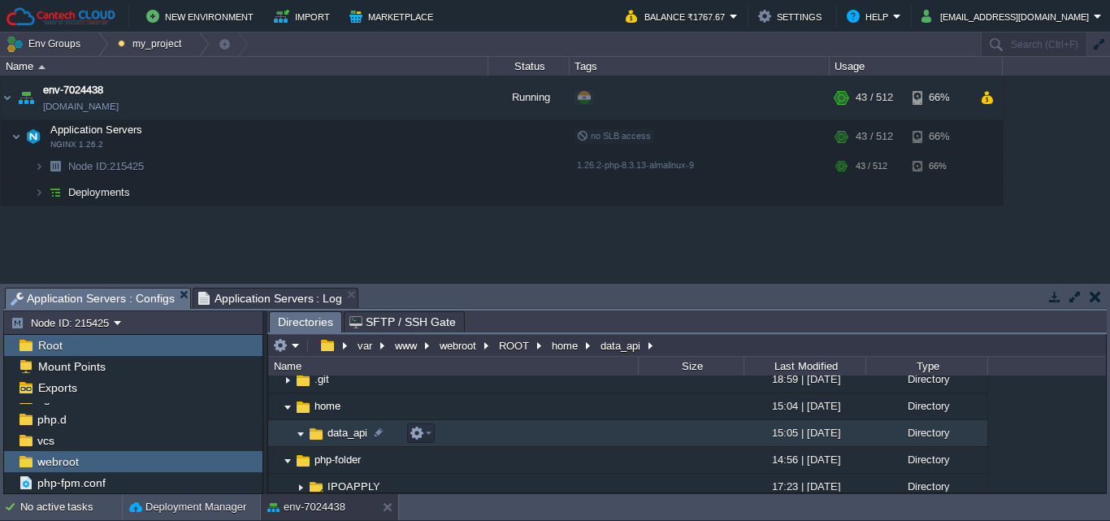
click at [340, 435] on span "data_api" at bounding box center [347, 433] width 45 height 14
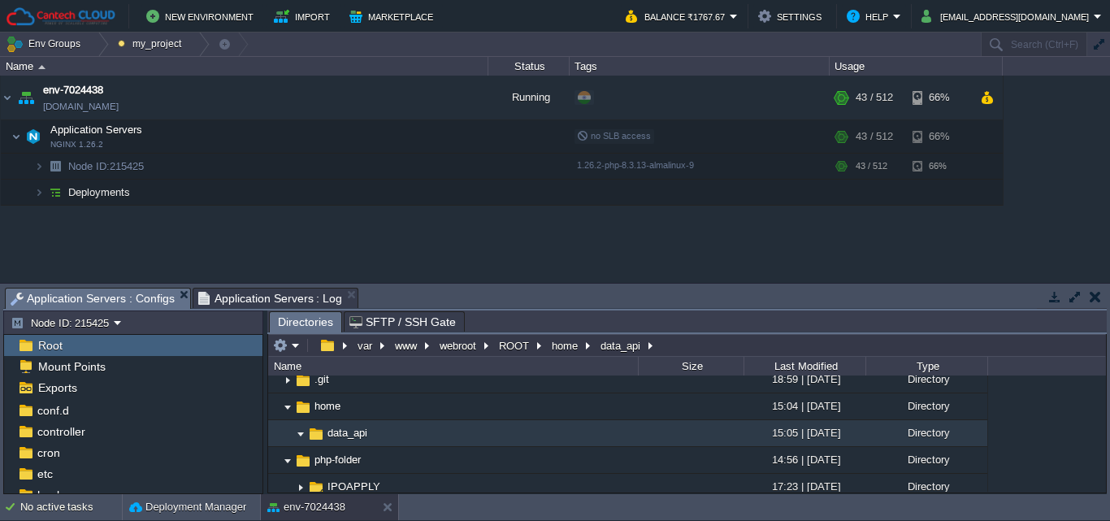
scroll to position [0, 0]
click at [81, 354] on div "Root" at bounding box center [133, 345] width 258 height 21
click at [325, 348] on button "button" at bounding box center [327, 345] width 24 height 15
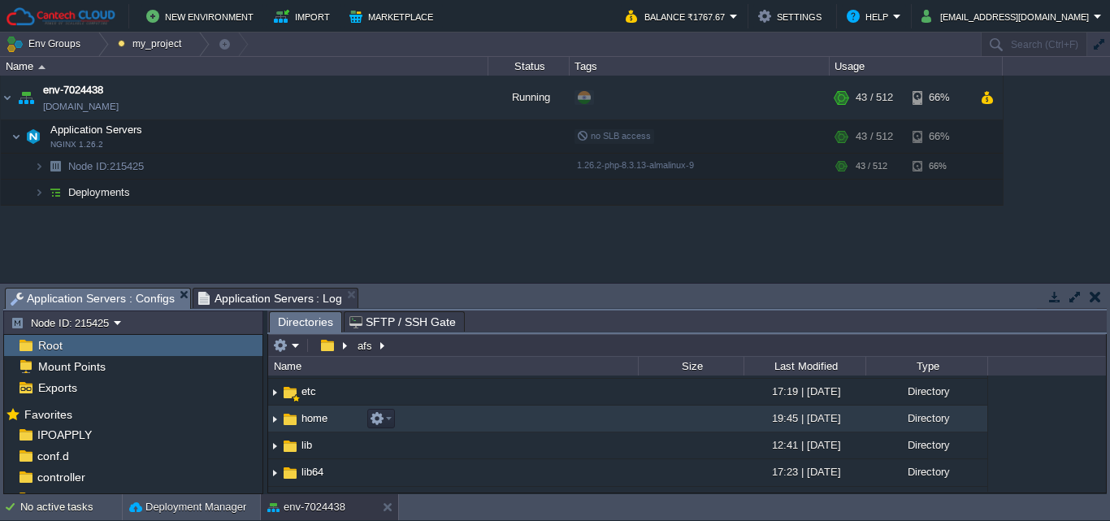
scroll to position [108, 0]
click at [323, 419] on span "home" at bounding box center [314, 414] width 31 height 14
click at [278, 415] on img at bounding box center [274, 414] width 13 height 25
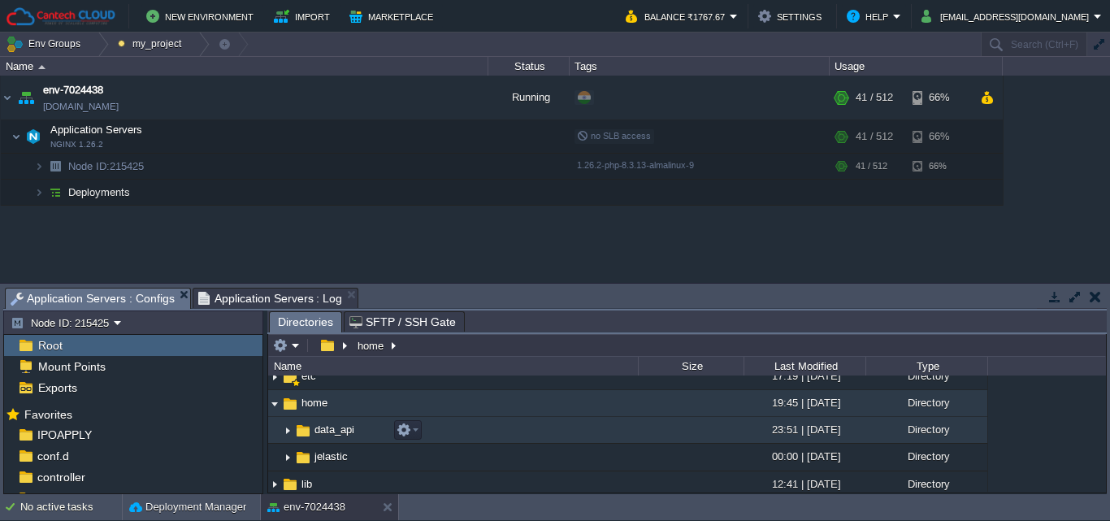
scroll to position [157, 0]
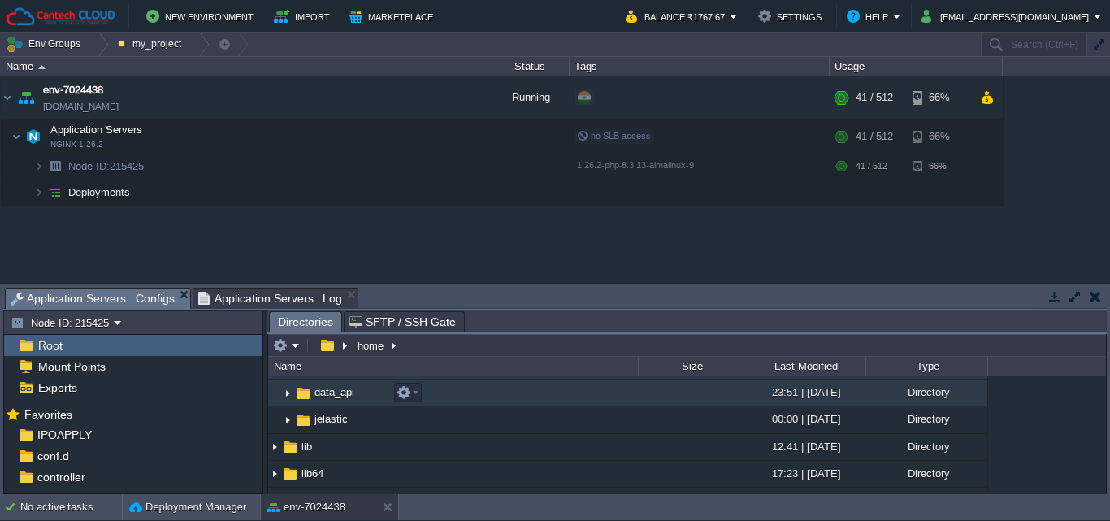
click at [289, 397] on img at bounding box center [287, 392] width 13 height 25
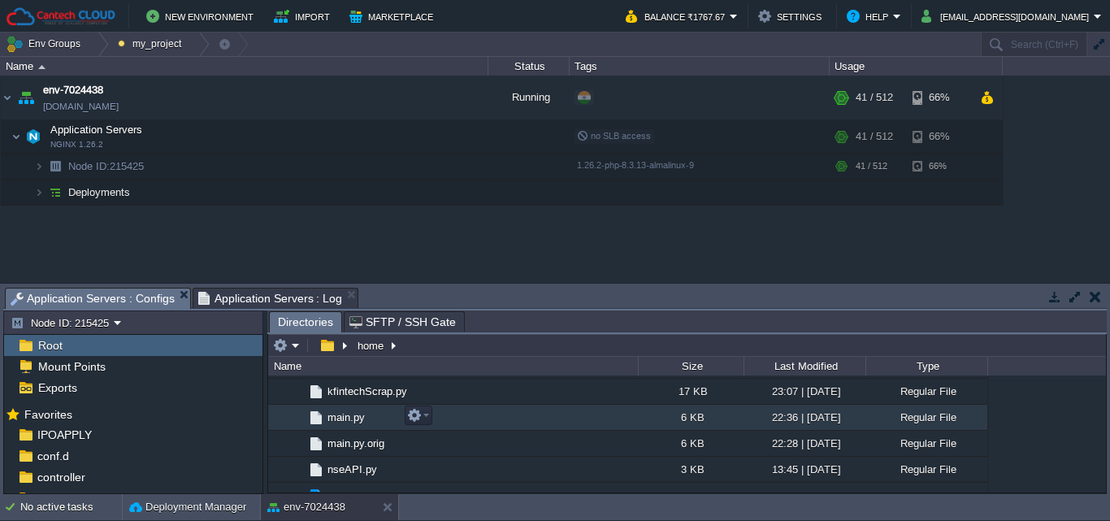
scroll to position [445, 0]
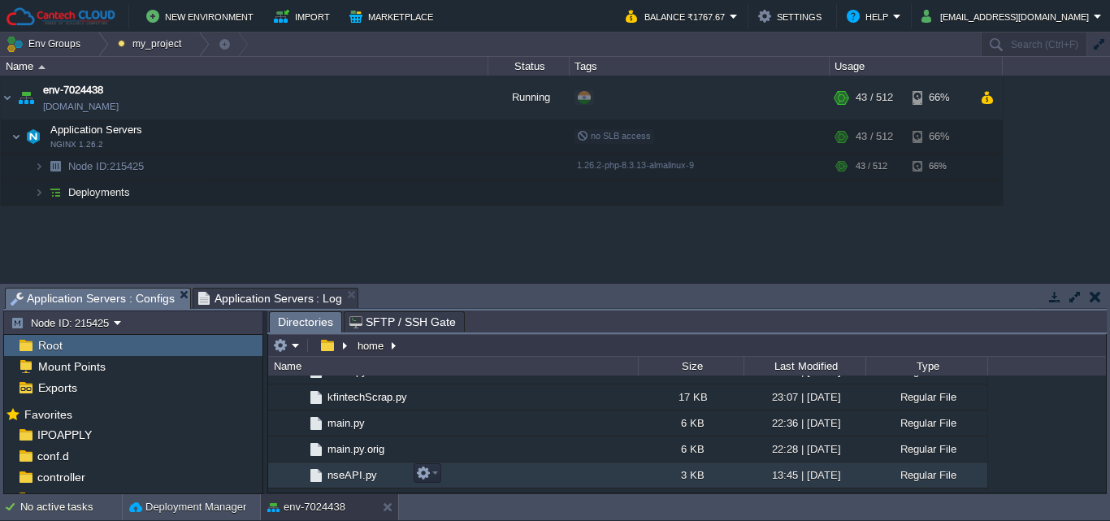
click at [332, 470] on span "nseAPI.py" at bounding box center [352, 475] width 54 height 14
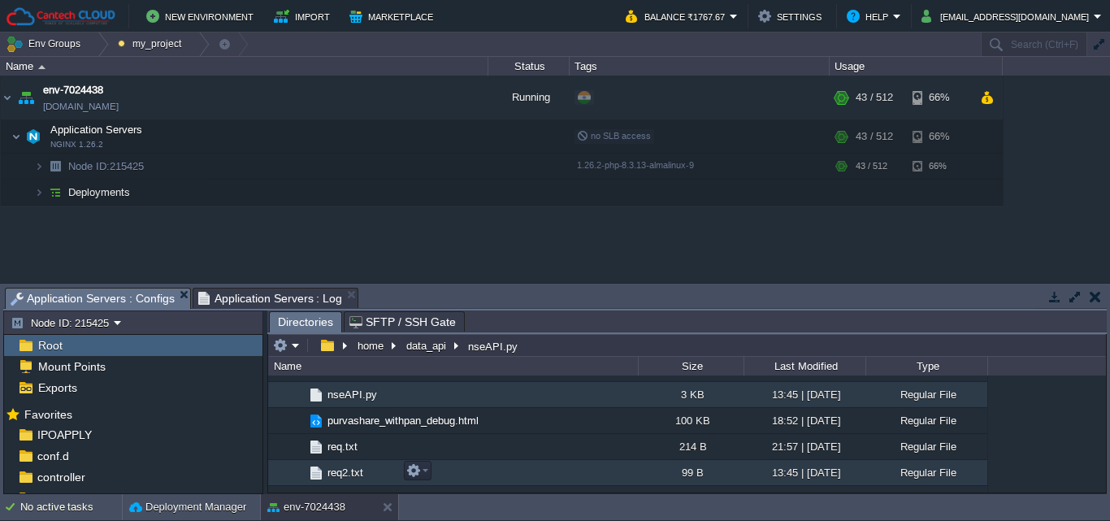
scroll to position [526, 0]
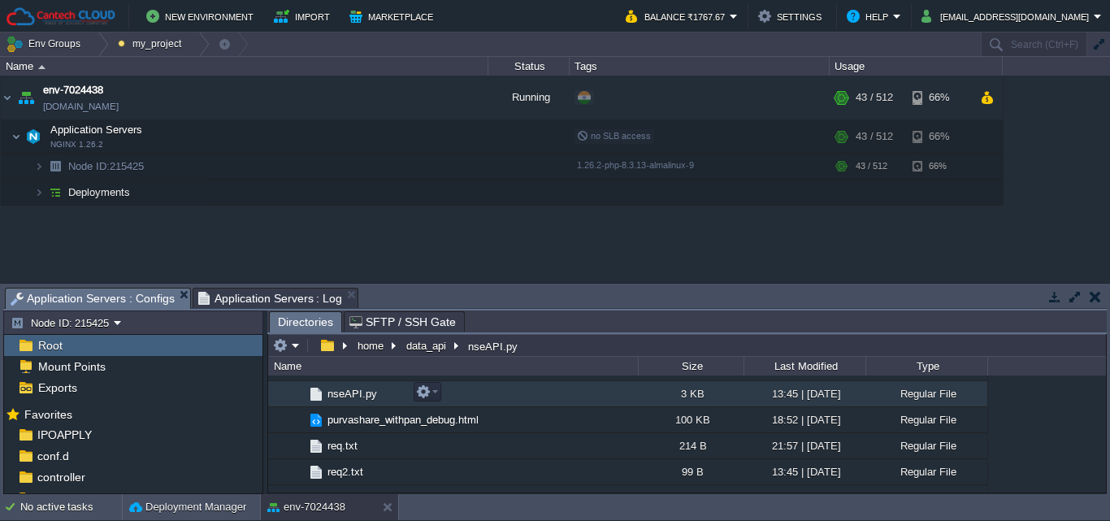
click at [336, 396] on span "nseAPI.py" at bounding box center [352, 394] width 54 height 14
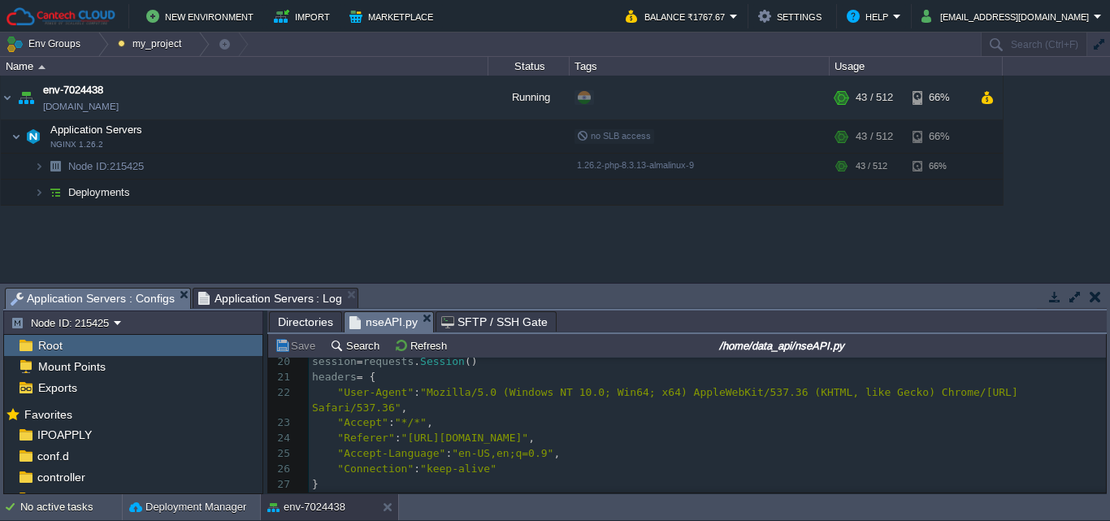
scroll to position [0, 0]
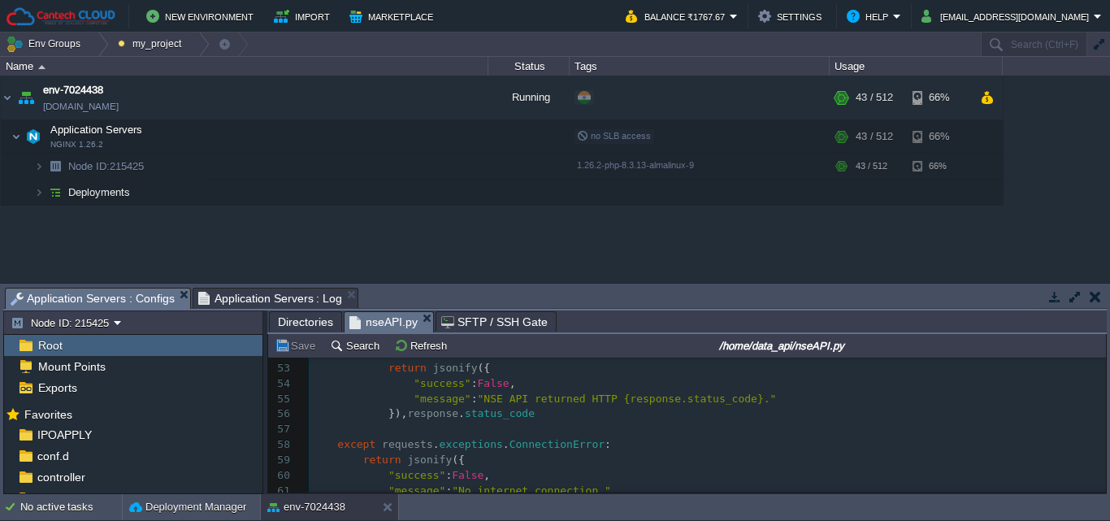
click at [306, 319] on span "Directories" at bounding box center [305, 322] width 55 height 20
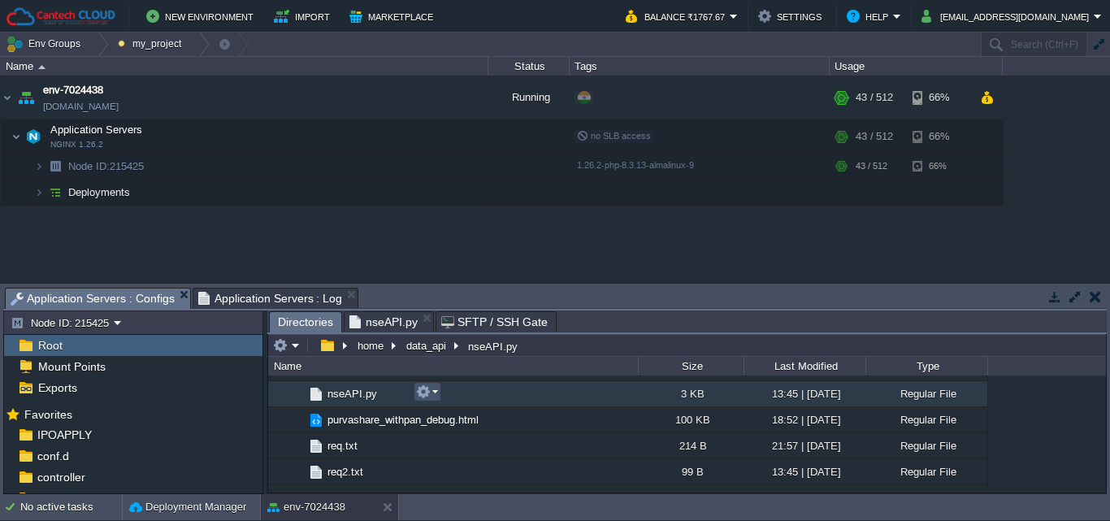
click at [429, 388] on button "button" at bounding box center [423, 391] width 15 height 15
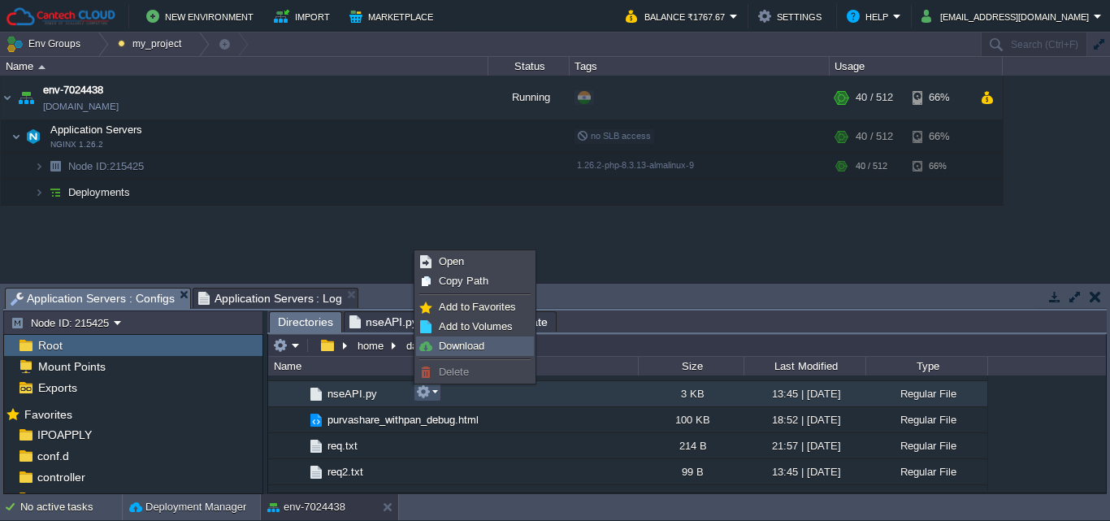
click at [449, 342] on span "Download" at bounding box center [462, 346] width 46 height 12
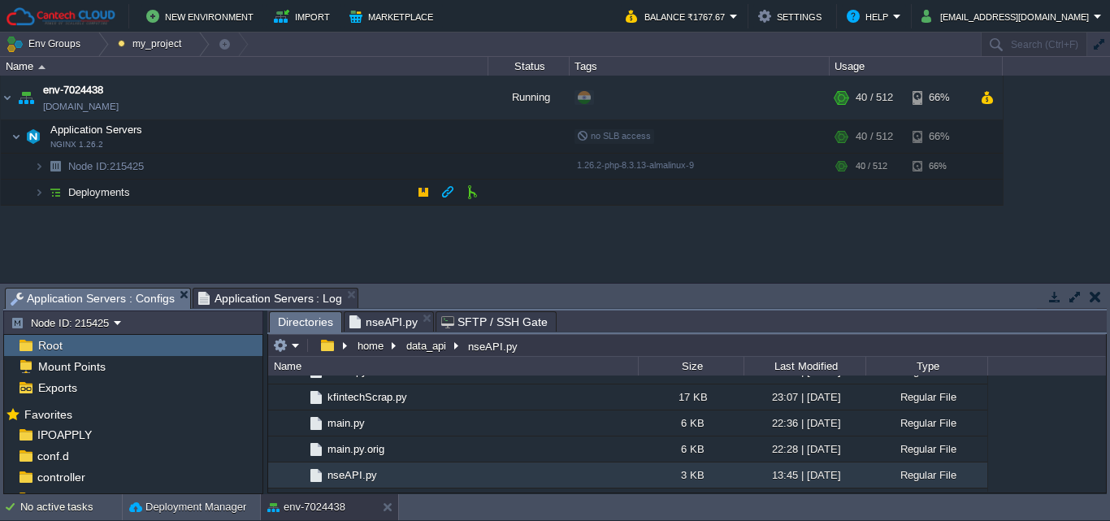
click at [1092, 300] on button "button" at bounding box center [1095, 296] width 11 height 15
